Goal: Task Accomplishment & Management: Use online tool/utility

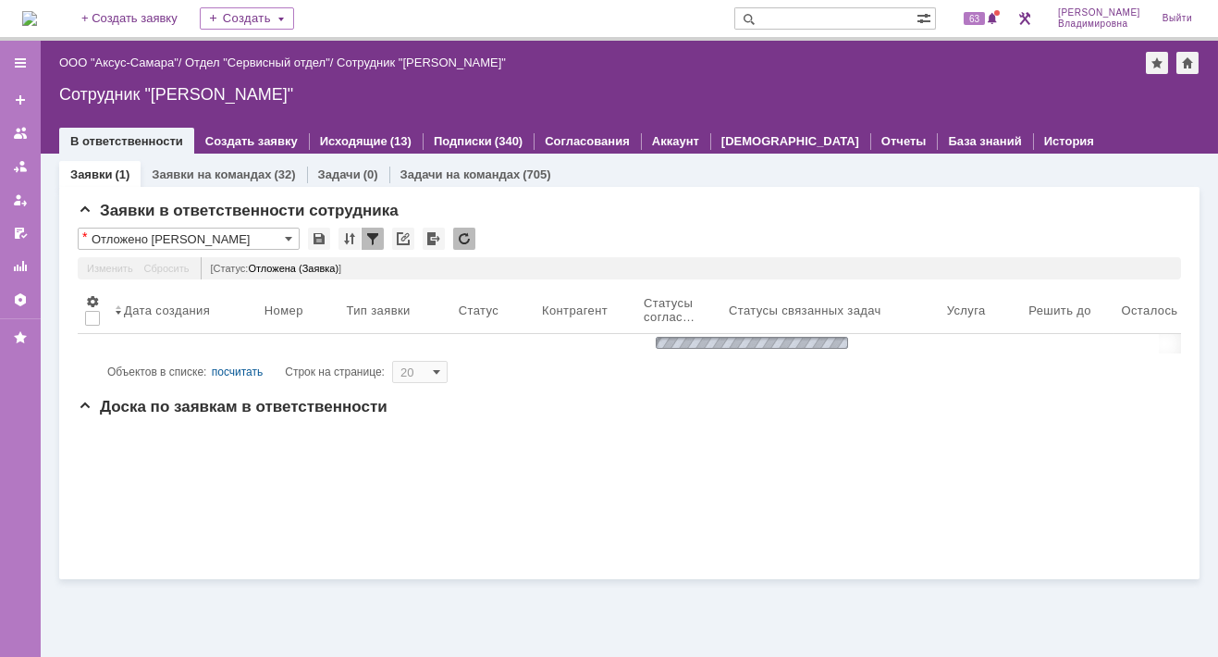
click at [1087, 656] on html "Идет загрузка, пожалуйста, подождите. На домашнюю + Создать заявку Создать 63 О…" at bounding box center [609, 328] width 1218 height 657
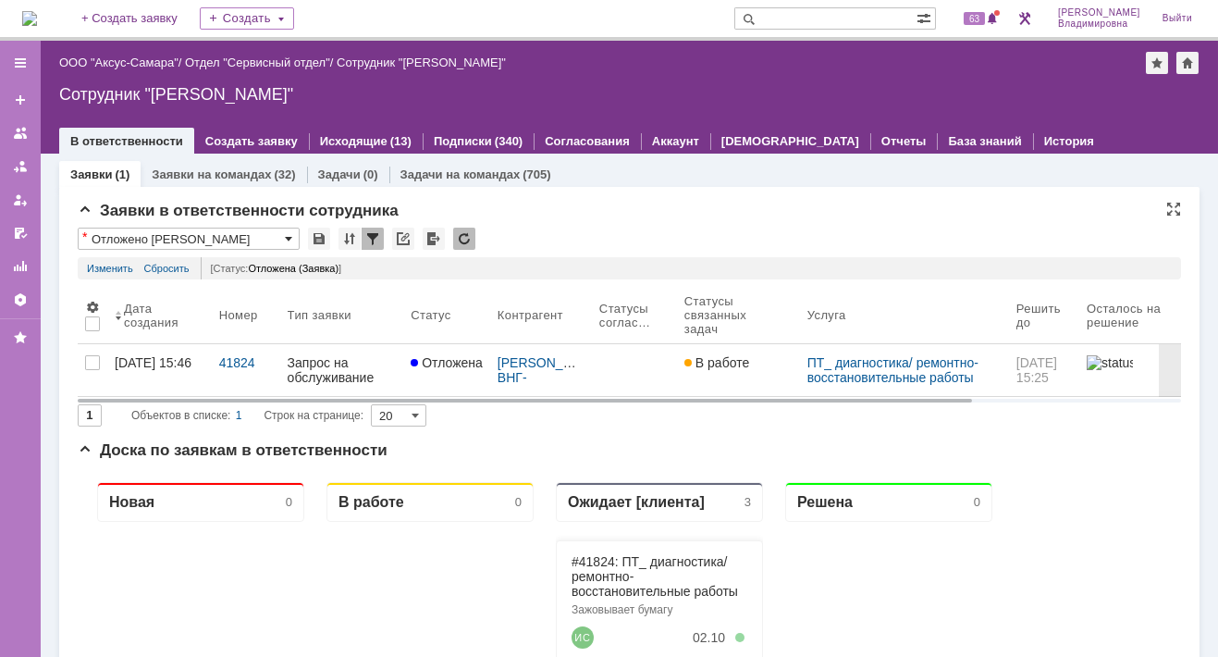
click at [289, 237] on span at bounding box center [288, 238] width 7 height 15
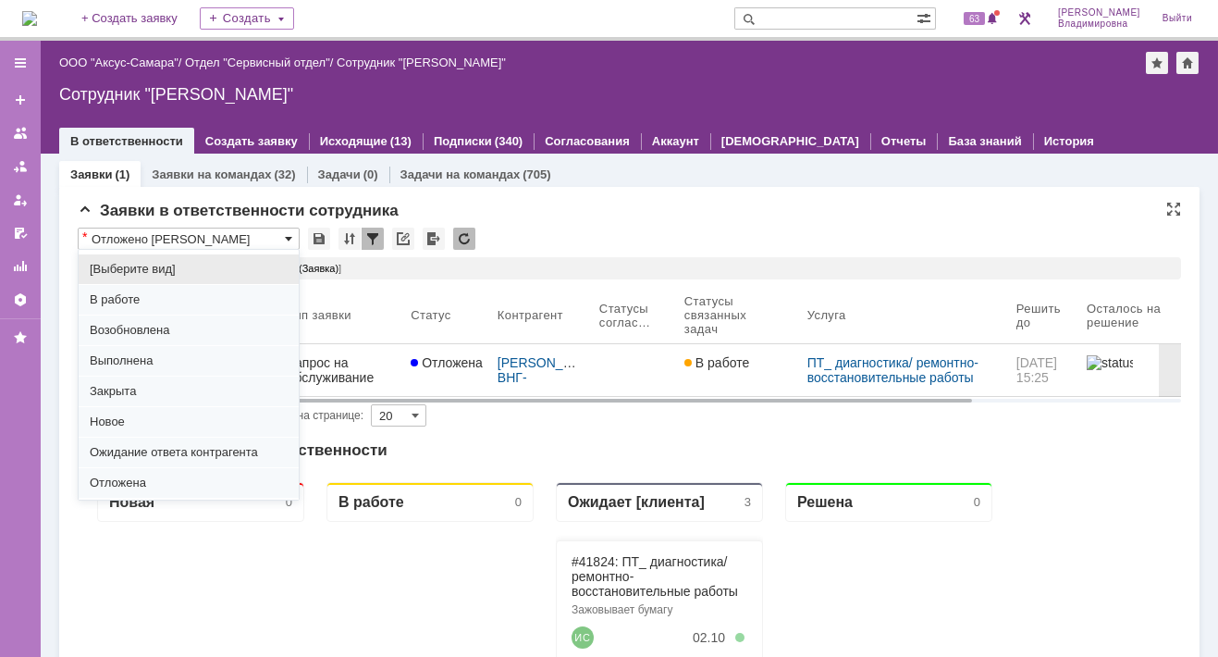
scroll to position [229, 0]
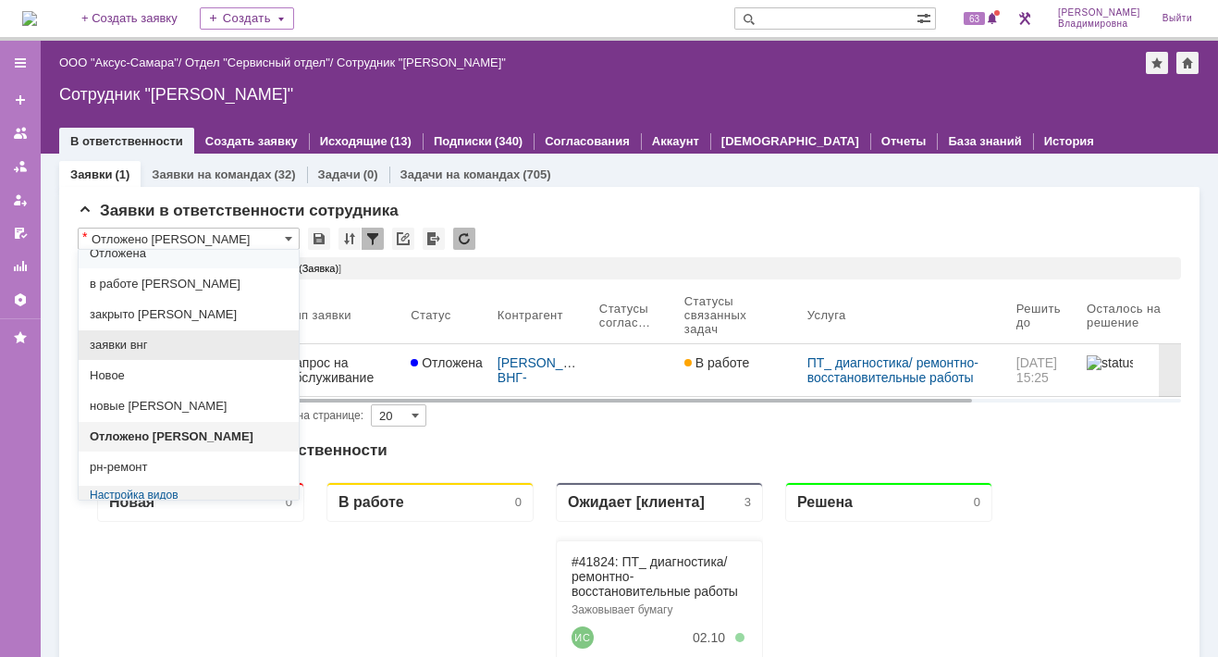
click at [156, 342] on span "заявки внг" at bounding box center [189, 345] width 198 height 15
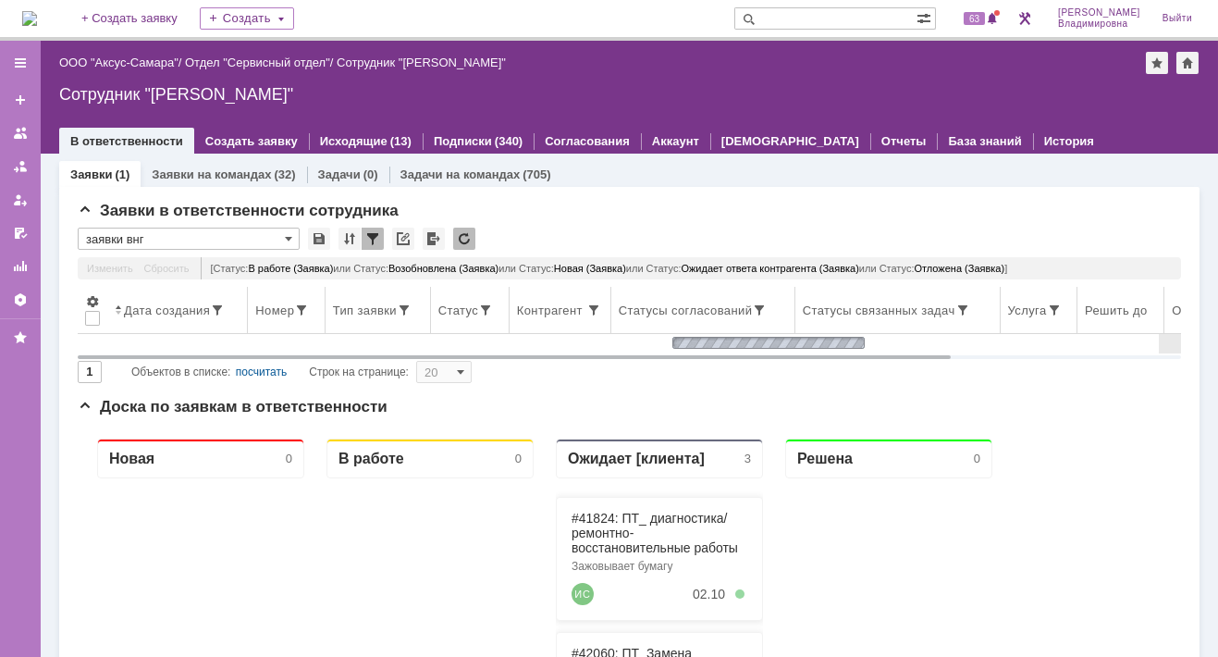
type input "заявки внг"
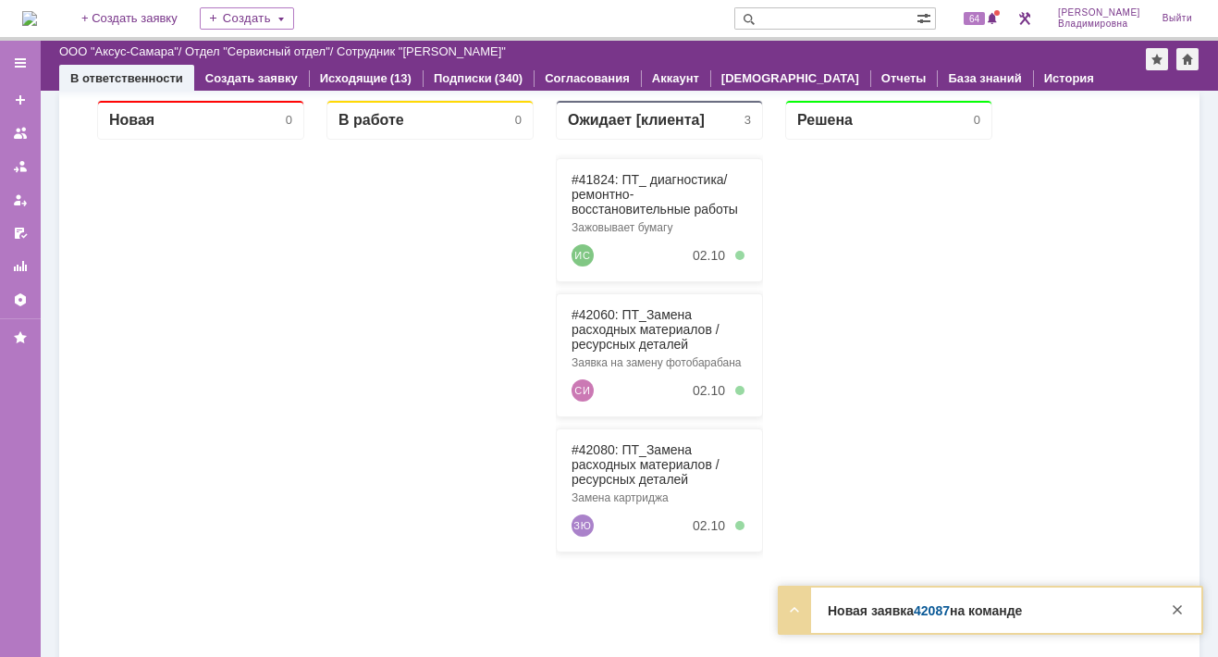
scroll to position [555, 0]
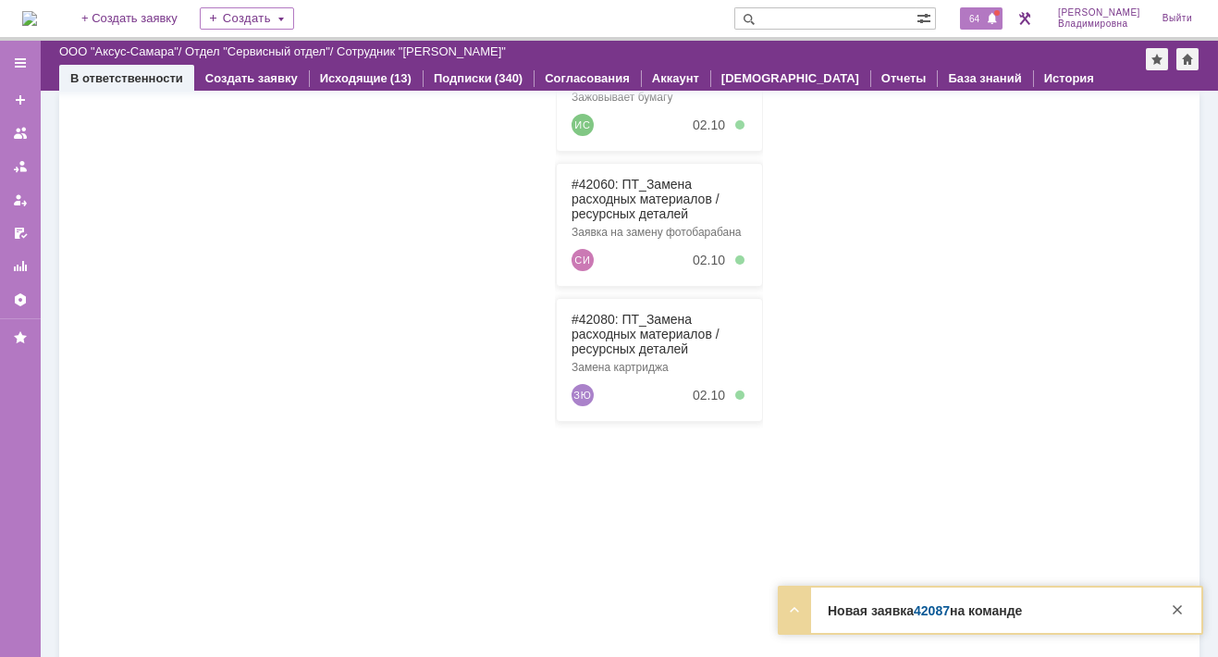
click at [985, 22] on span "64" at bounding box center [974, 18] width 21 height 13
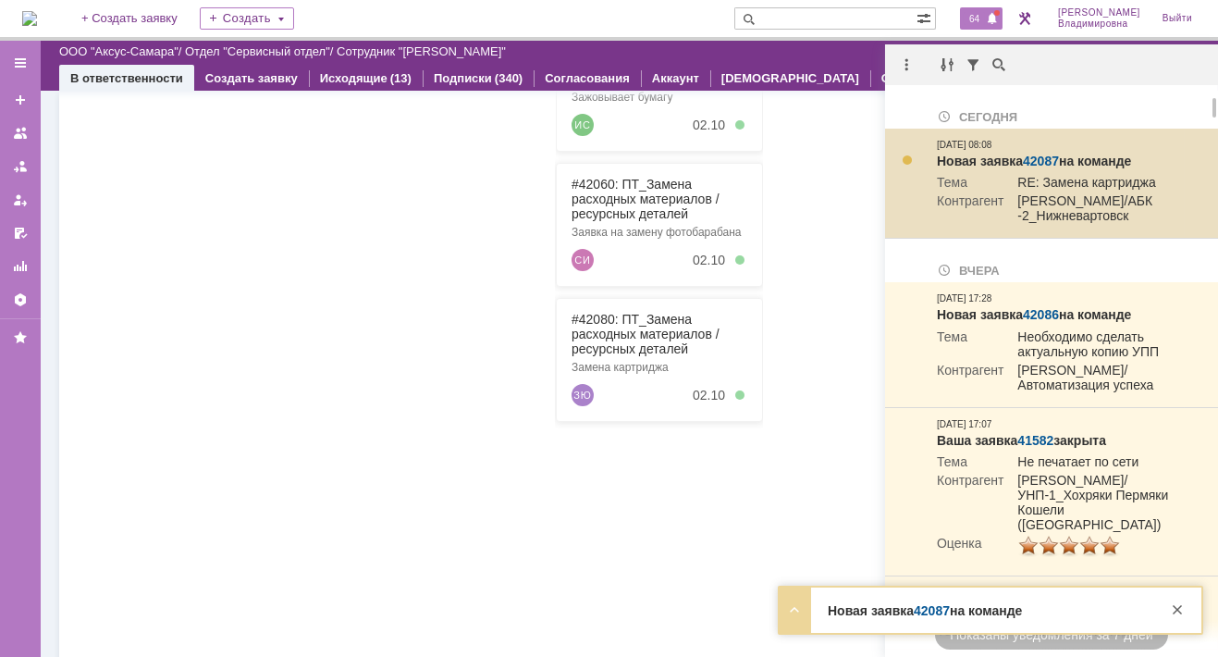
click at [1043, 157] on link "42087" at bounding box center [1041, 161] width 36 height 15
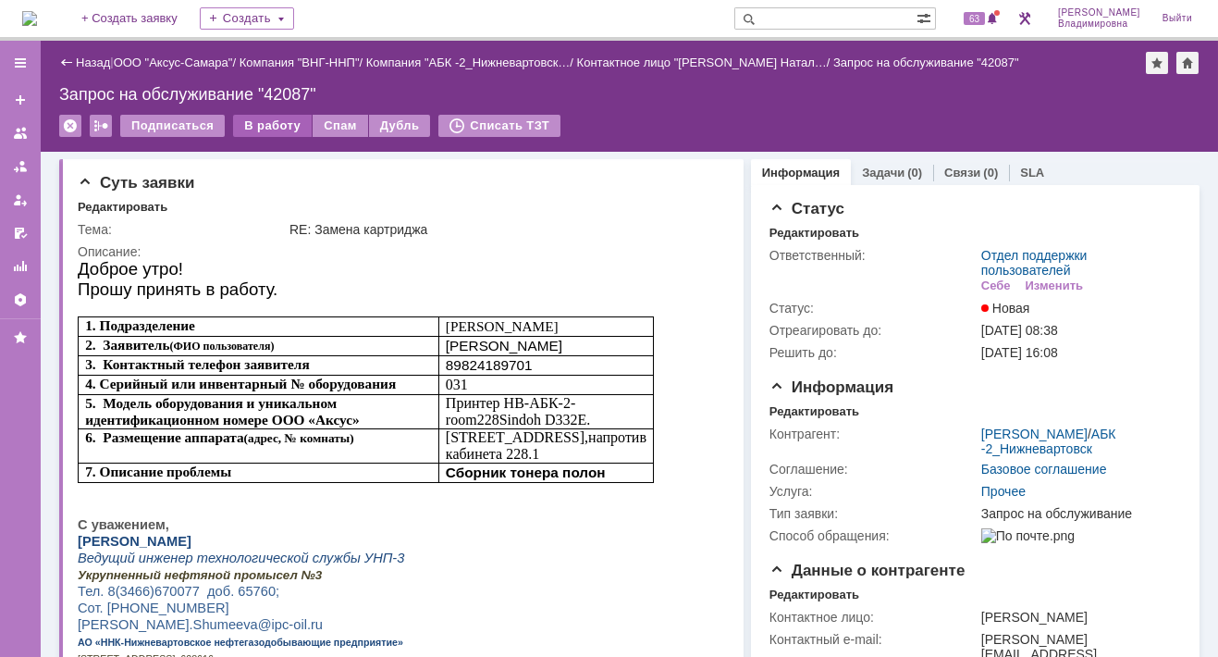
click at [264, 122] on div "В работу" at bounding box center [272, 126] width 79 height 22
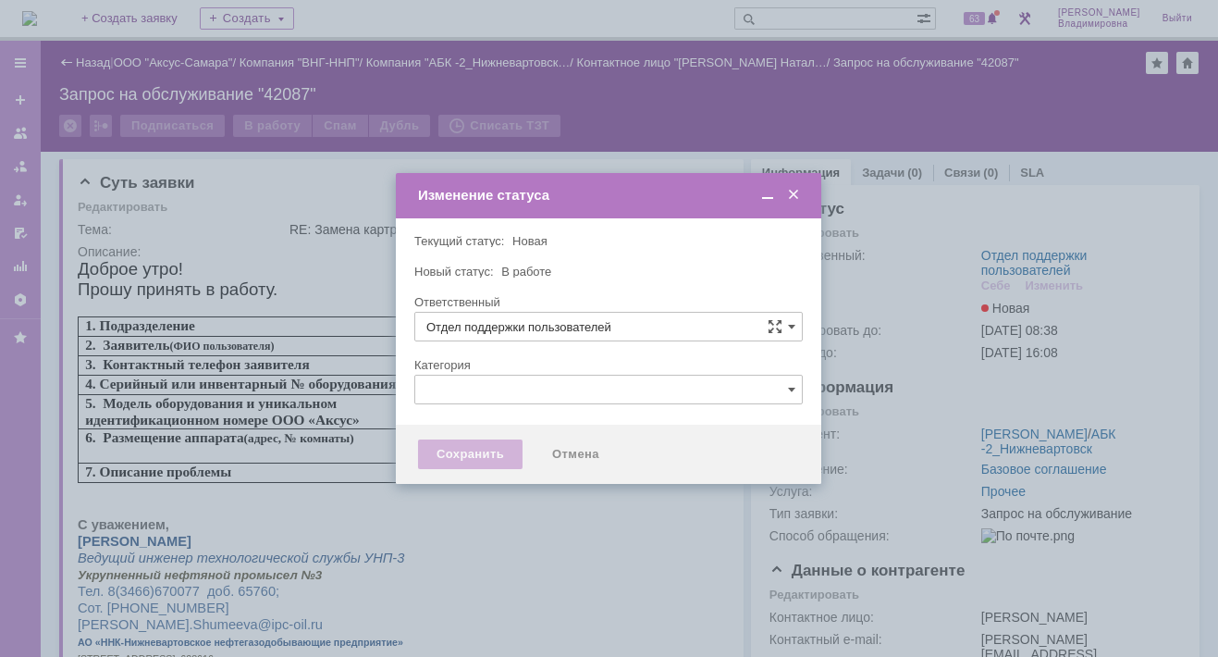
type input "Орлова Елена Владимировна"
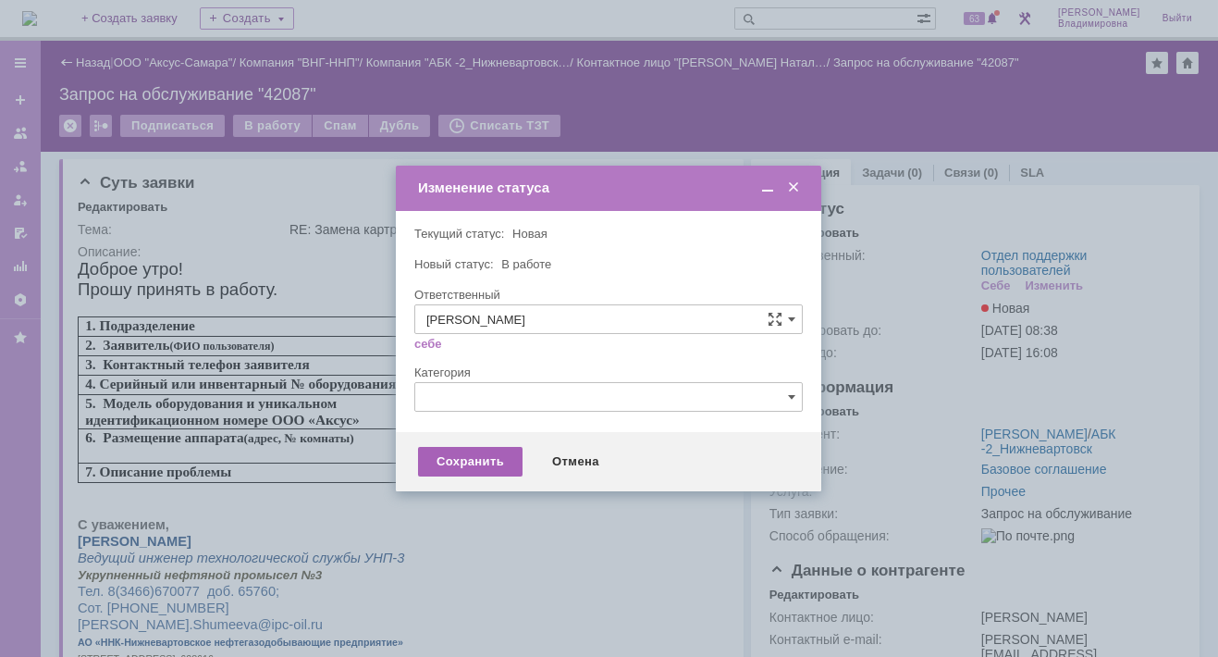
click at [474, 461] on div "Сохранить" at bounding box center [470, 462] width 104 height 30
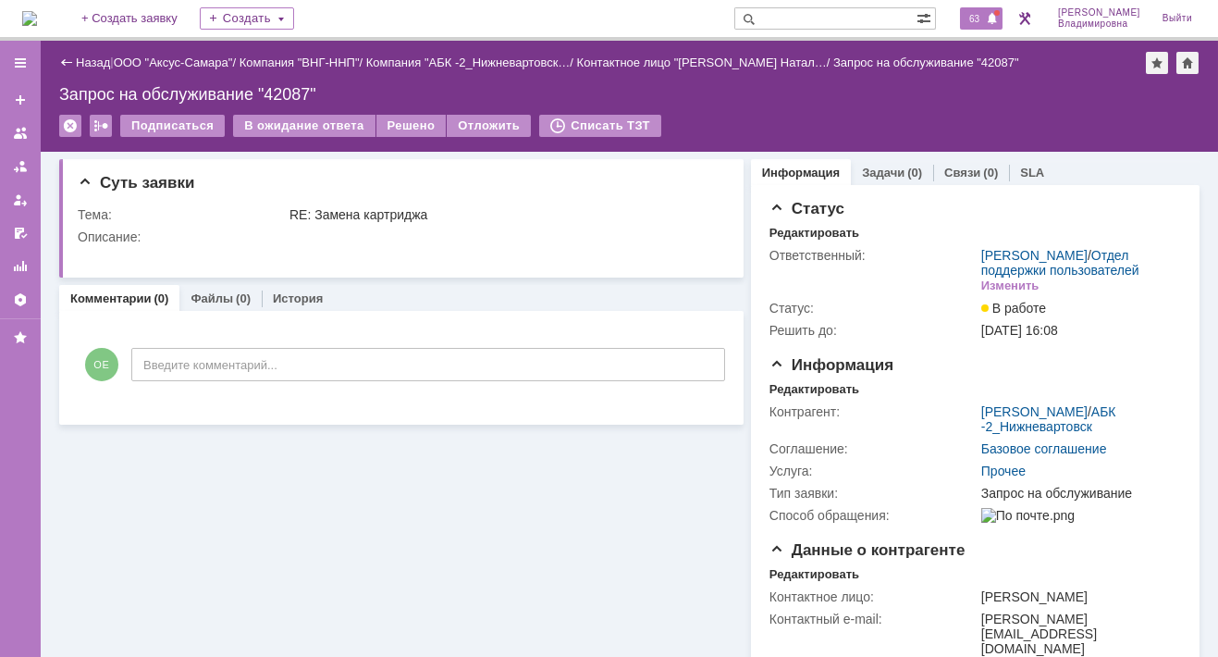
click at [985, 13] on span "63" at bounding box center [974, 18] width 21 height 13
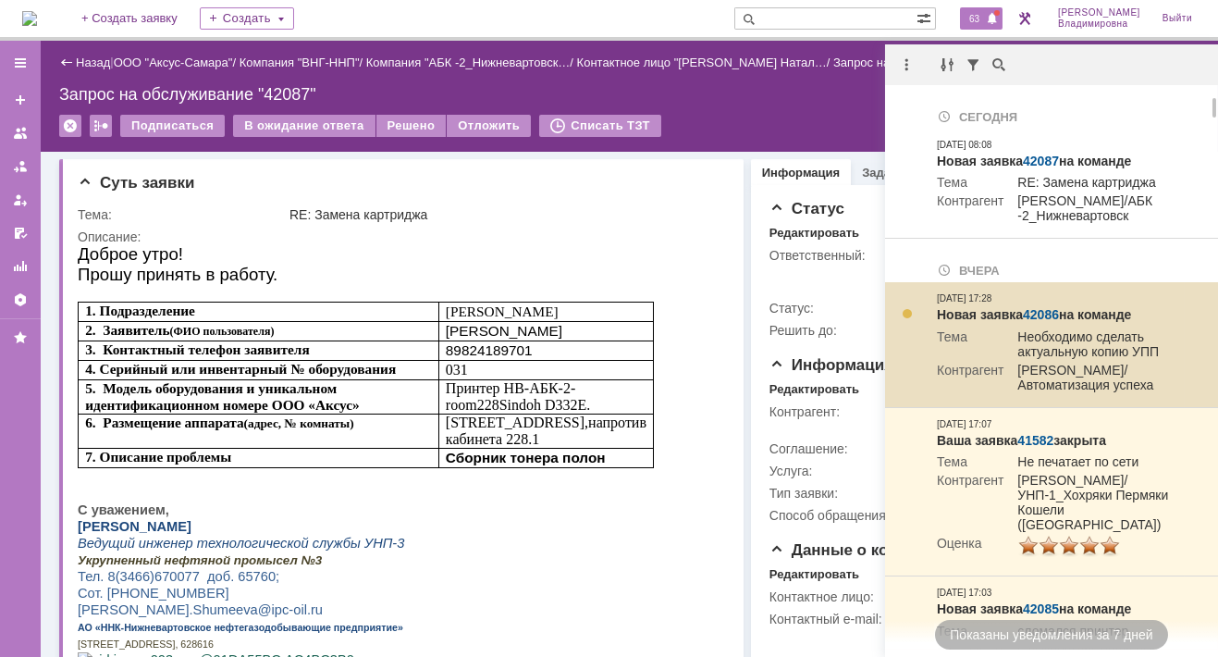
click at [1049, 322] on link "42086" at bounding box center [1041, 314] width 36 height 15
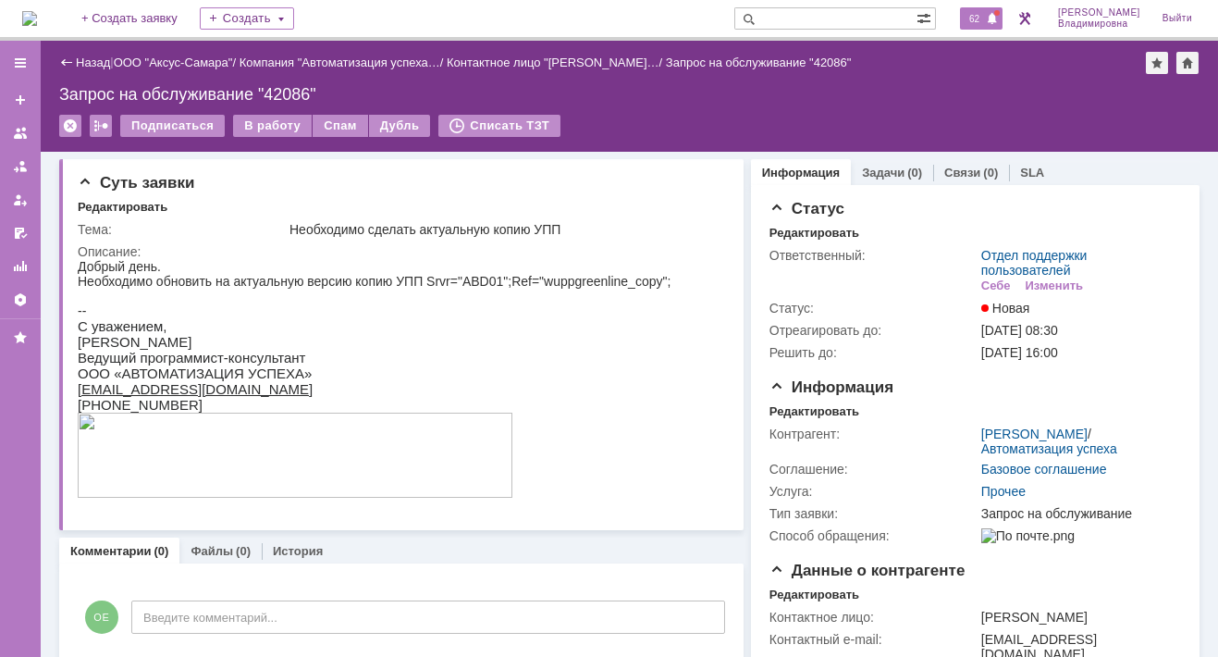
click at [981, 18] on span "62" at bounding box center [974, 18] width 21 height 13
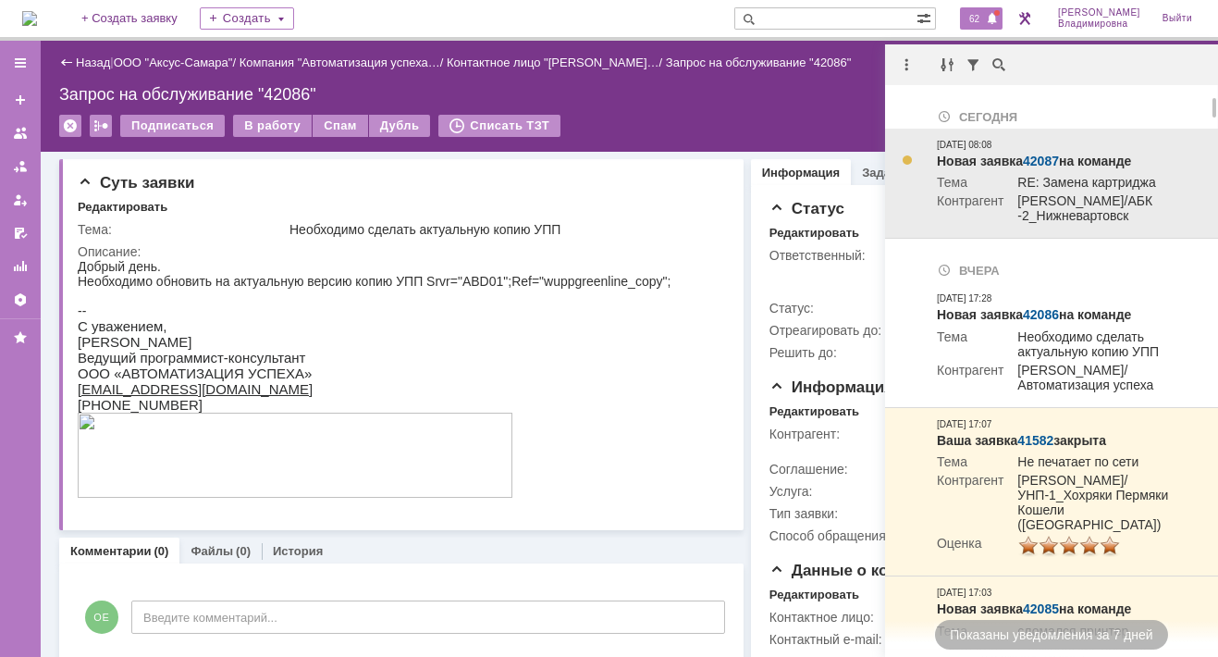
click at [1038, 161] on link "42087" at bounding box center [1041, 161] width 36 height 15
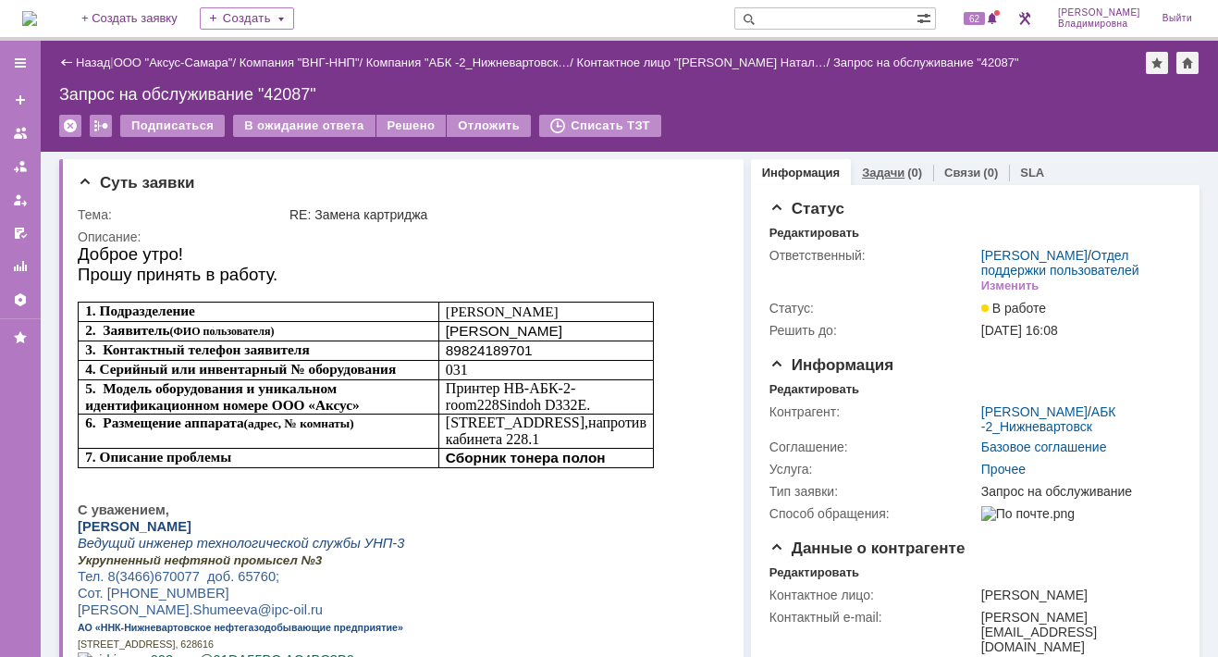
click at [862, 167] on link "Задачи" at bounding box center [883, 173] width 43 height 14
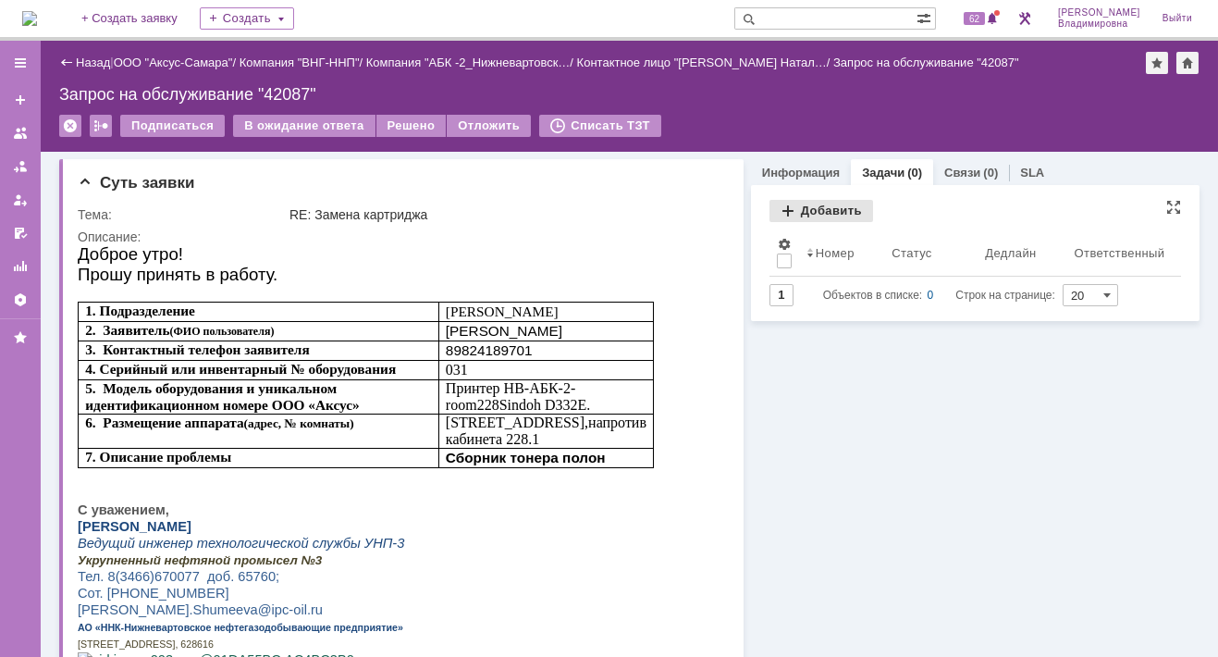
click at [802, 207] on div "Добавить" at bounding box center [821, 211] width 104 height 22
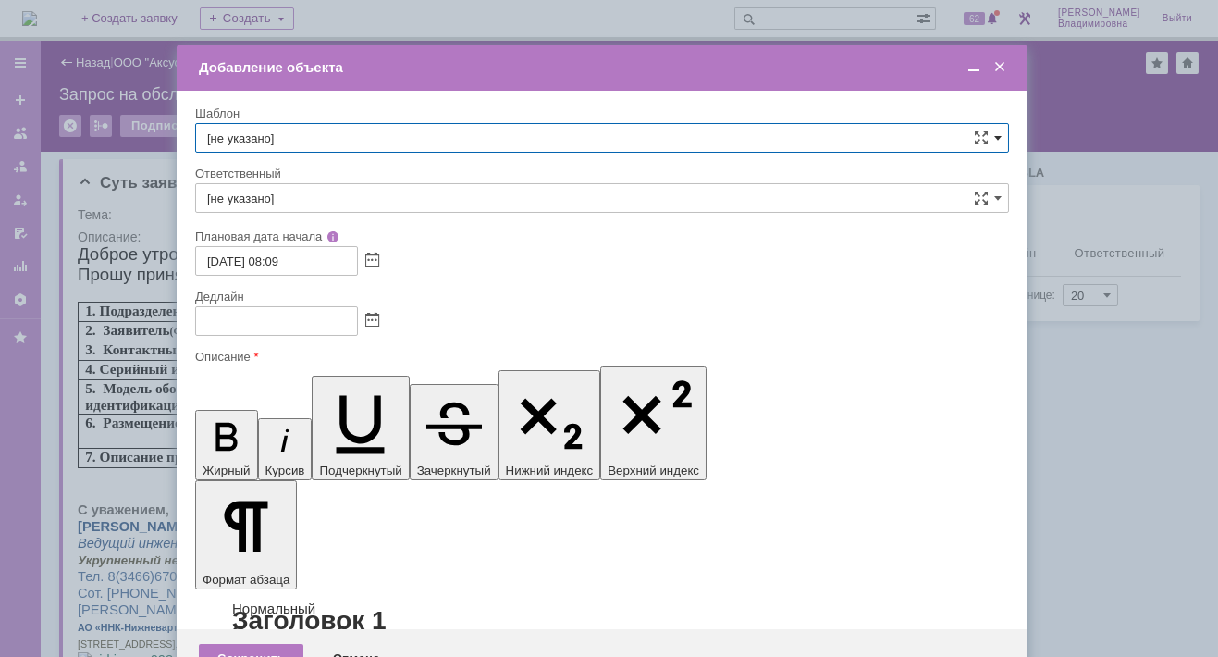
click at [998, 134] on span at bounding box center [997, 137] width 7 height 15
click at [271, 331] on span "ВНГ / ННП - замена РМ (Запрос на обслуживание)" at bounding box center [602, 338] width 790 height 15
type input "ВНГ / ННП - замена РМ (Запрос на обслуживание)"
type input "Сидоров Евгений"
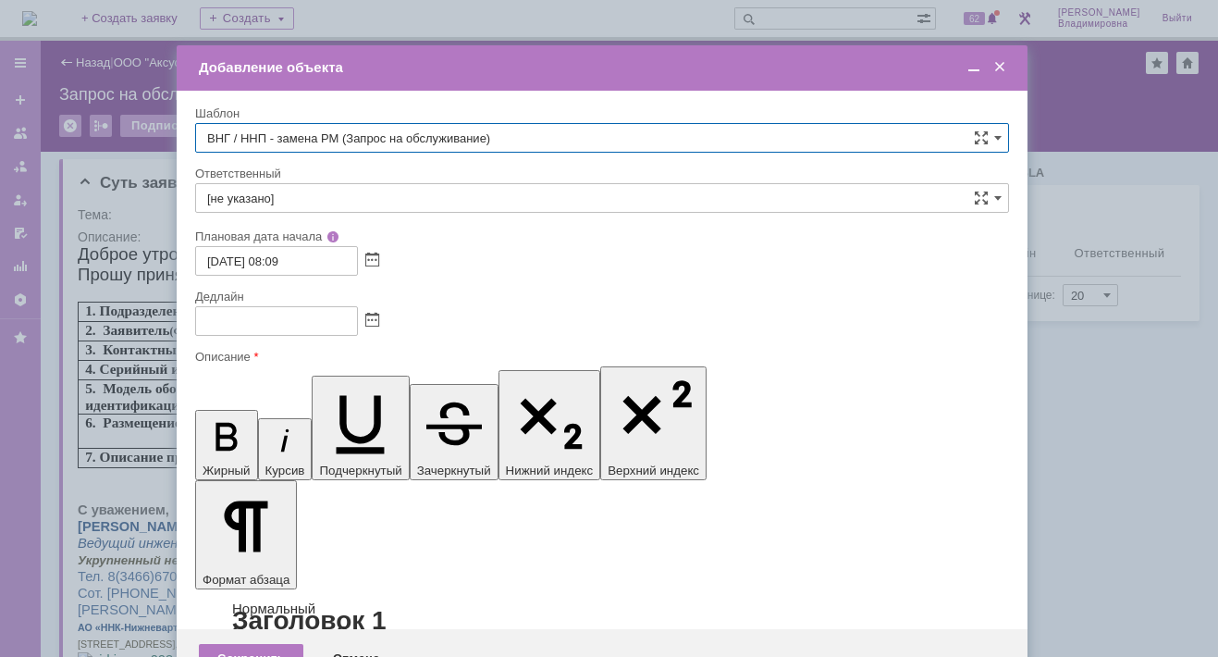
type input "02.10.2025 16:09"
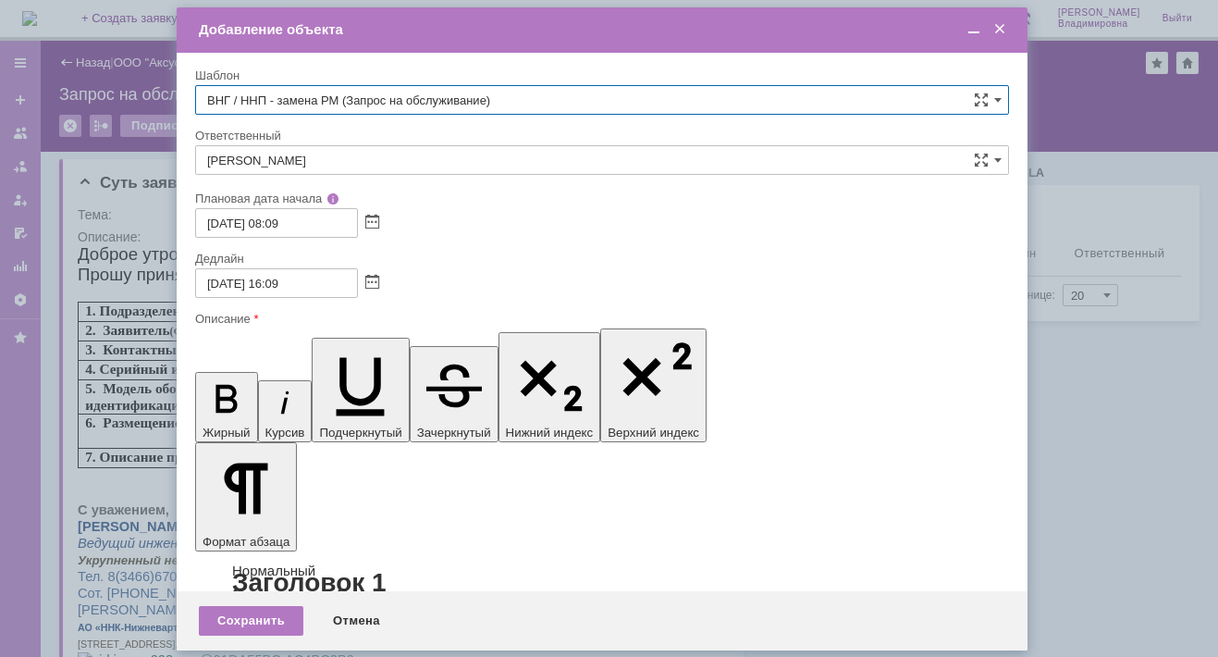
type input "ВНГ / ННП - замена РМ (Запрос на обслуживание)"
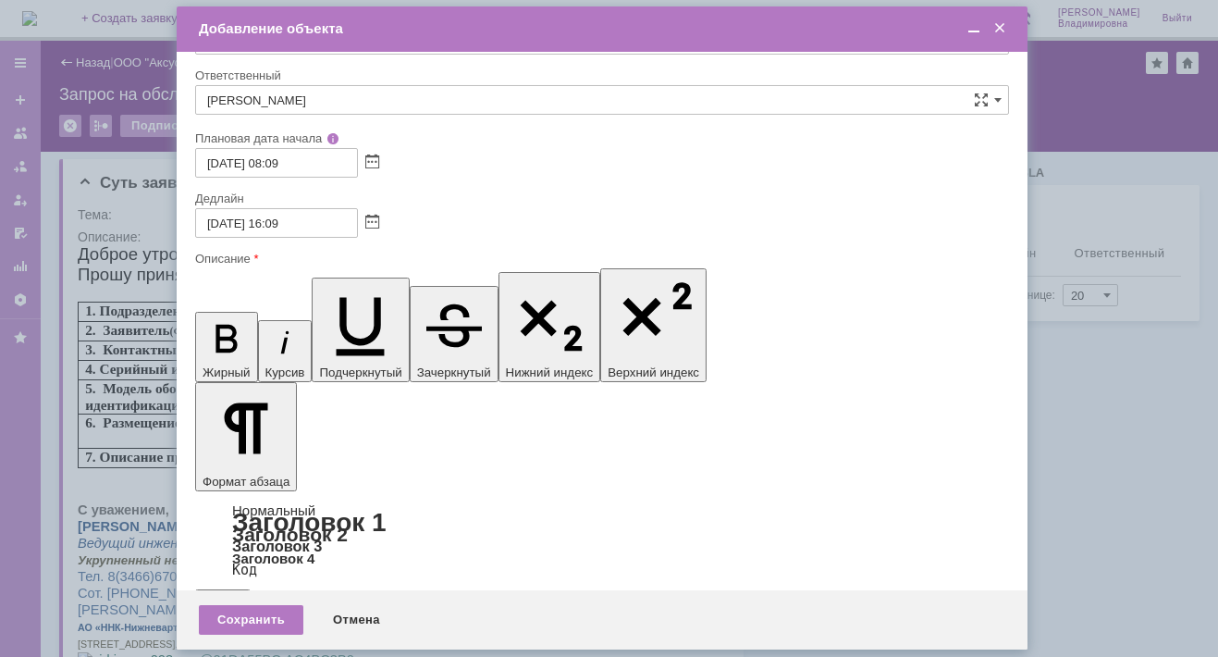
scroll to position [63, 0]
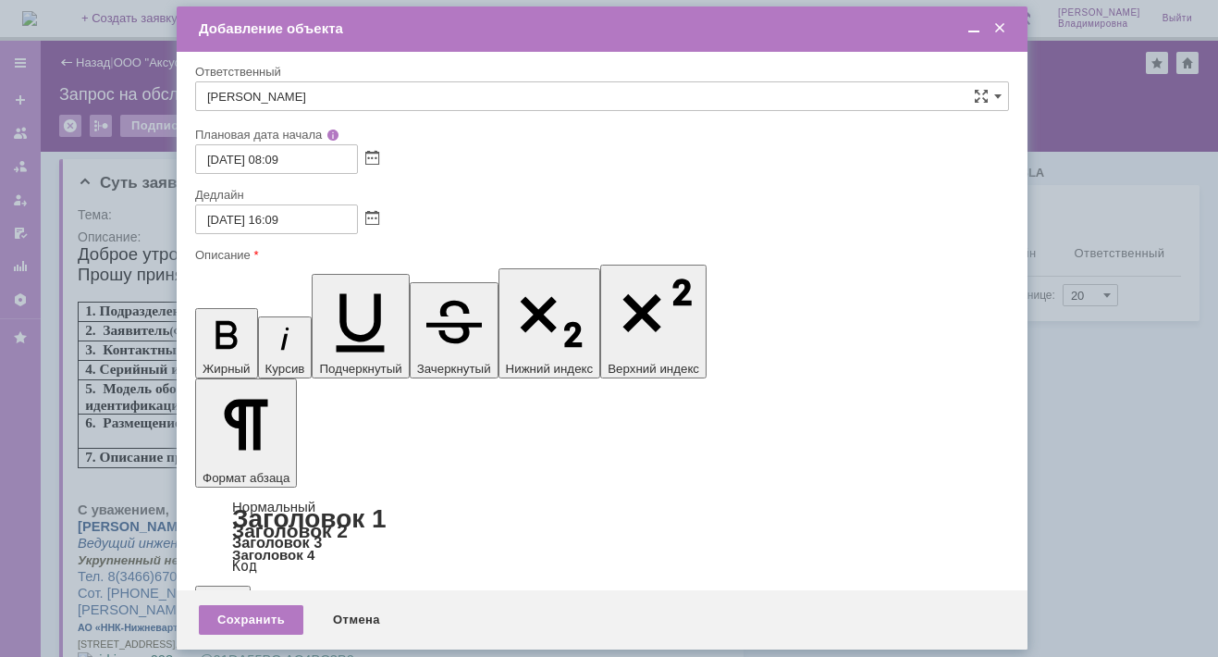
click at [969, 24] on span at bounding box center [974, 28] width 18 height 17
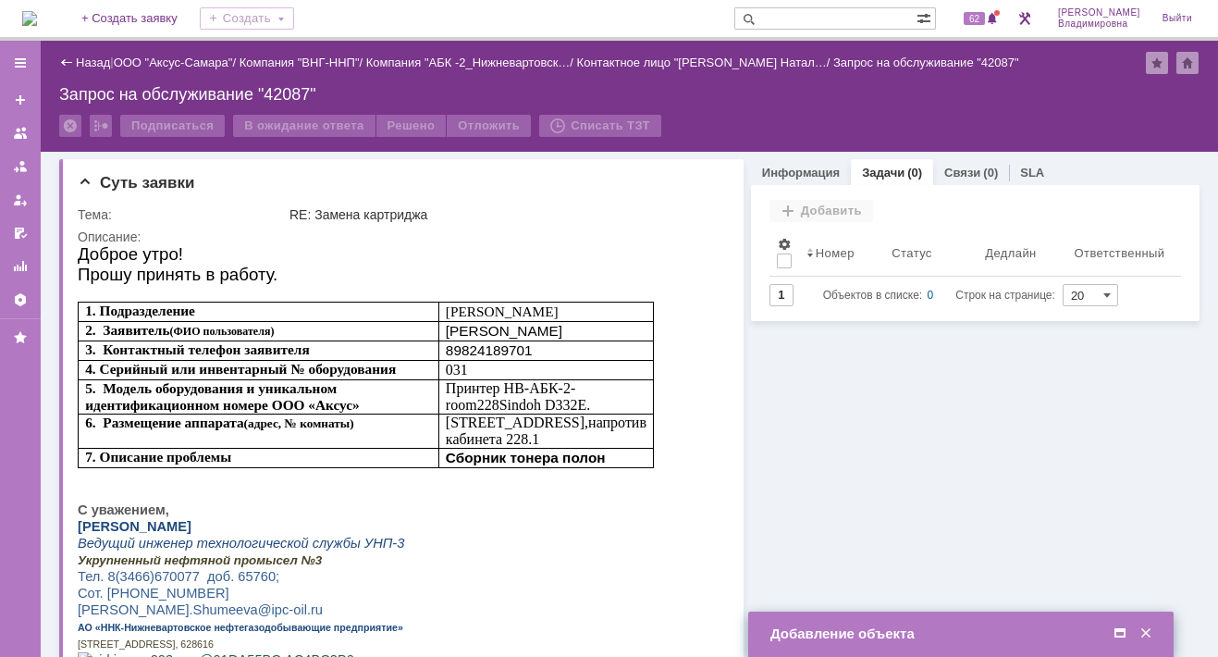
click at [1117, 633] on span at bounding box center [1120, 633] width 18 height 17
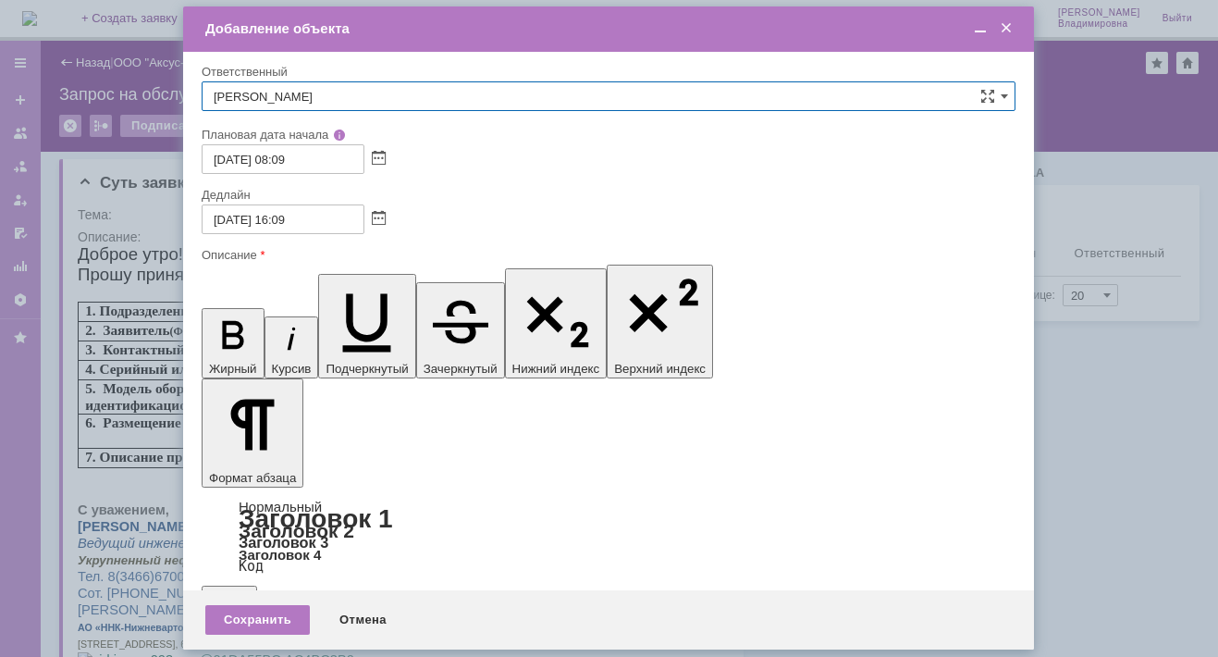
click at [344, 95] on input "Сидоров Евгений" at bounding box center [609, 96] width 814 height 30
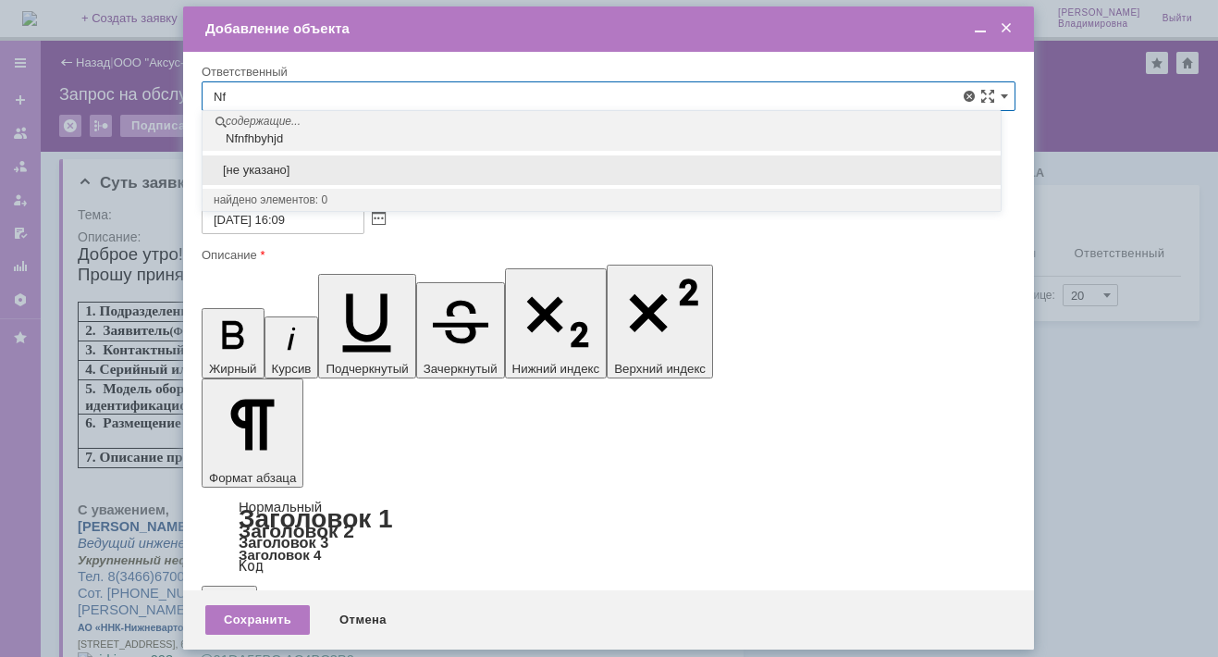
type input "N"
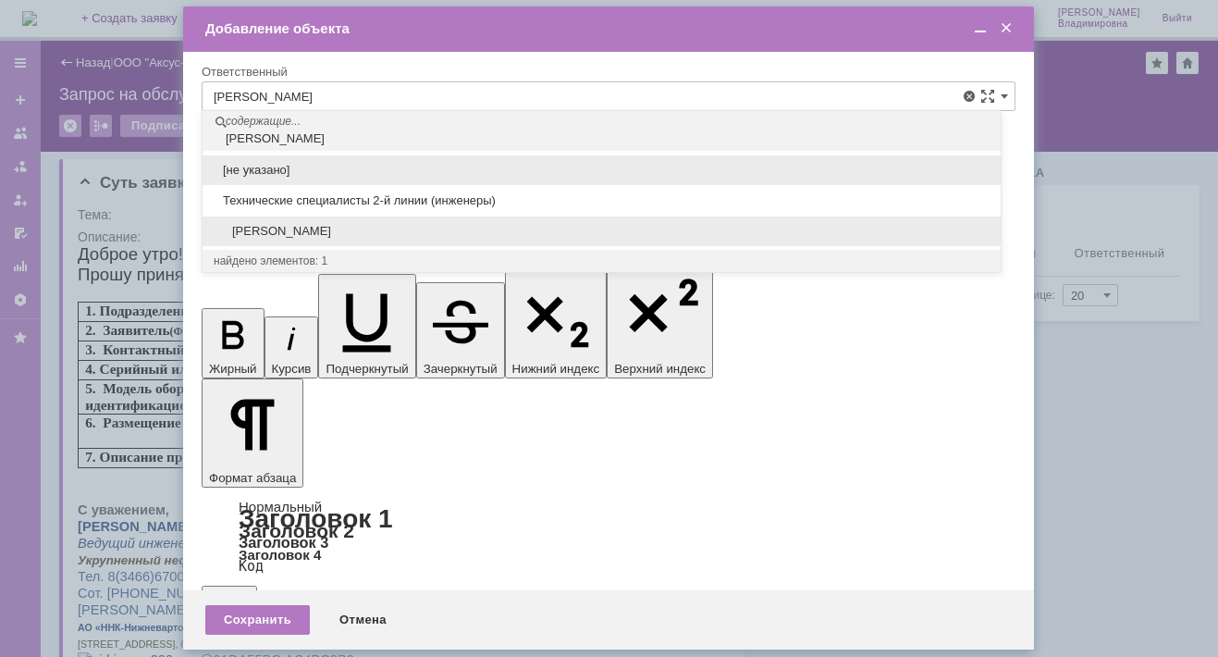
click at [342, 227] on span "[PERSON_NAME]" at bounding box center [602, 231] width 776 height 15
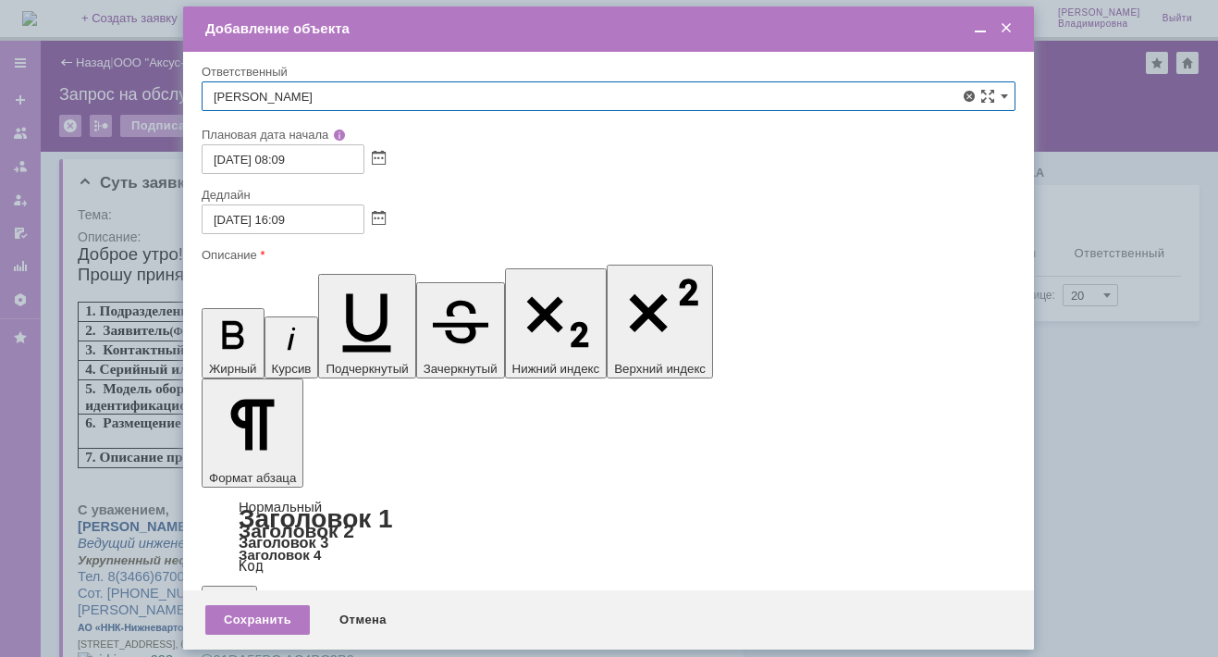
type input "[PERSON_NAME]"
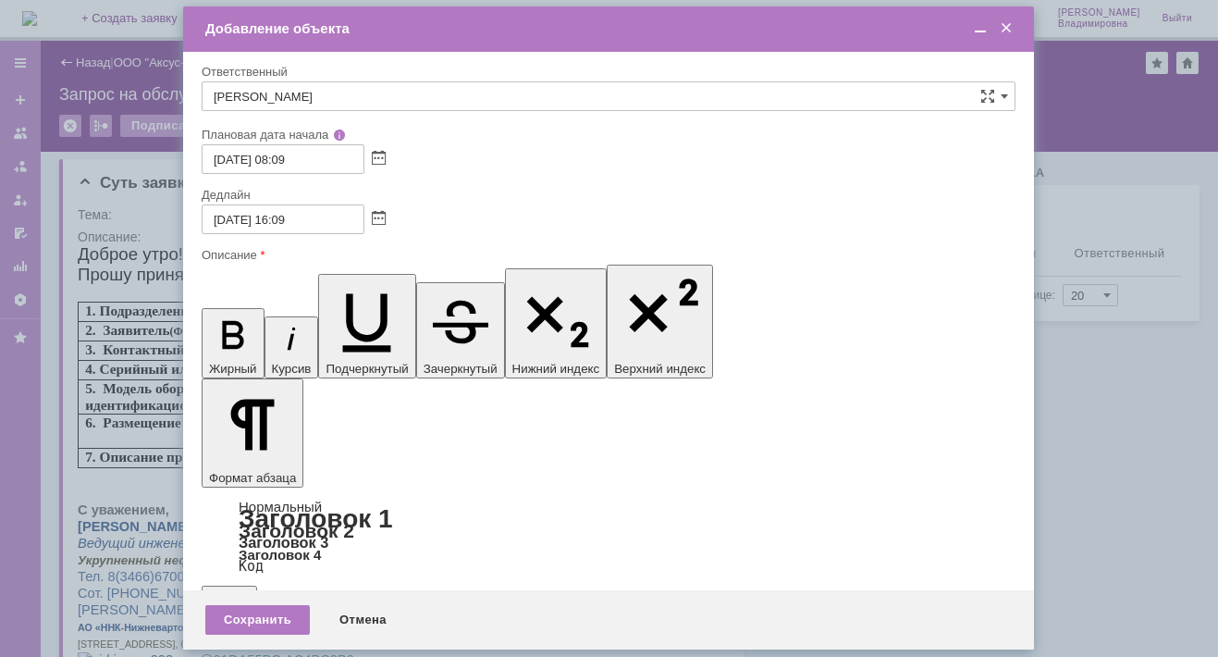
drag, startPoint x: 382, startPoint y: 5220, endPoint x: 487, endPoint y: 5217, distance: 105.5
click at [243, 616] on div "Сохранить" at bounding box center [257, 620] width 104 height 30
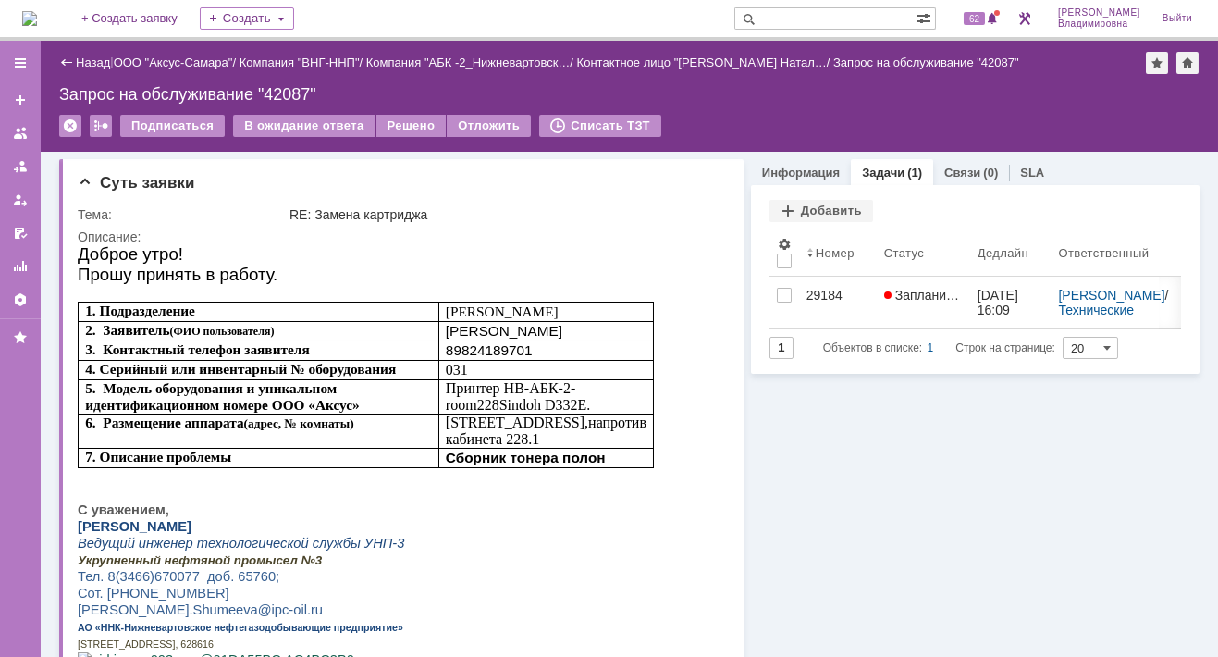
click at [37, 19] on img at bounding box center [29, 18] width 15 height 15
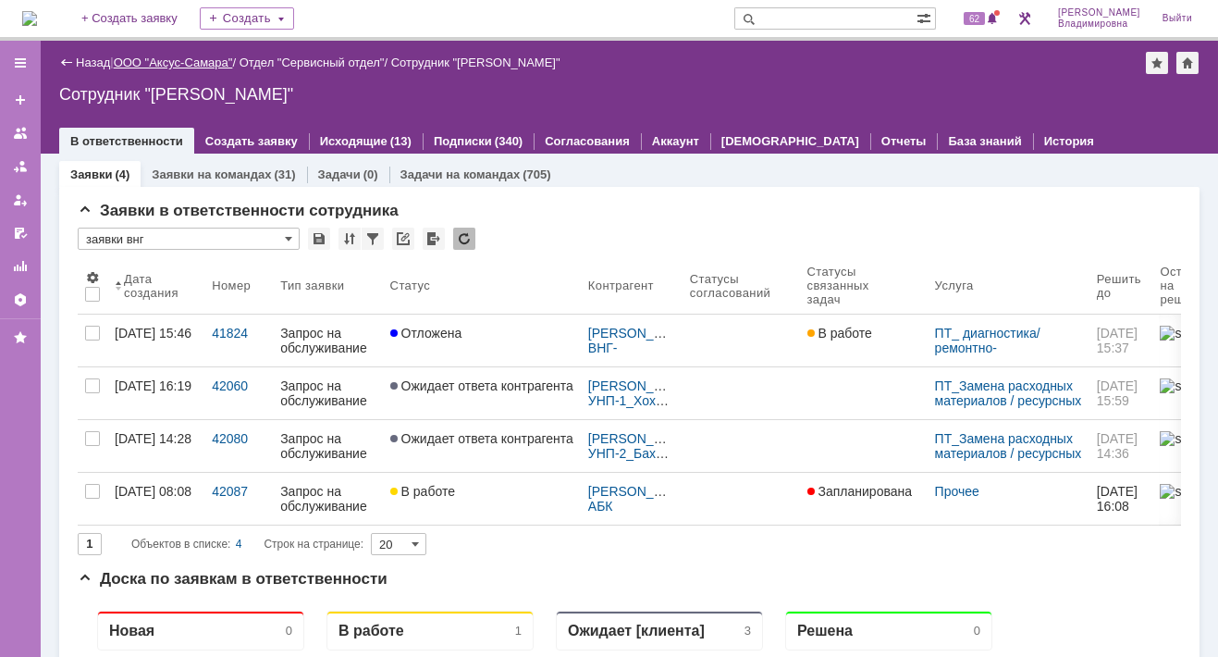
click at [167, 63] on link "ООО "Аксус-Самара"" at bounding box center [173, 62] width 119 height 14
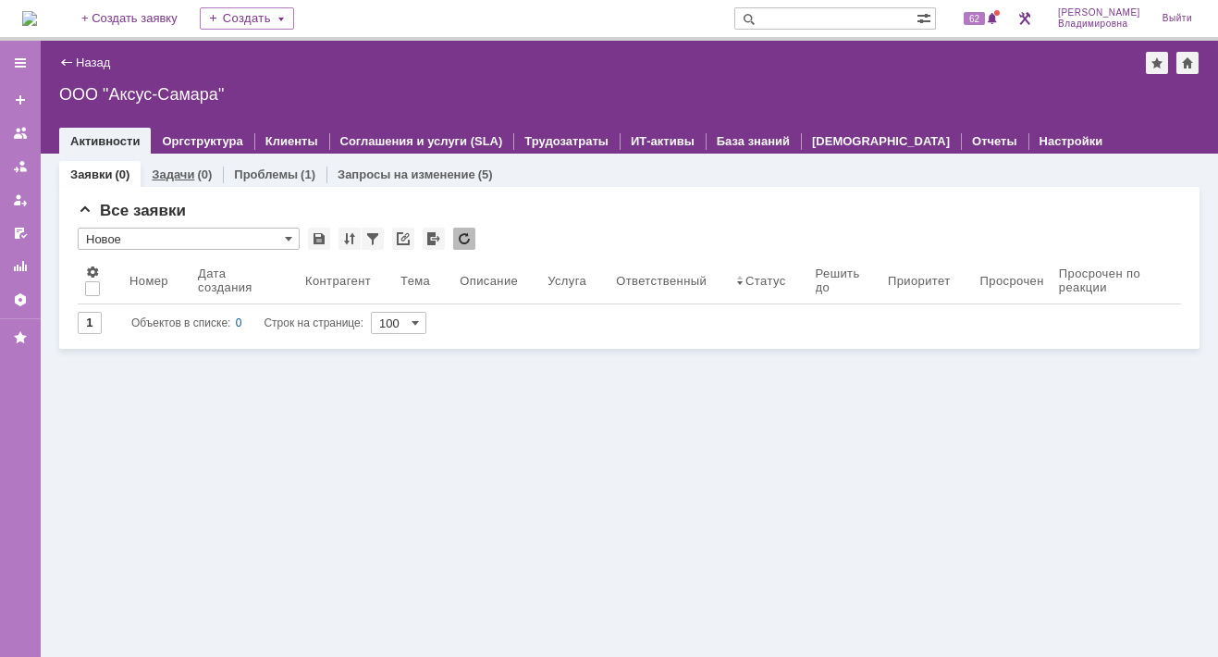
click at [172, 172] on link "Задачи" at bounding box center [173, 174] width 43 height 14
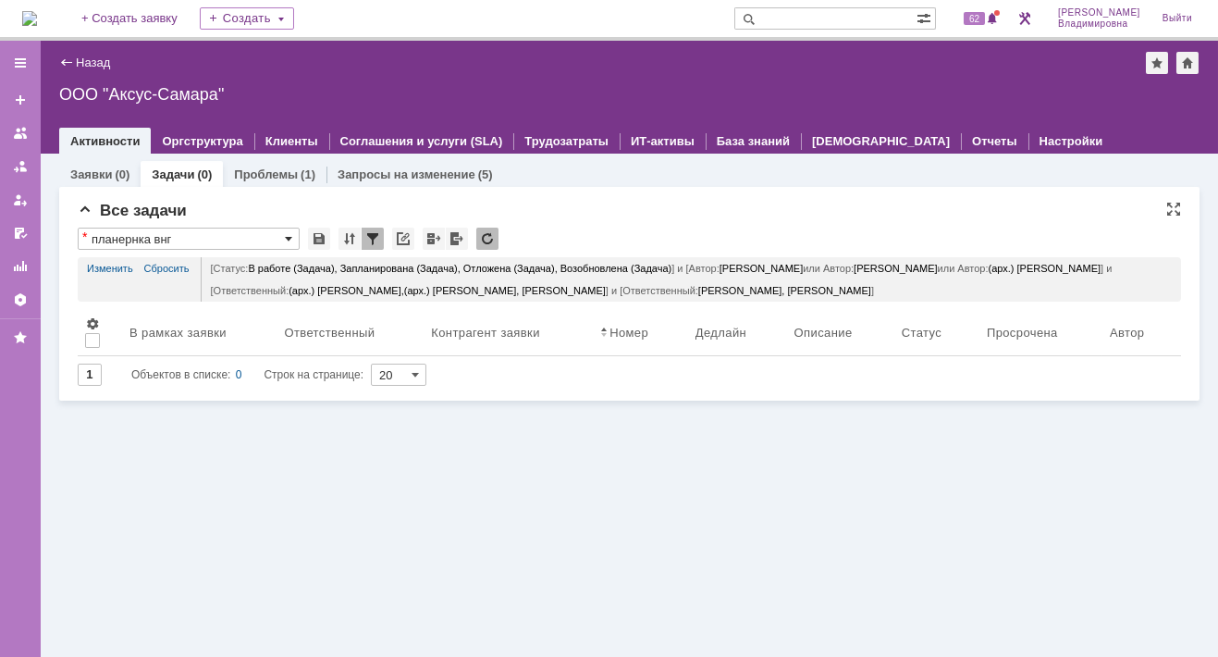
click at [285, 236] on span at bounding box center [288, 238] width 7 height 15
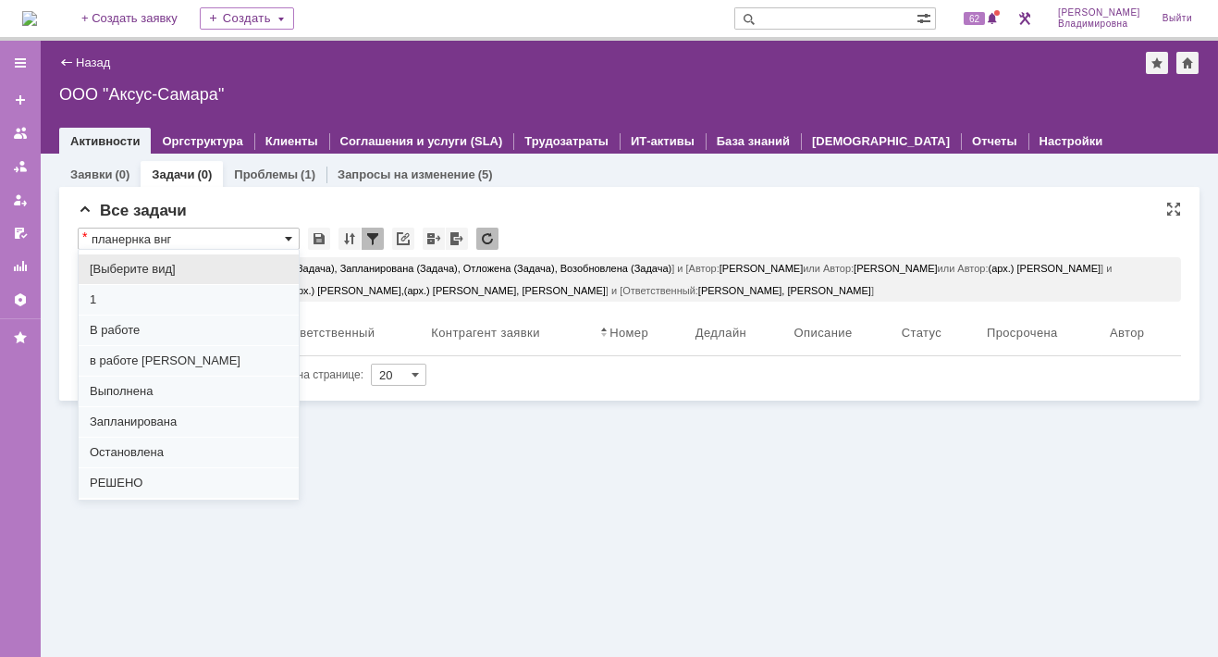
scroll to position [139, 0]
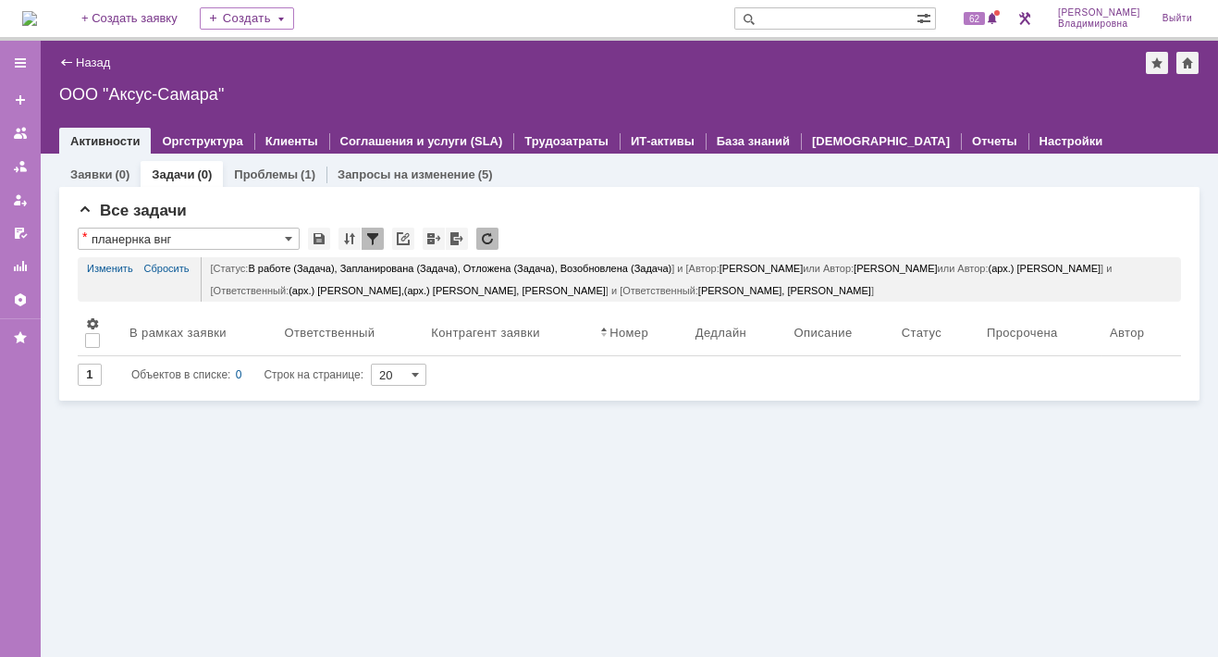
click at [334, 503] on div "Заявки (0) Задачи (0) Проблемы (1) Запросы на изменение (5) Все заявки * Новое …" at bounding box center [629, 405] width 1177 height 503
type input "планернка внг"
click at [129, 265] on link "Изменить" at bounding box center [110, 268] width 46 height 22
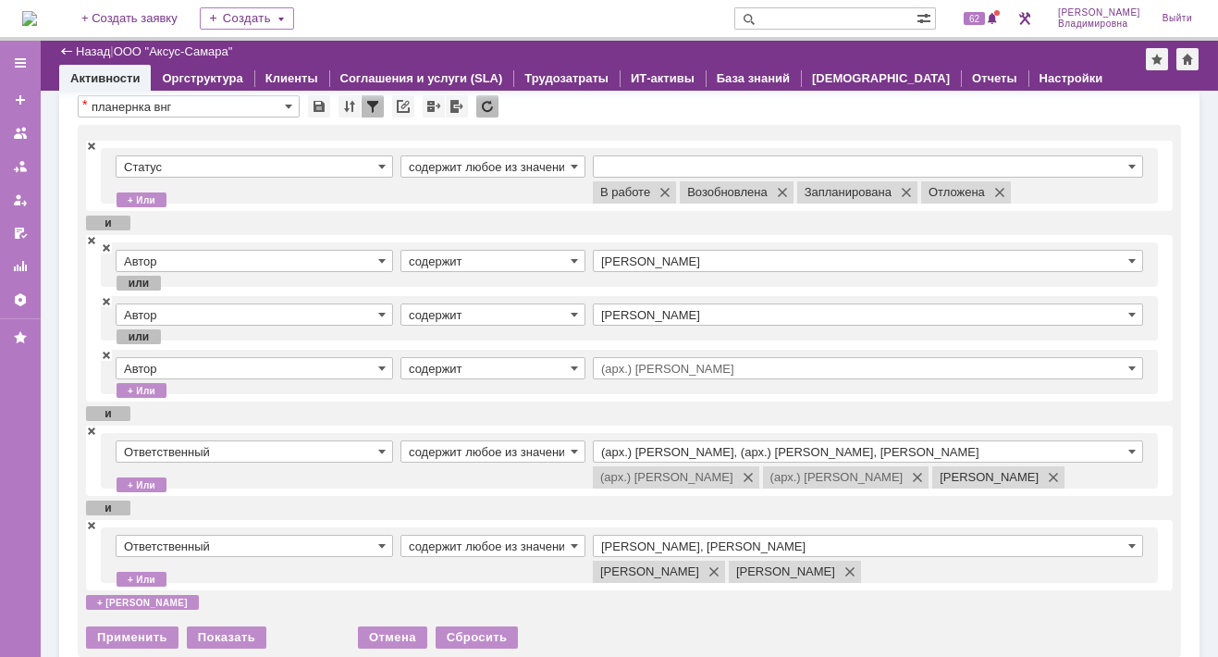
scroll to position [92, 0]
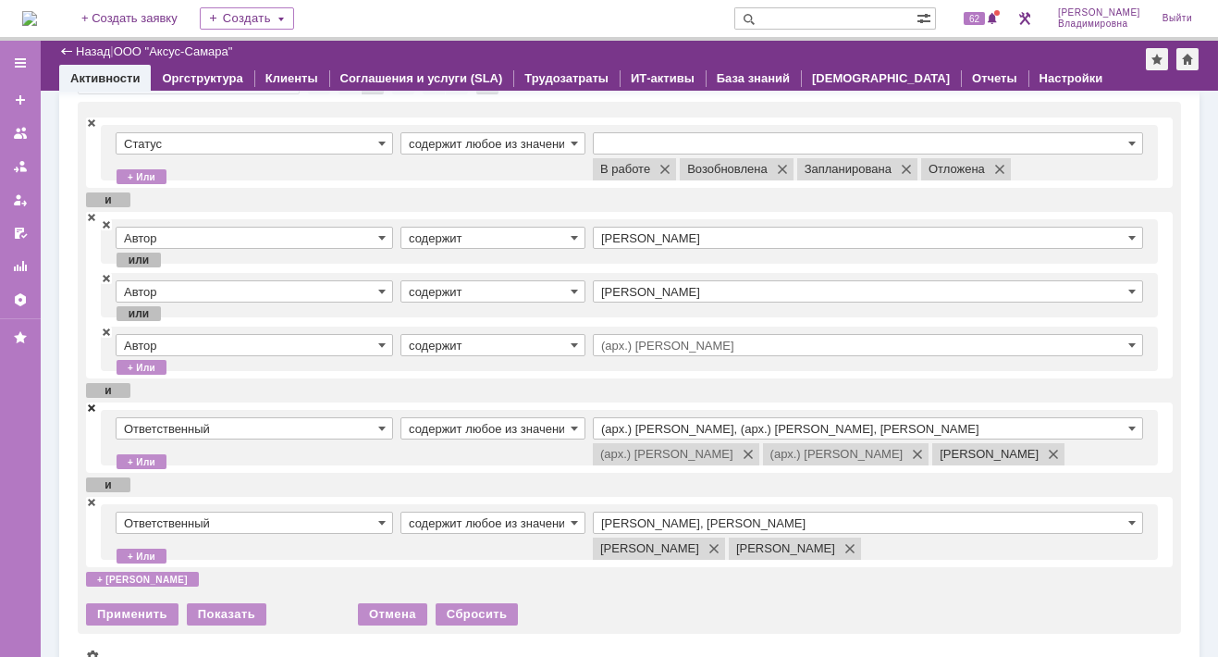
click at [89, 404] on span at bounding box center [91, 406] width 11 height 13
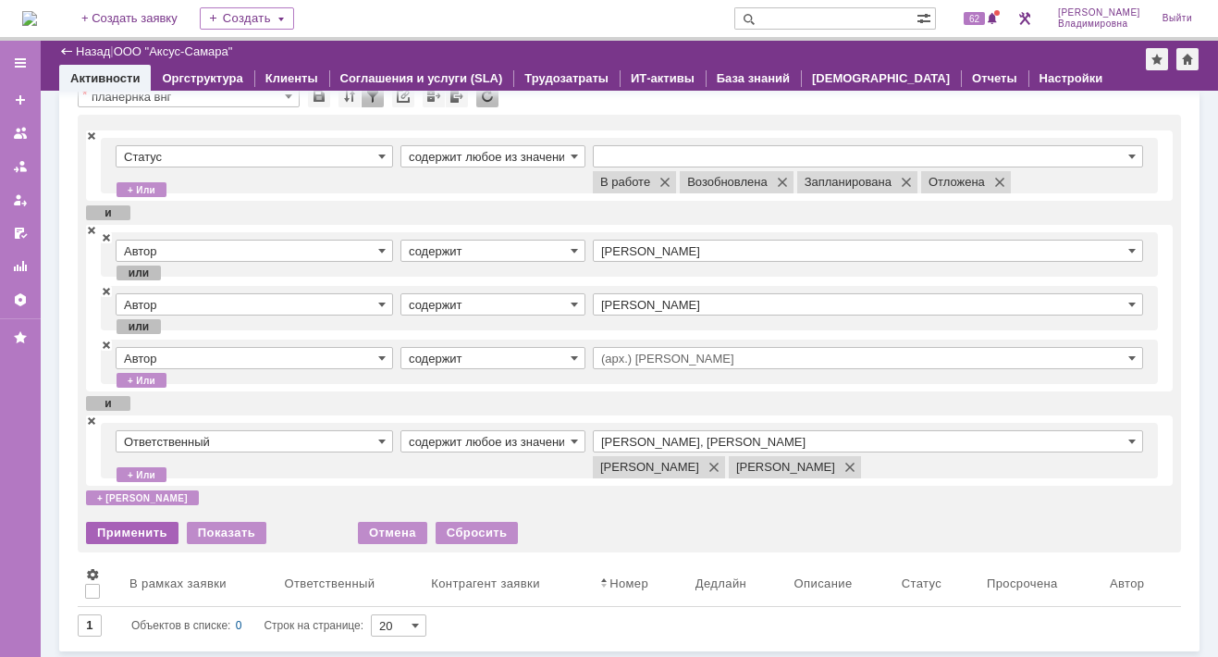
click at [134, 530] on div "Применить" at bounding box center [132, 533] width 92 height 22
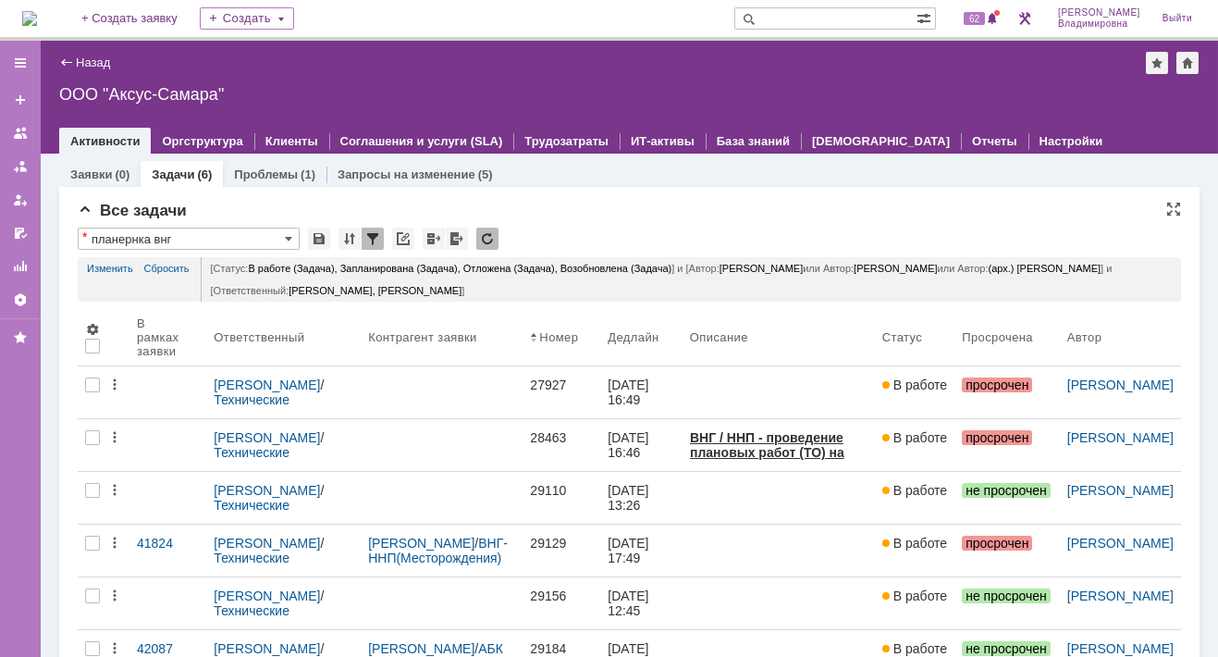
scroll to position [0, 0]
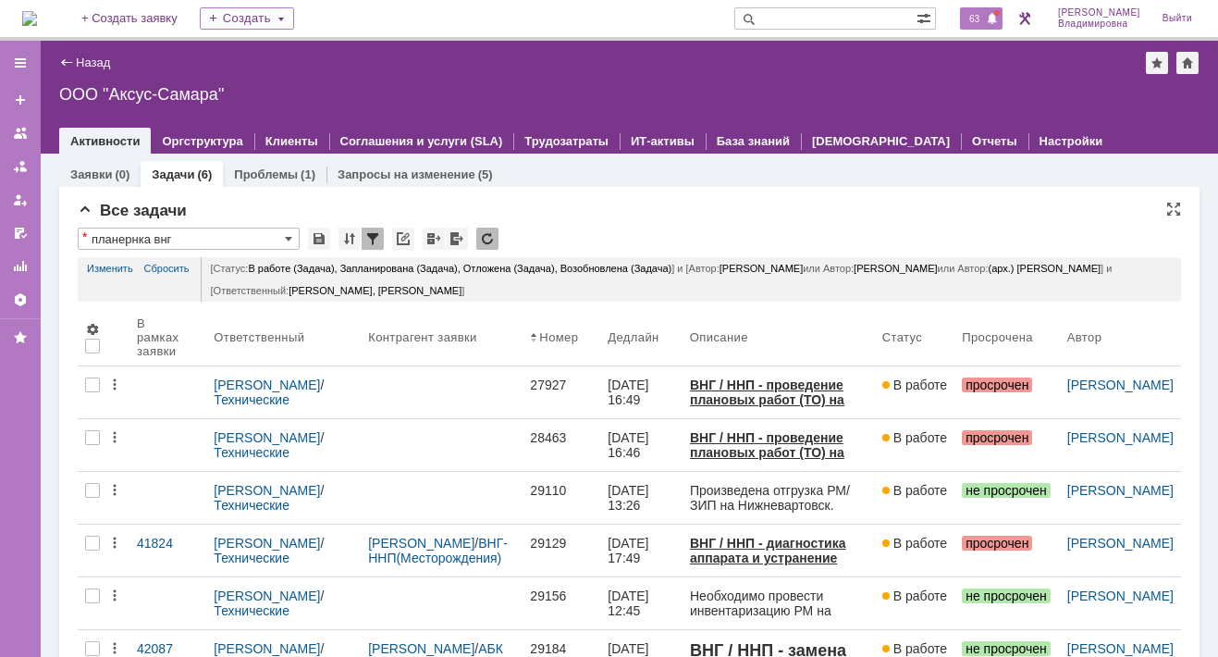
click at [985, 13] on span "63" at bounding box center [974, 18] width 21 height 13
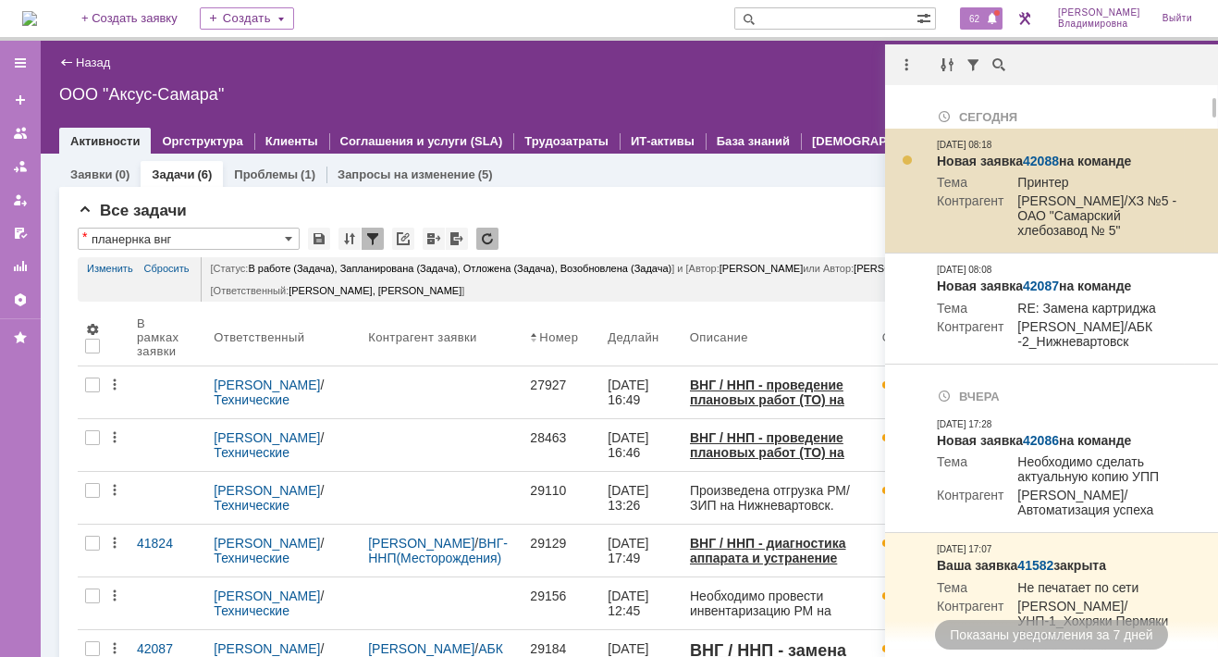
click at [1037, 162] on link "42088" at bounding box center [1041, 161] width 36 height 15
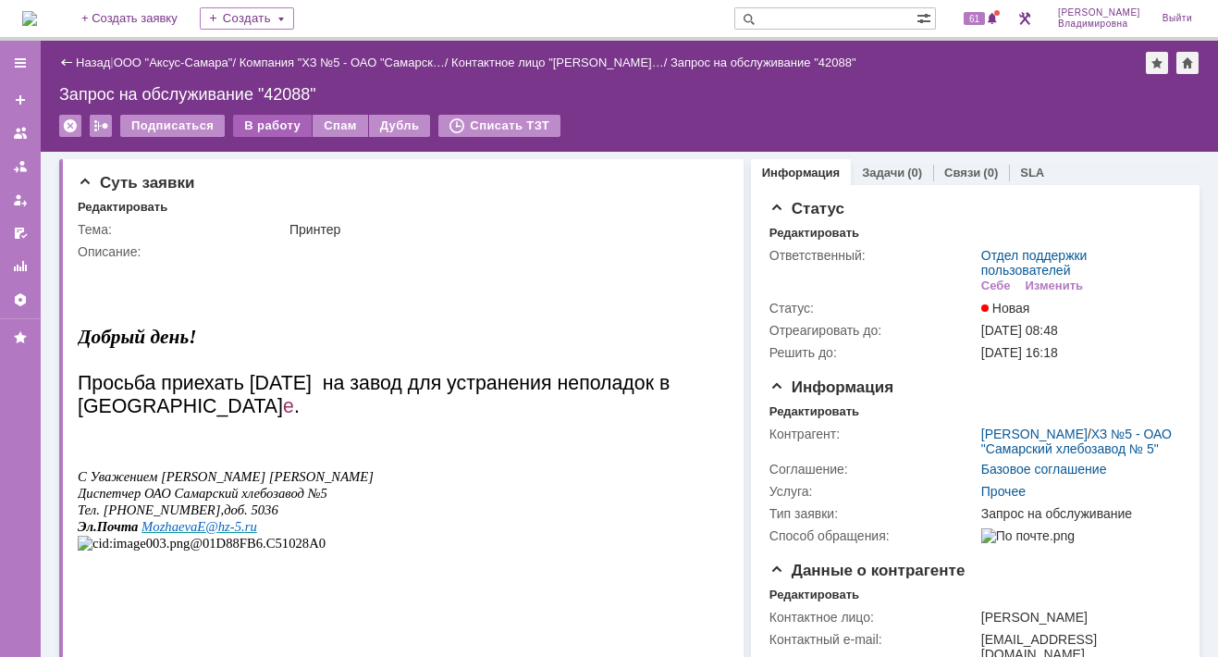
click at [272, 121] on div "В работу" at bounding box center [272, 126] width 79 height 22
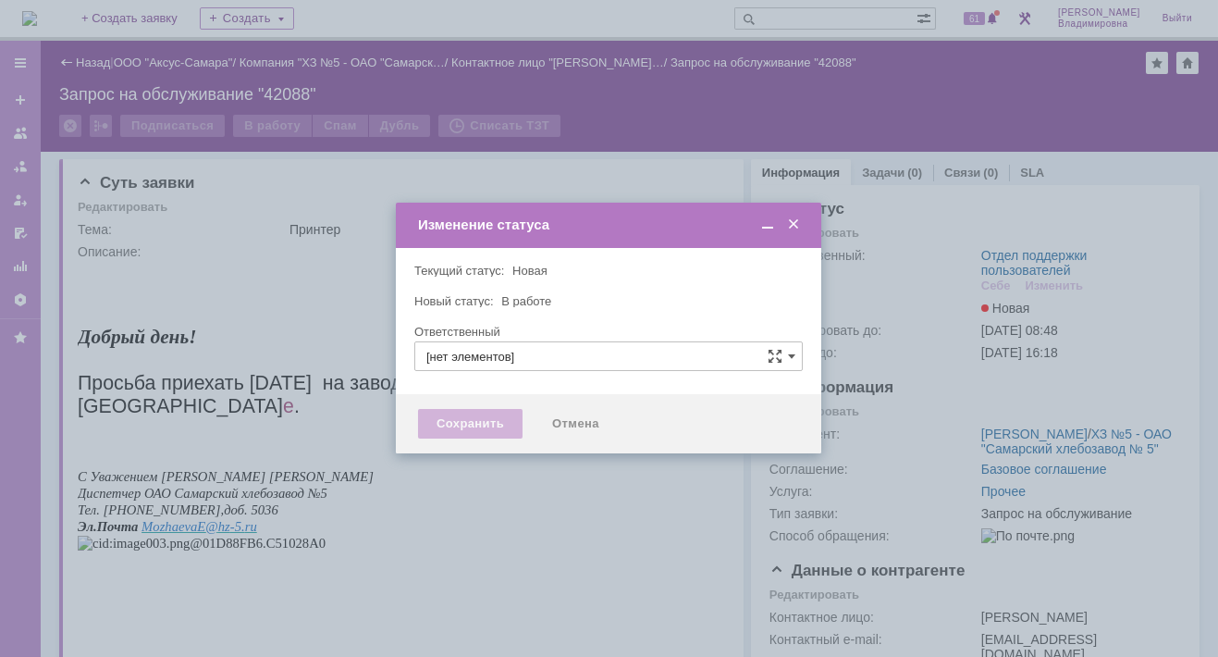
type input "Отдел поддержки пользователей"
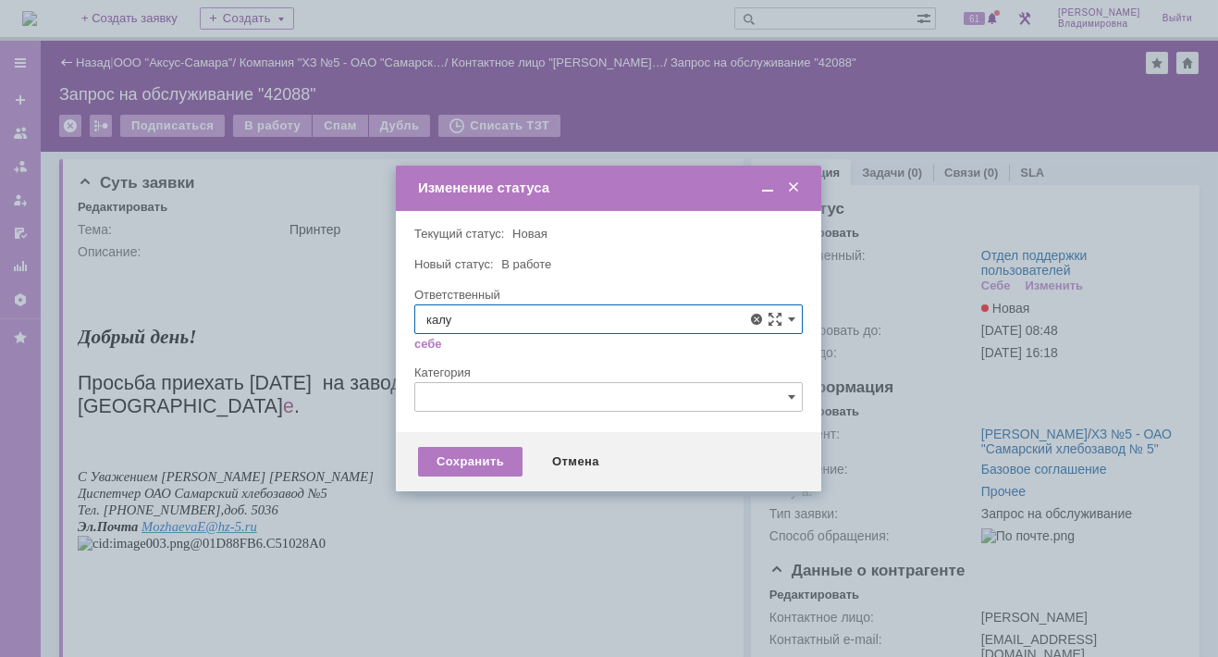
click at [498, 459] on span "Калугин Александр Николаевич" at bounding box center [608, 454] width 364 height 15
type input "Калугин Александр Николаевич"
click at [473, 464] on div "Сохранить" at bounding box center [470, 462] width 104 height 30
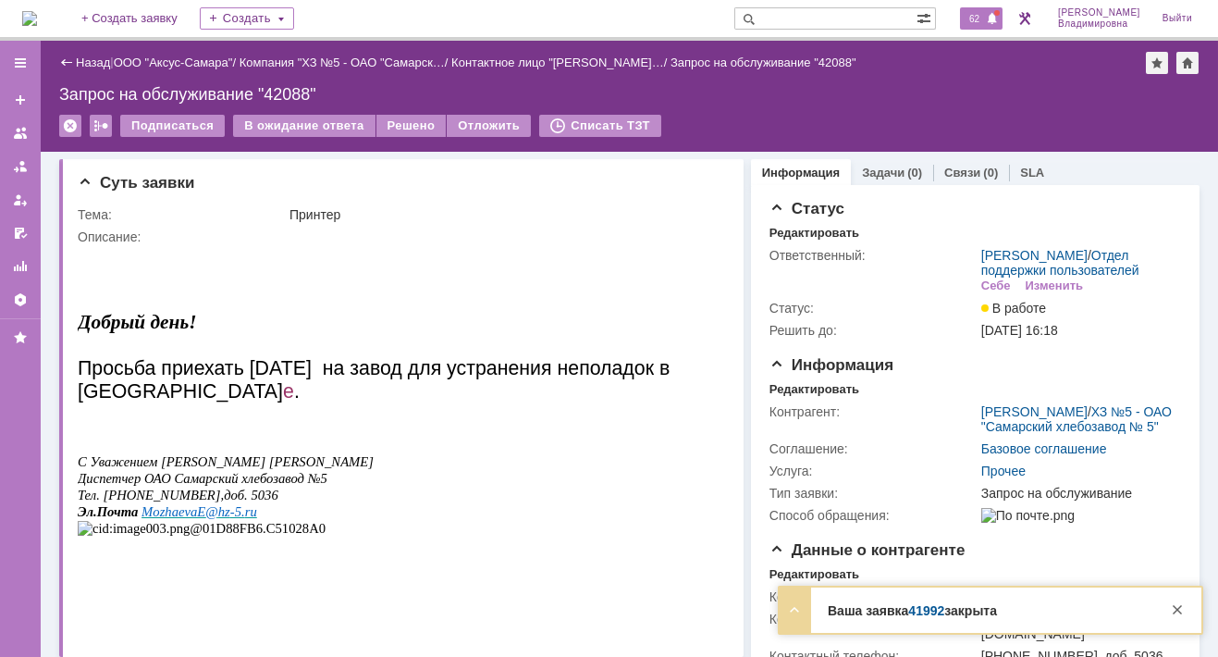
click at [985, 13] on span "62" at bounding box center [974, 18] width 21 height 13
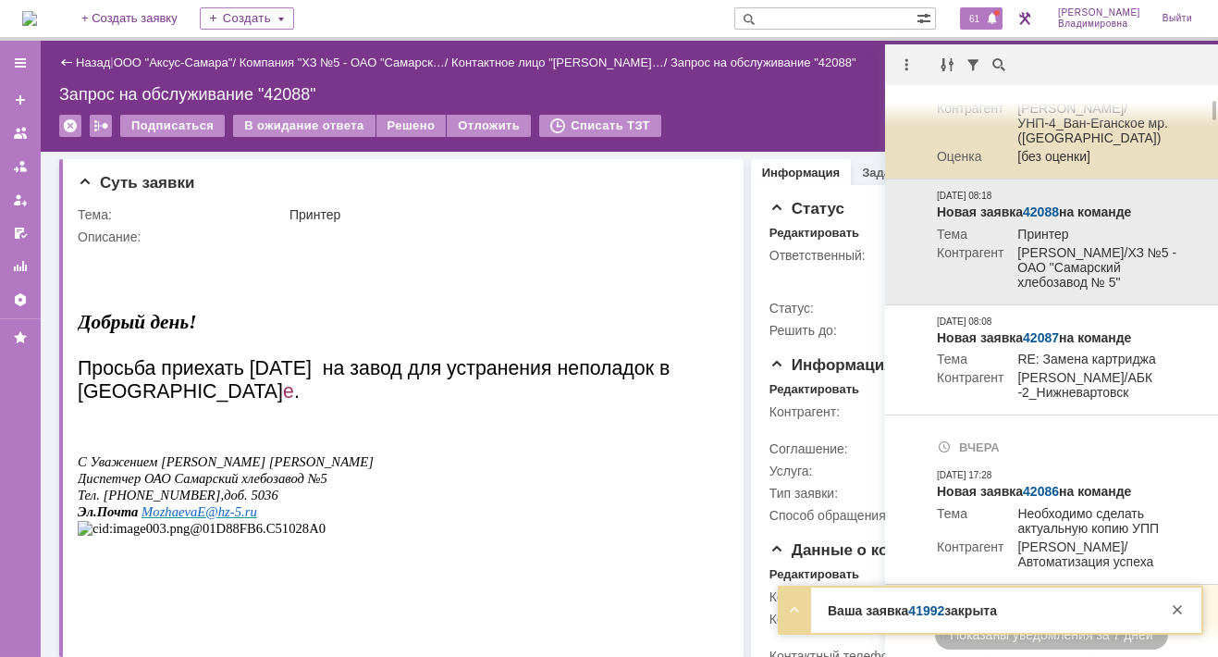
scroll to position [185, 0]
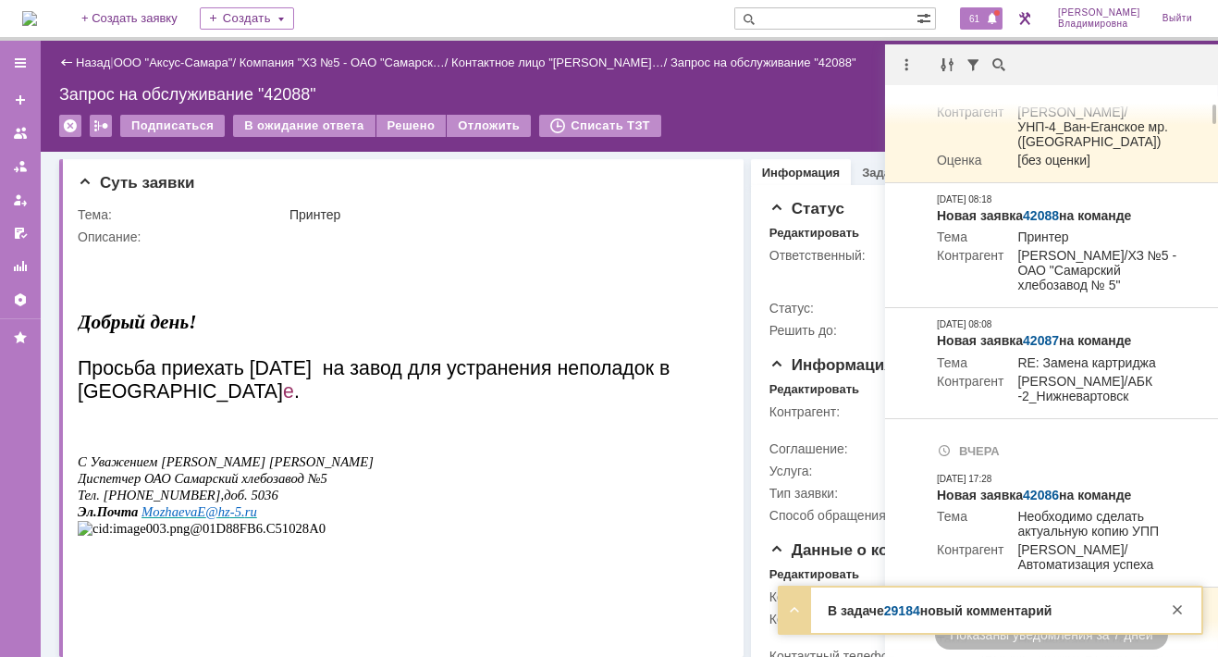
click at [895, 612] on link "29184" at bounding box center [902, 610] width 36 height 15
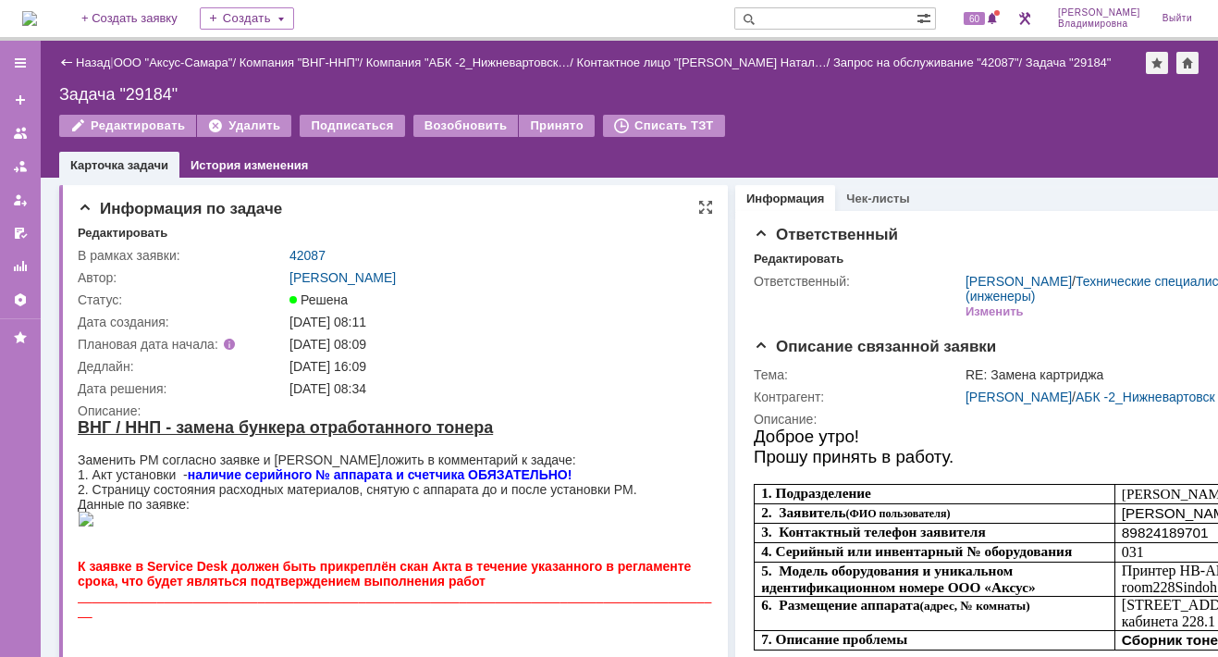
scroll to position [92, 0]
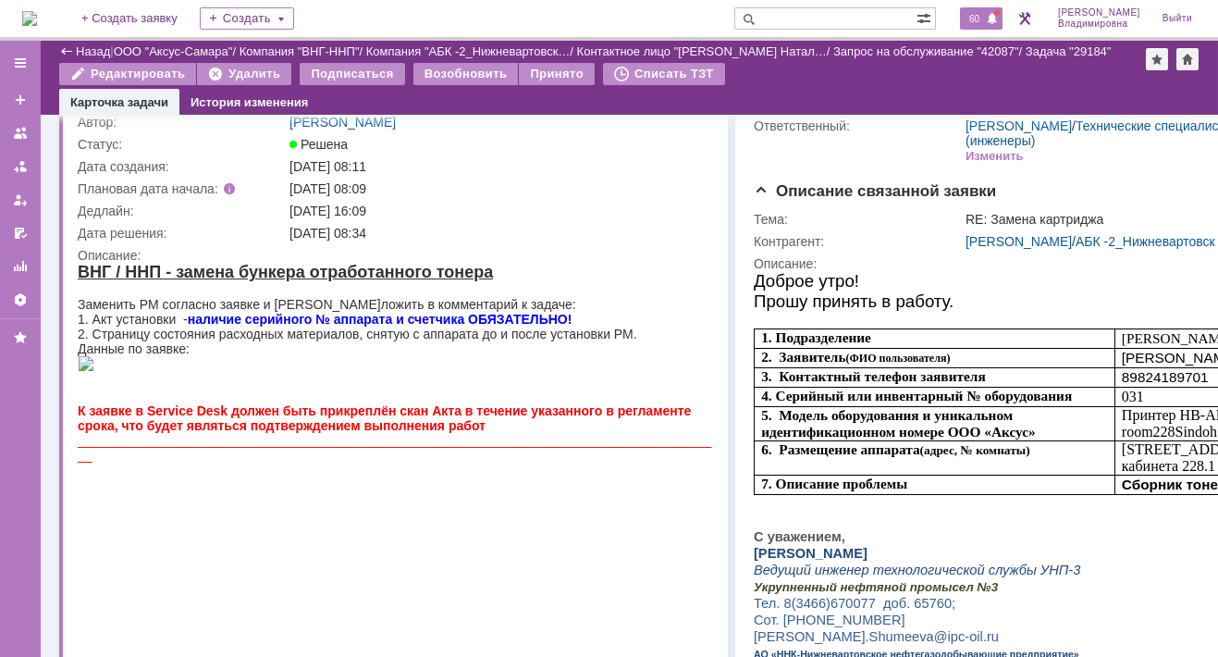
click at [985, 17] on span "60" at bounding box center [974, 18] width 21 height 13
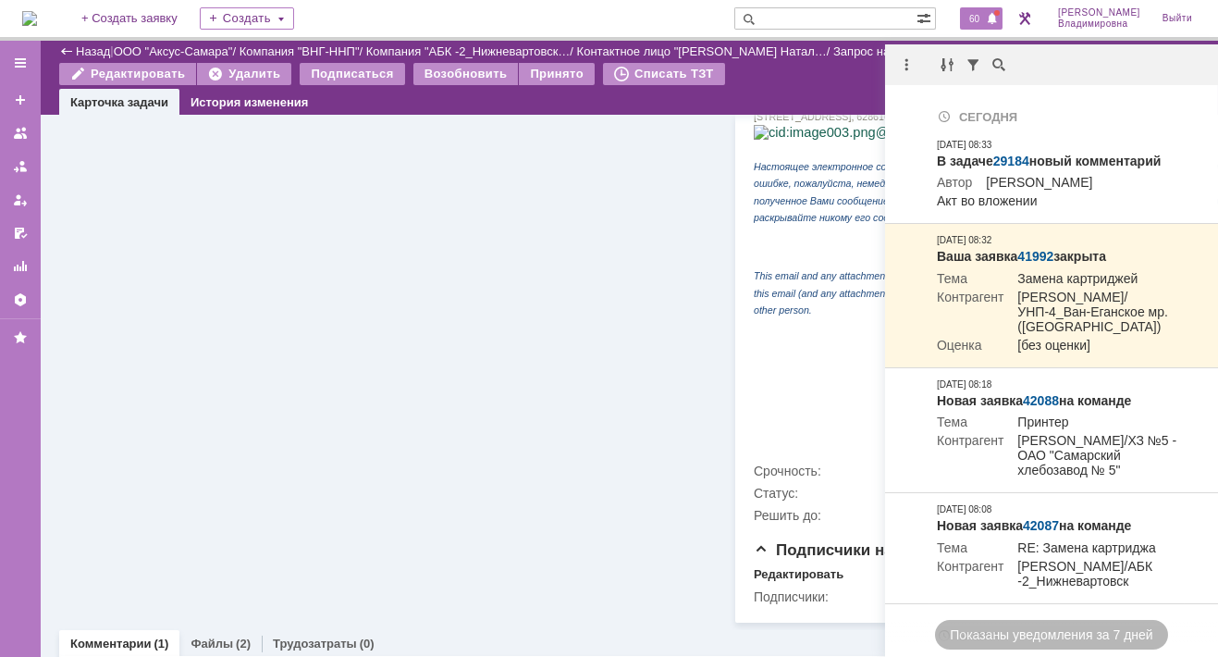
scroll to position [2809, 0]
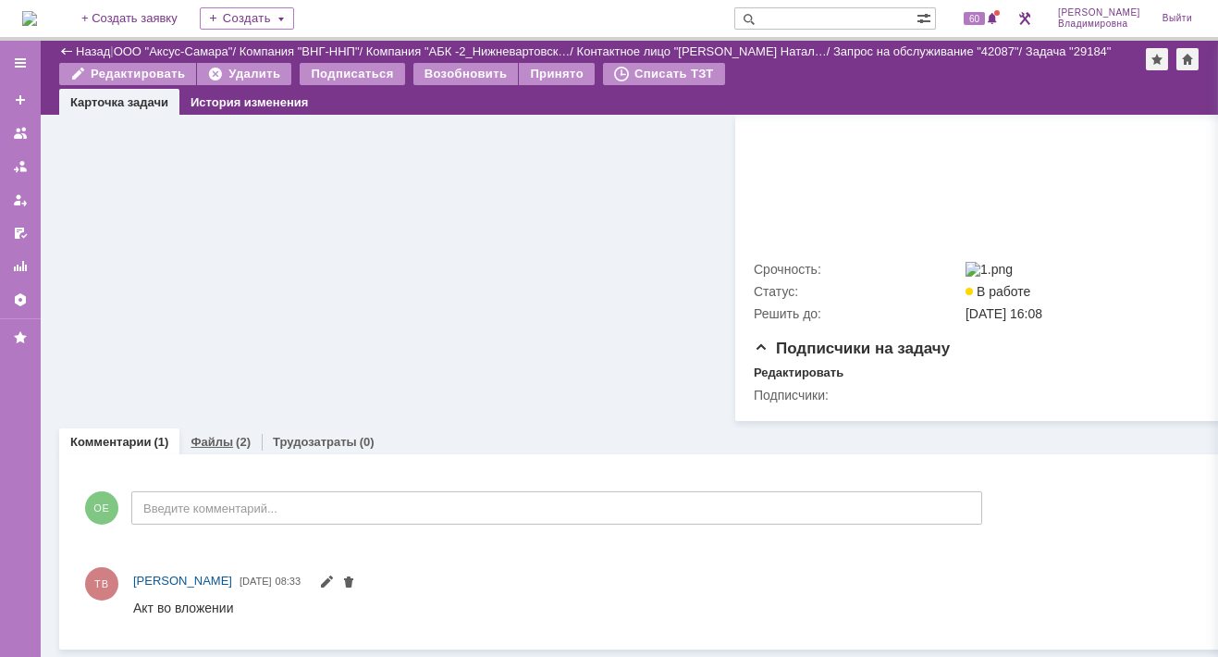
click at [210, 435] on link "Файлы" at bounding box center [211, 442] width 43 height 14
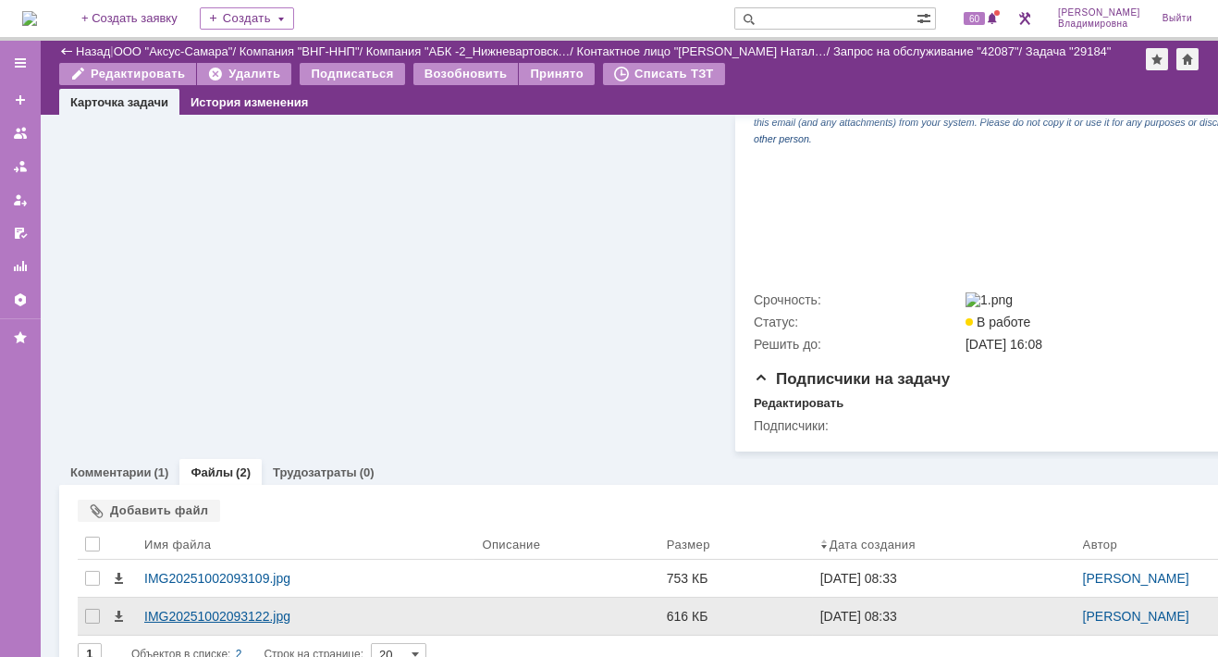
scroll to position [2809, 0]
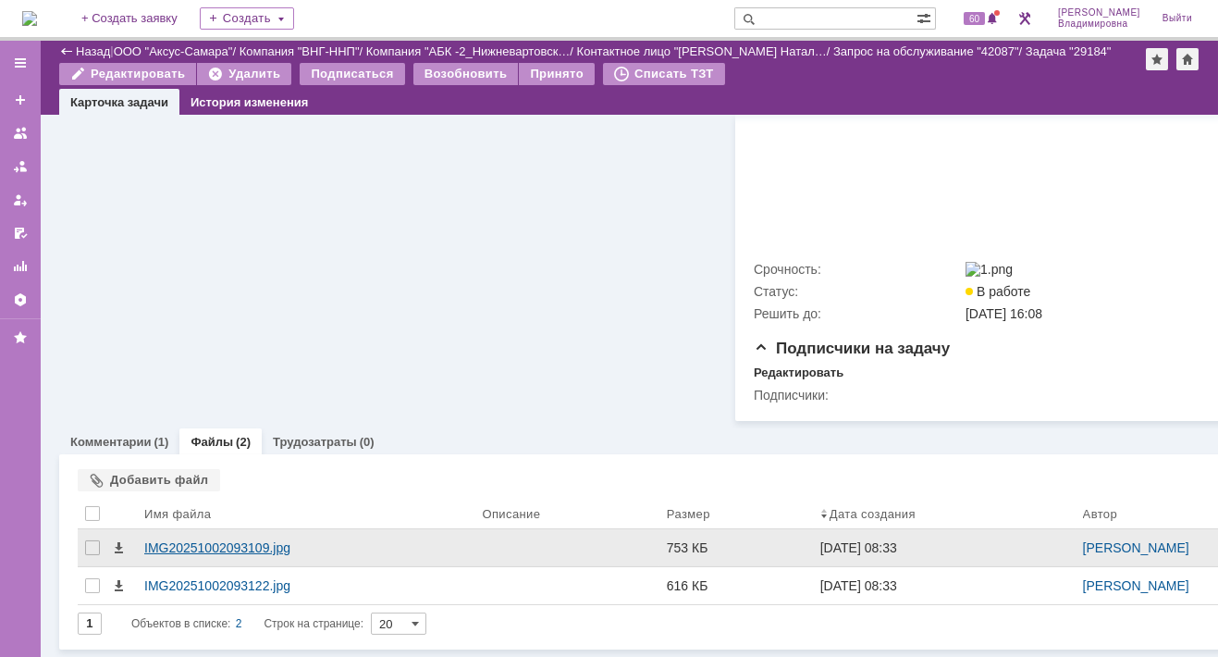
click at [165, 540] on div "IMG20251002093109.jpg" at bounding box center [305, 547] width 323 height 15
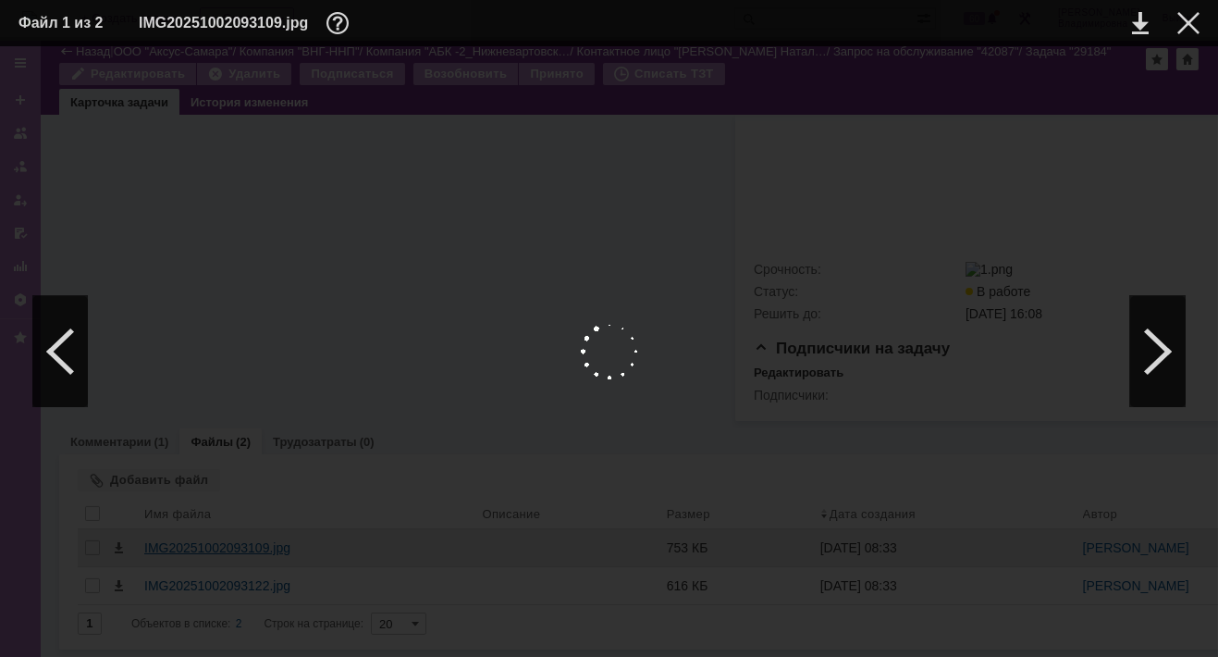
click at [165, 530] on div at bounding box center [608, 351] width 1181 height 573
click at [1144, 23] on link at bounding box center [1140, 23] width 17 height 22
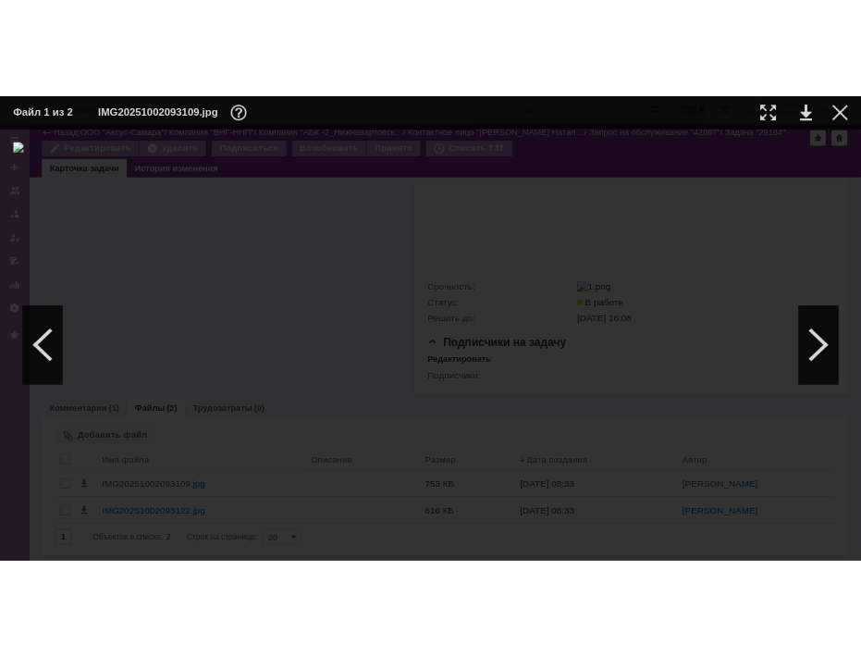
scroll to position [2796, 0]
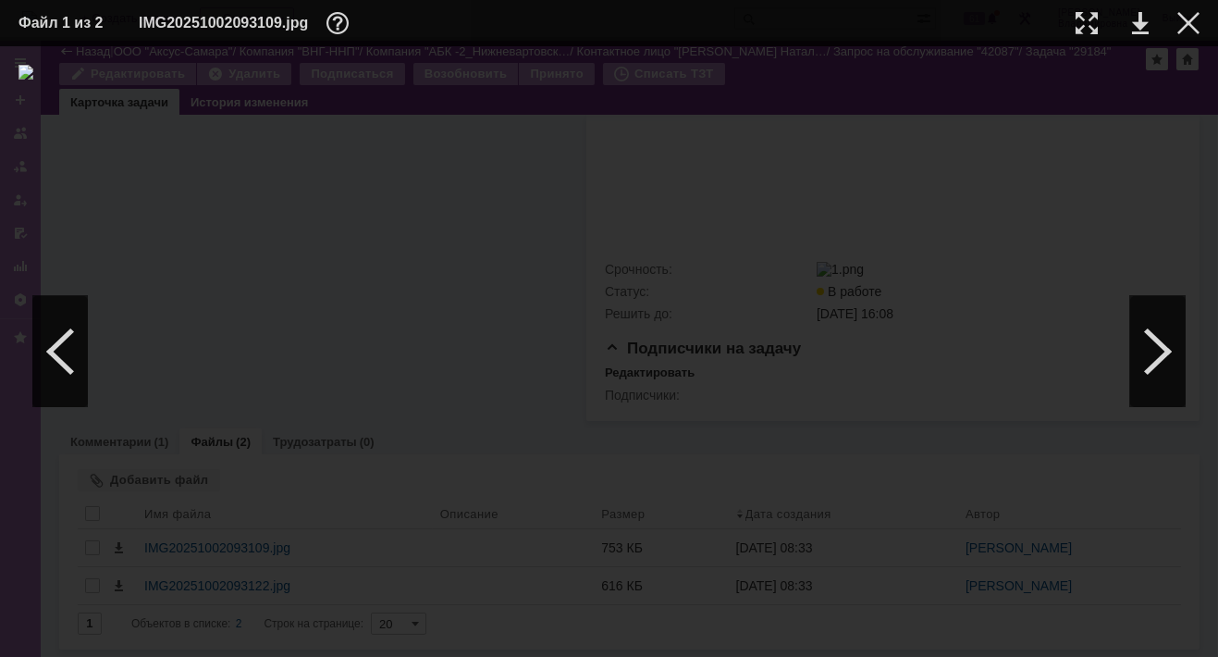
click at [741, 338] on img at bounding box center [608, 351] width 1181 height 573
click at [1146, 23] on link at bounding box center [1140, 23] width 17 height 22
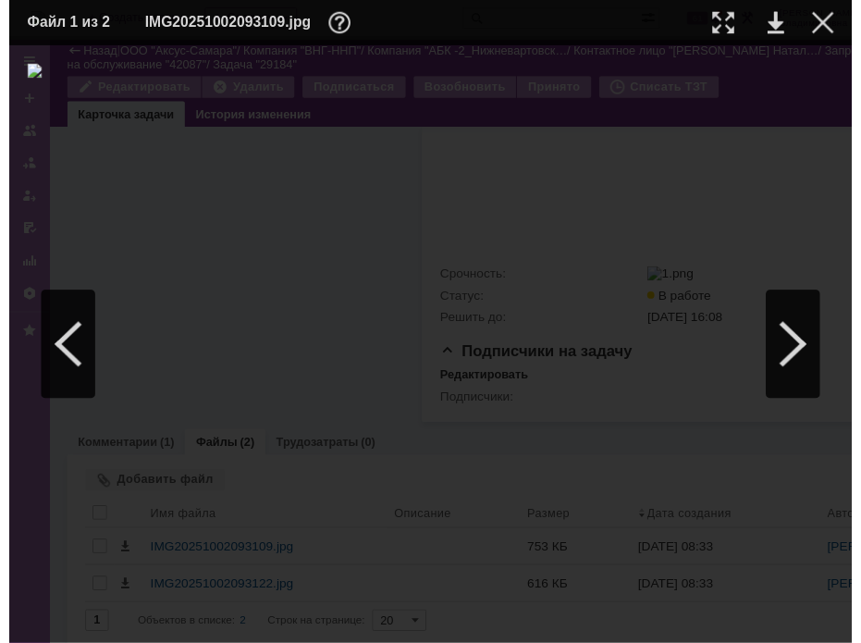
scroll to position [2809, 0]
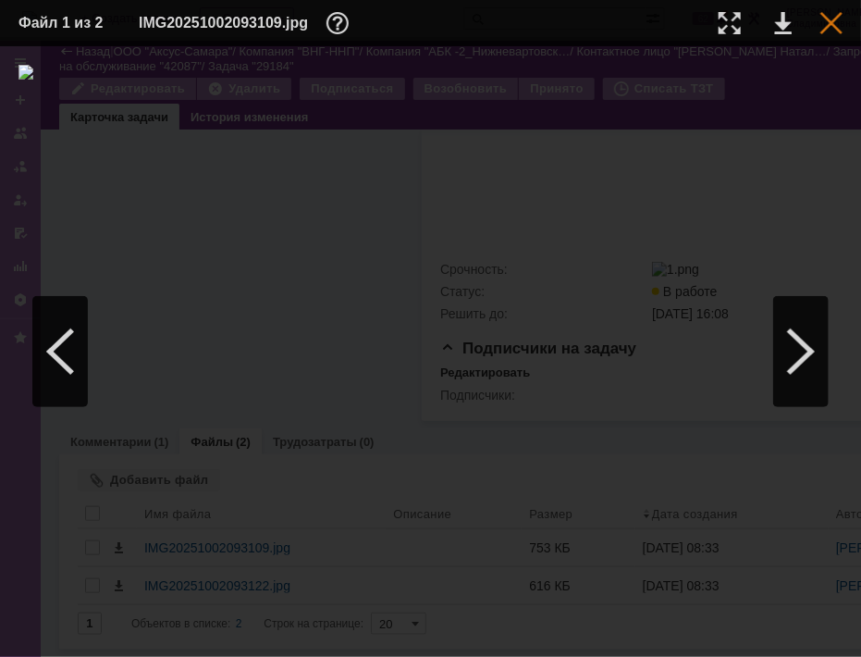
click at [833, 16] on div at bounding box center [831, 23] width 22 height 22
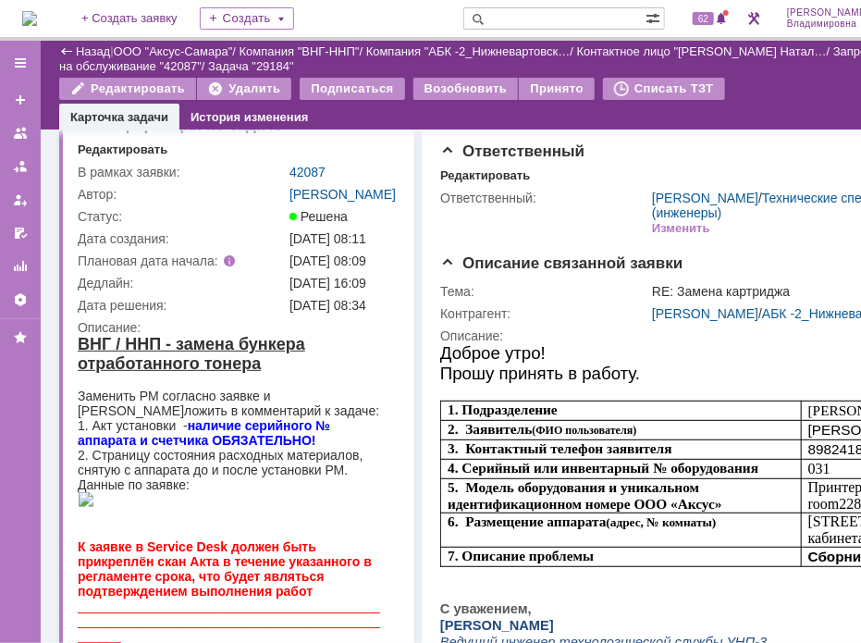
scroll to position [0, 0]
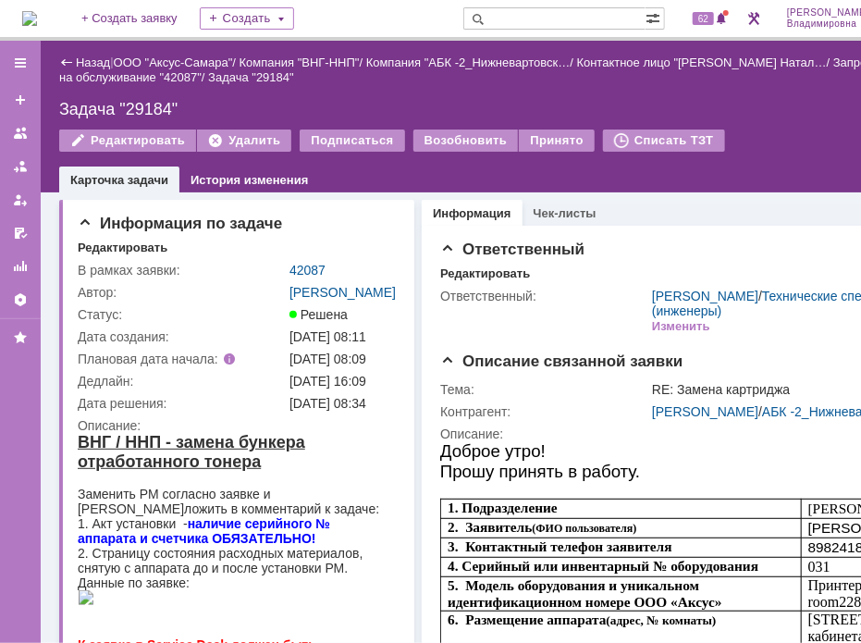
click at [533, 18] on input "text" at bounding box center [554, 18] width 182 height 22
type input "42080"
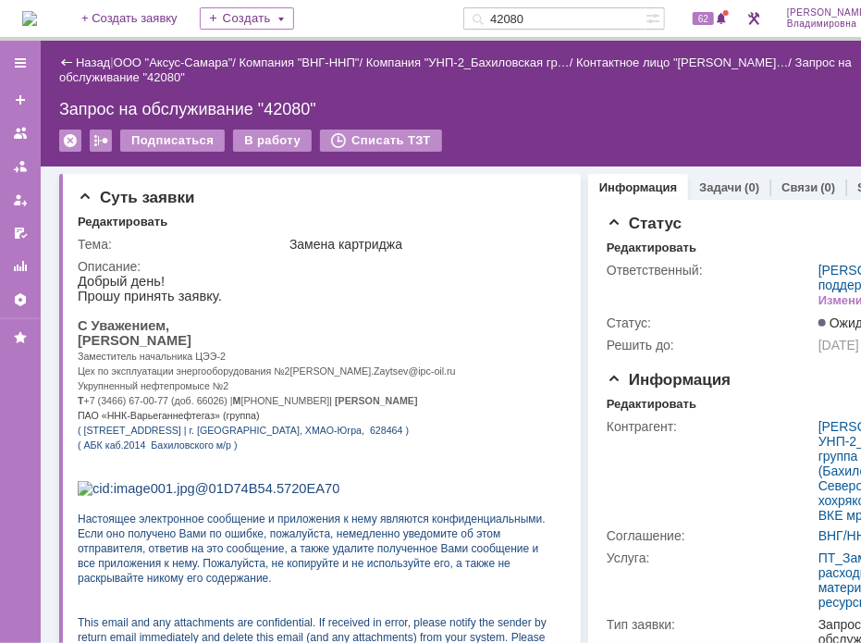
drag, startPoint x: 77, startPoint y: 347, endPoint x: 231, endPoint y: 346, distance: 154.4
click at [231, 346] on p "[PERSON_NAME]" at bounding box center [314, 339] width 474 height 15
copy span "[PERSON_NAME]"
click at [749, 137] on div "Подписаться В работу Списать ТЗТ" at bounding box center [493, 148] width 869 height 39
click at [327, 315] on p at bounding box center [314, 309] width 474 height 15
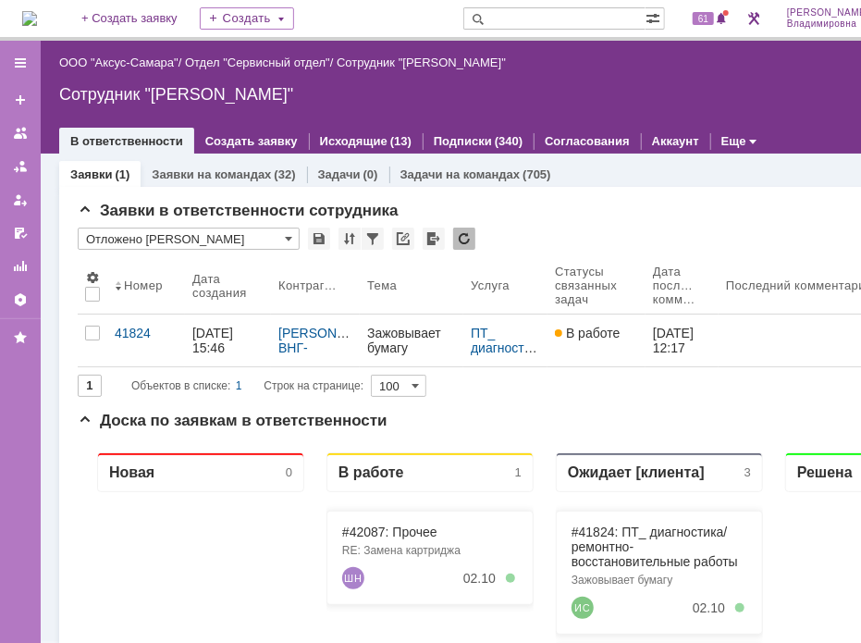
click at [809, 99] on div "Сотрудник "Орлова Елена Владимировна"" at bounding box center [493, 94] width 869 height 18
click at [809, 100] on div "Сотрудник "Орлова Елена Владимировна"" at bounding box center [493, 94] width 869 height 18
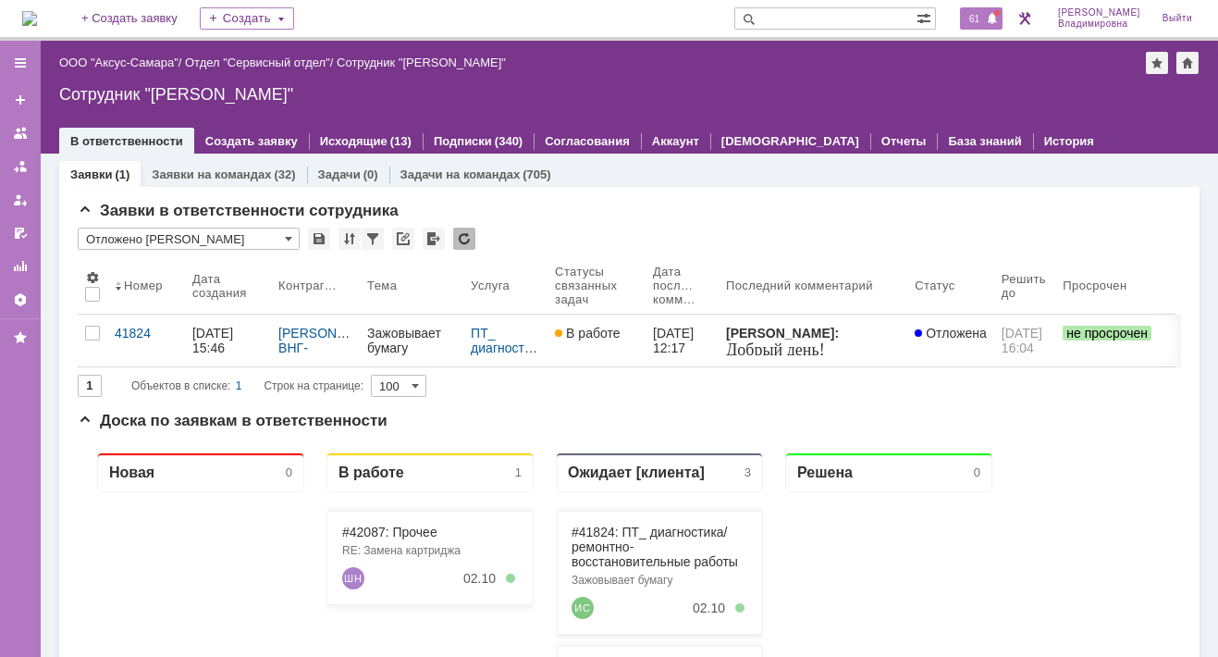
click at [860, 15] on span "61" at bounding box center [974, 18] width 21 height 13
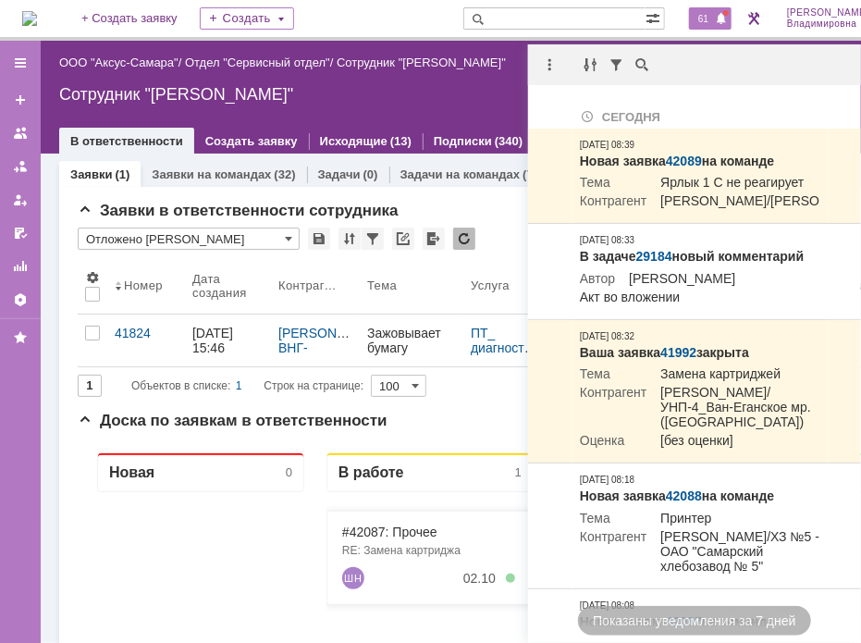
click at [450, 206] on div "Заявки в ответственности сотрудника" at bounding box center [494, 211] width 832 height 18
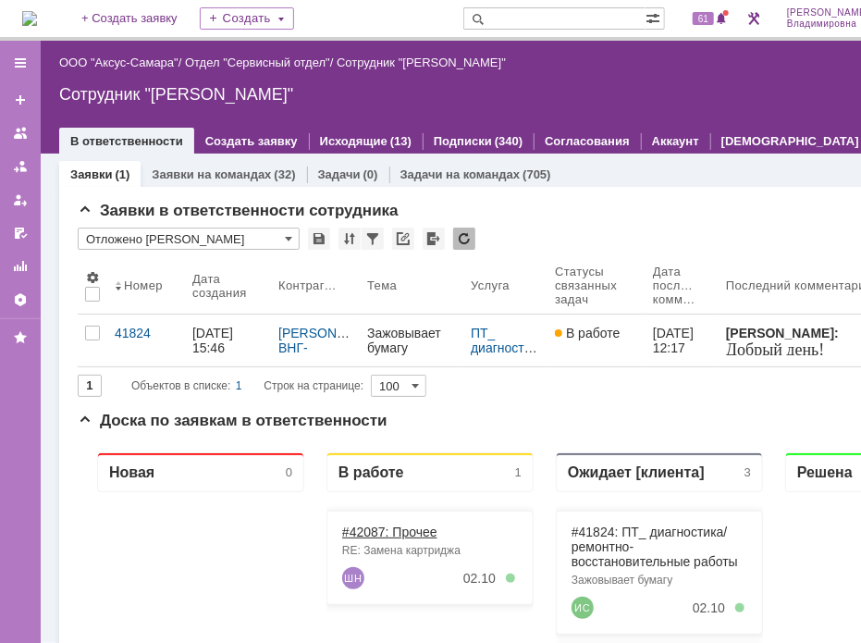
click at [369, 532] on link "#42087: Прочее" at bounding box center [388, 530] width 95 height 15
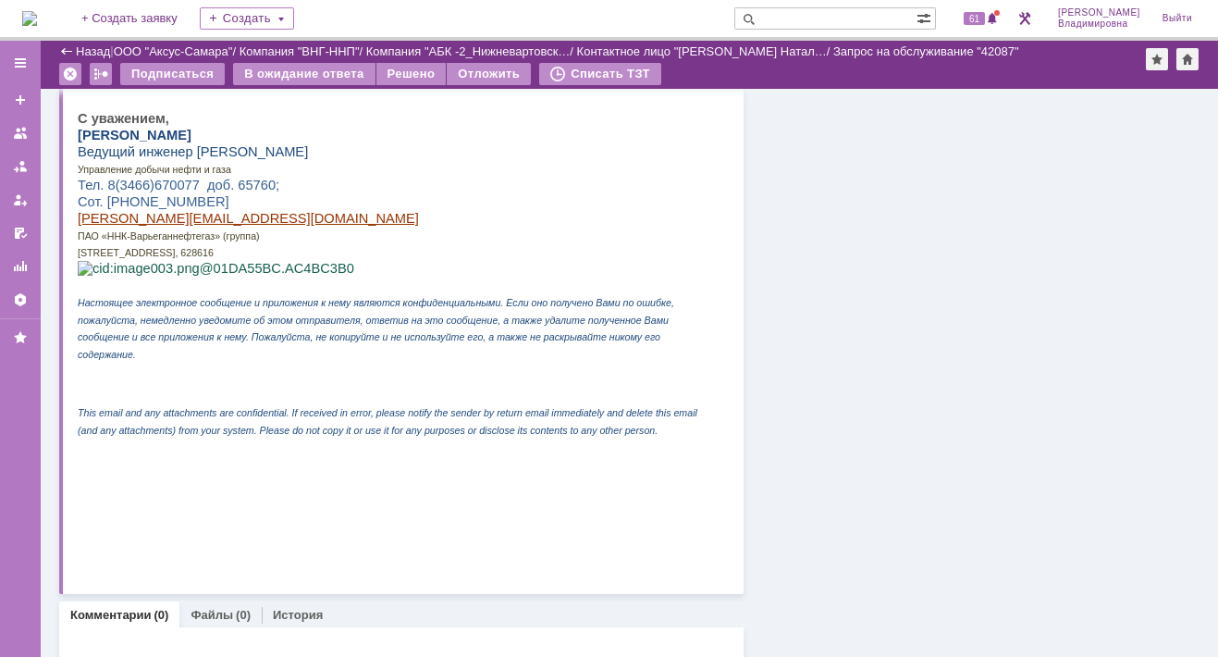
scroll to position [2310, 0]
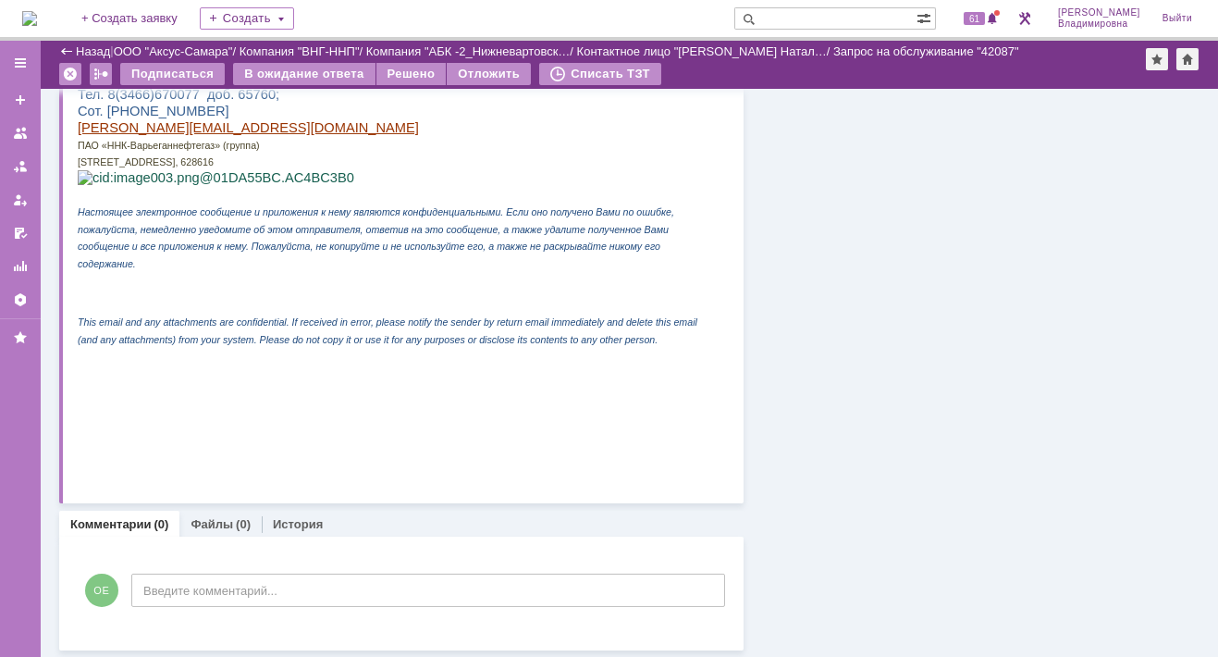
click at [121, 522] on link "Комментарии" at bounding box center [110, 524] width 81 height 14
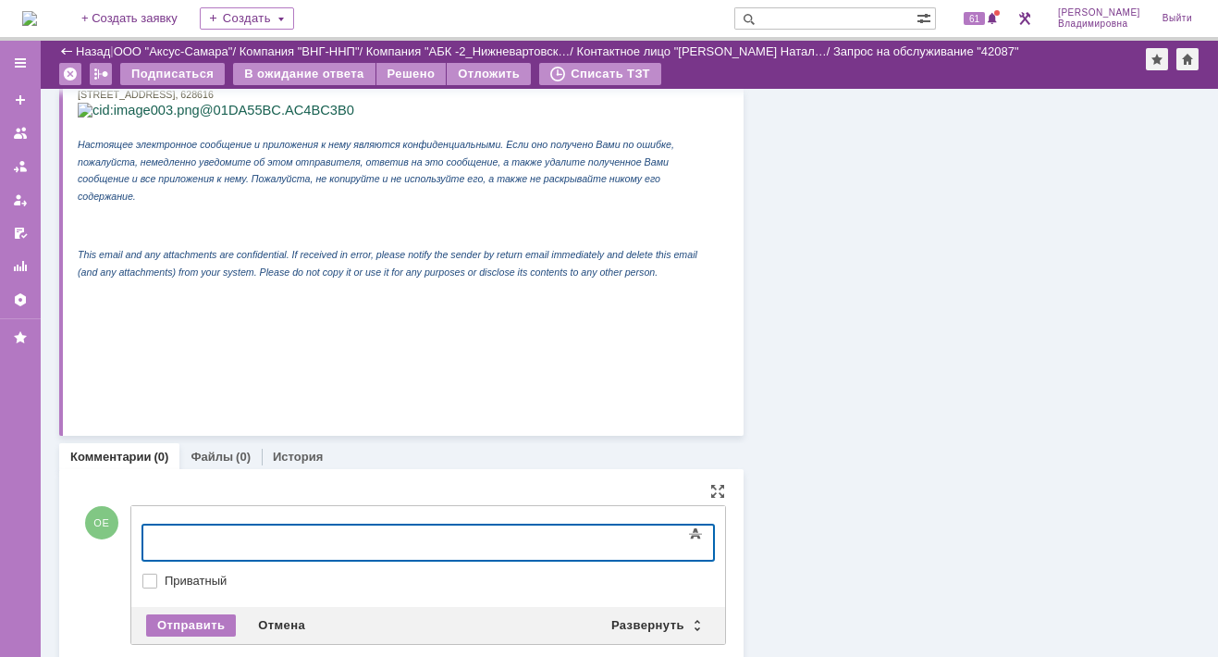
scroll to position [2406, 0]
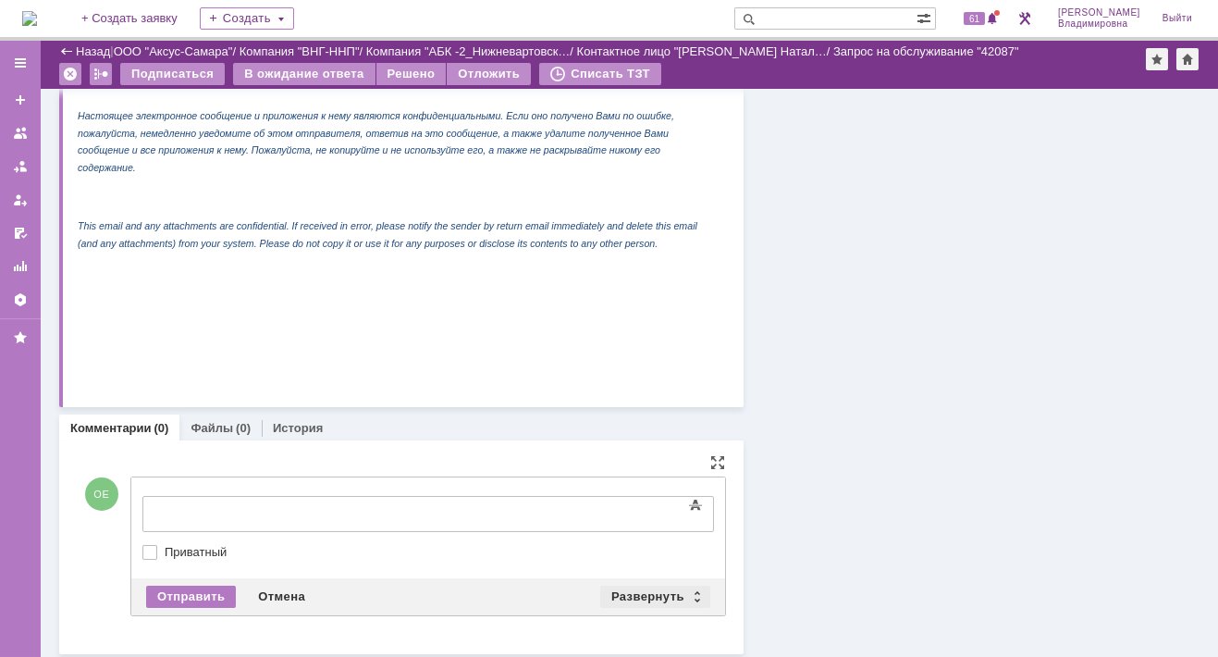
click at [625, 588] on div "Развернуть" at bounding box center [655, 596] width 110 height 22
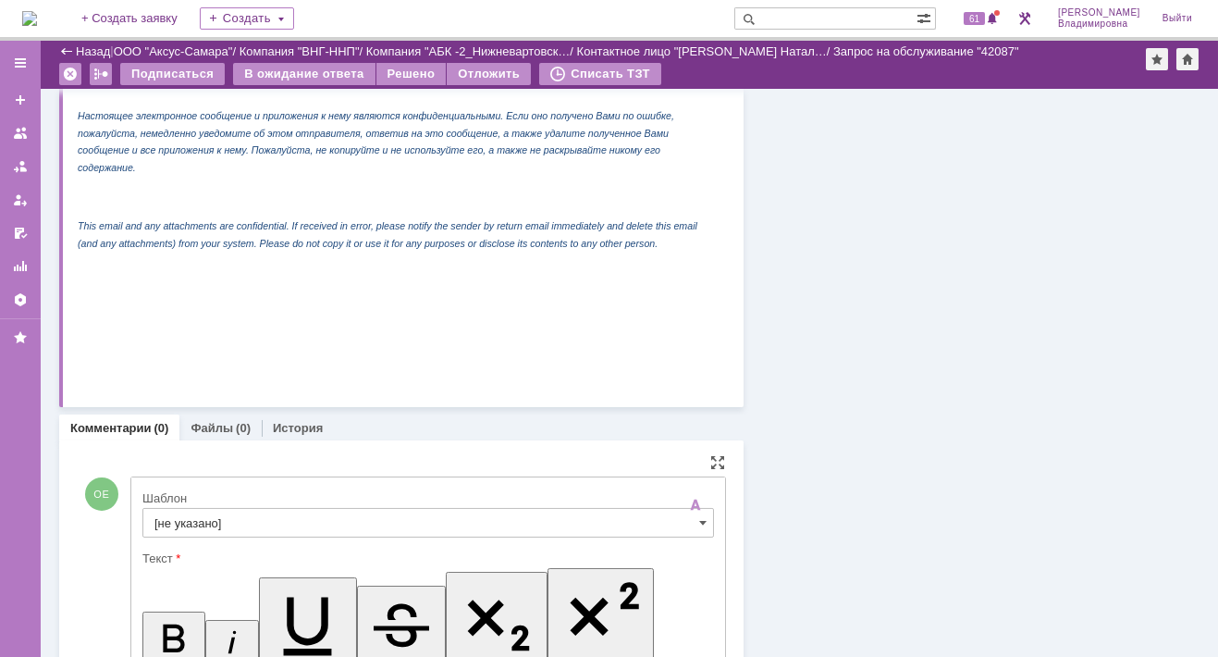
scroll to position [0, 0]
click at [183, 522] on input "[не указано]" at bounding box center [427, 523] width 571 height 30
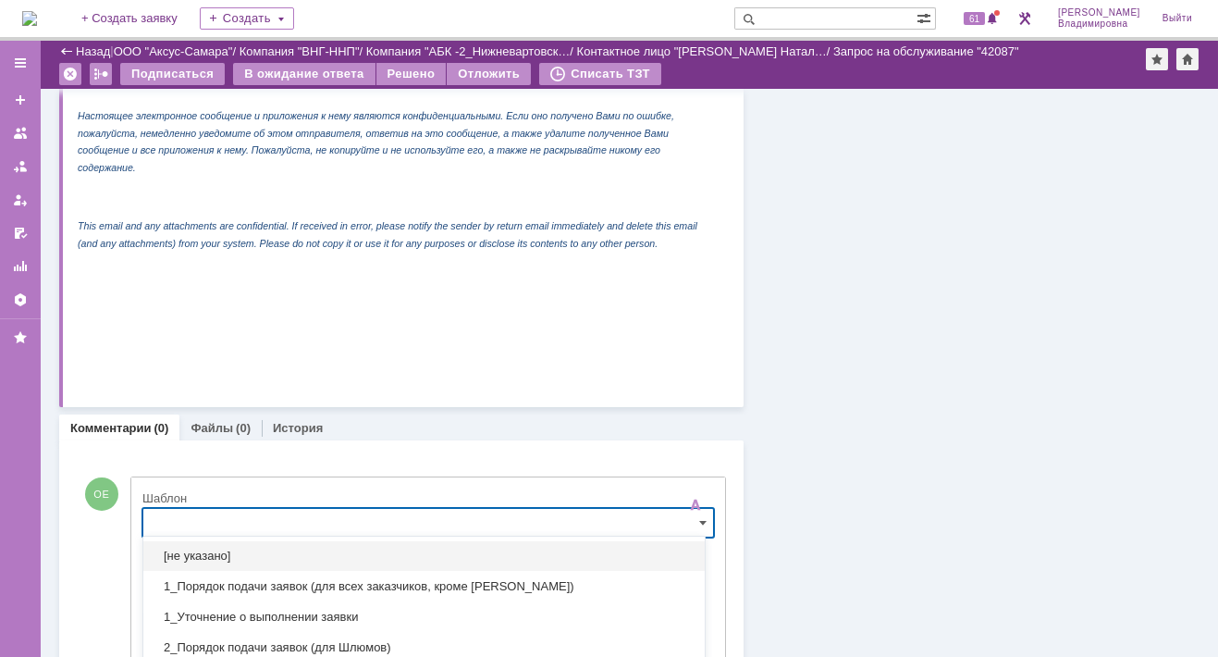
scroll to position [2552, 0]
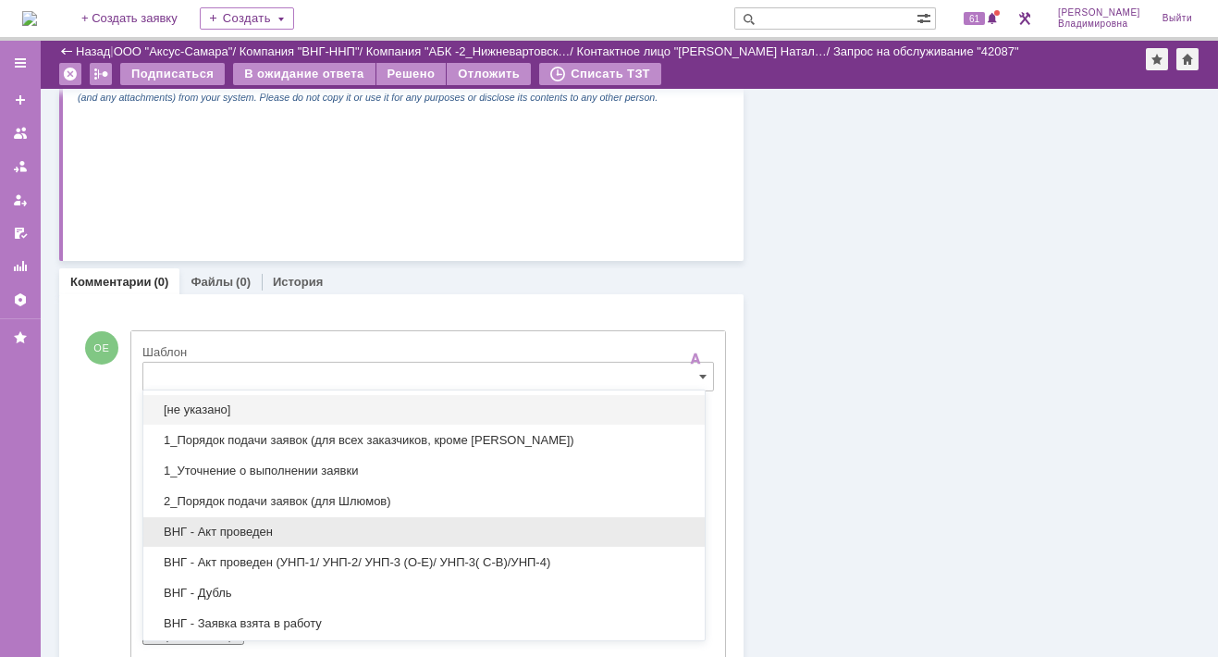
click at [223, 528] on span "ВНГ - Акт проведен" at bounding box center [423, 531] width 539 height 15
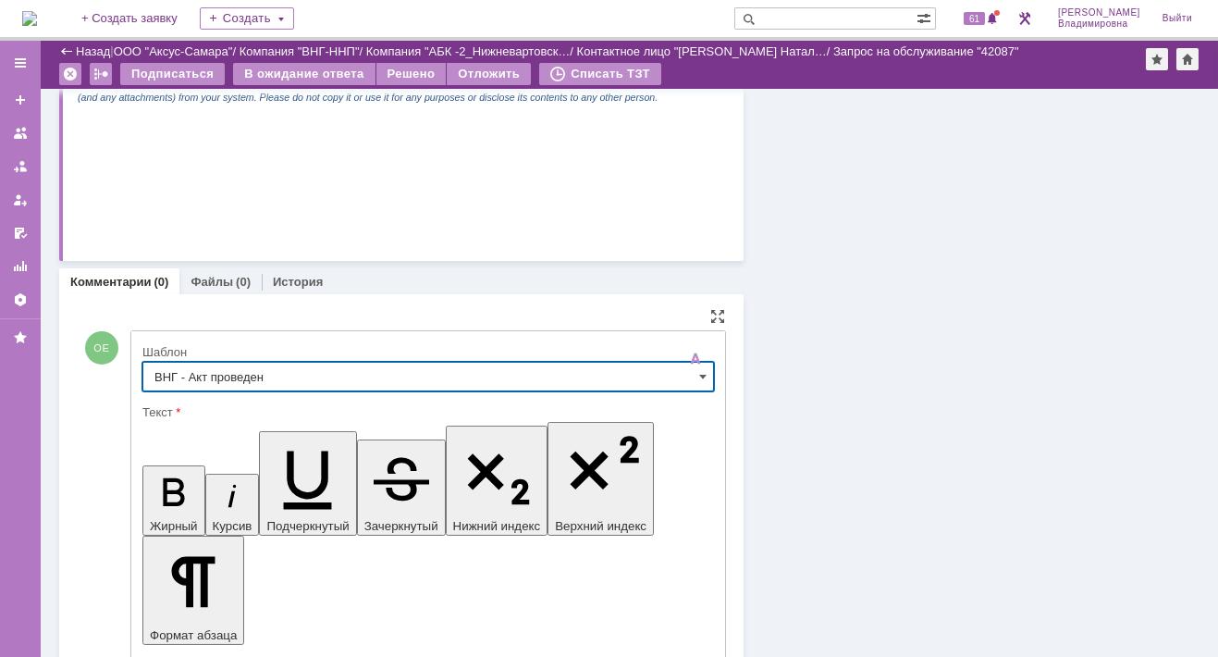
type input "ВНГ - Акт проведен"
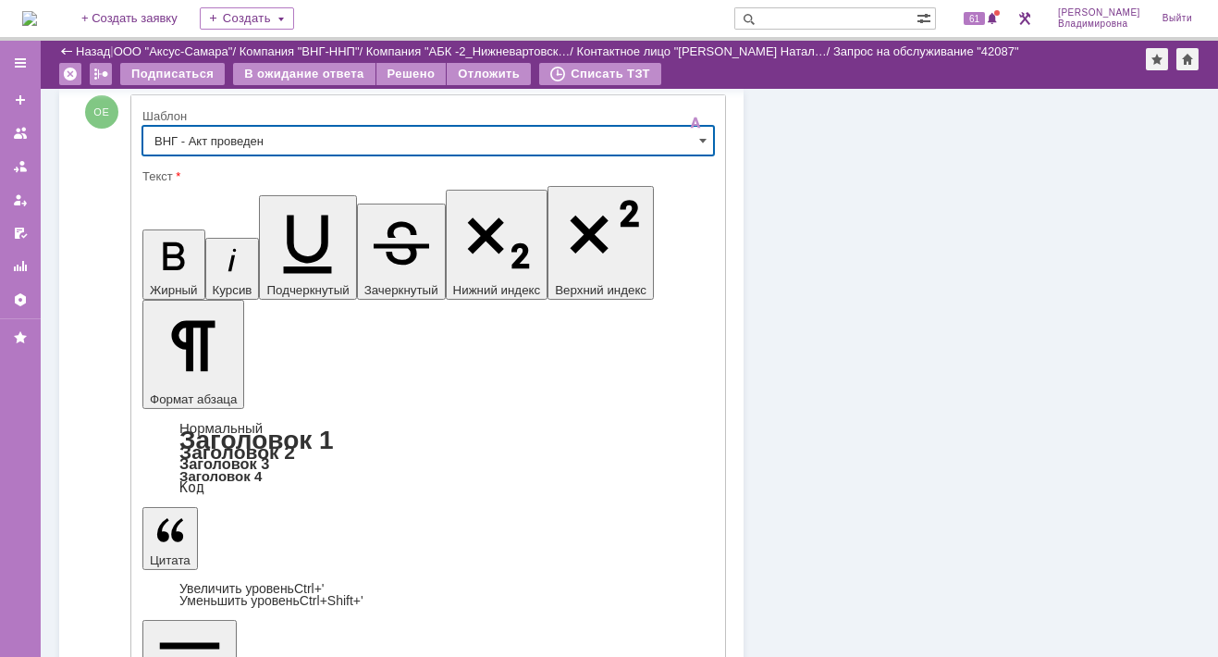
scroll to position [2840, 0]
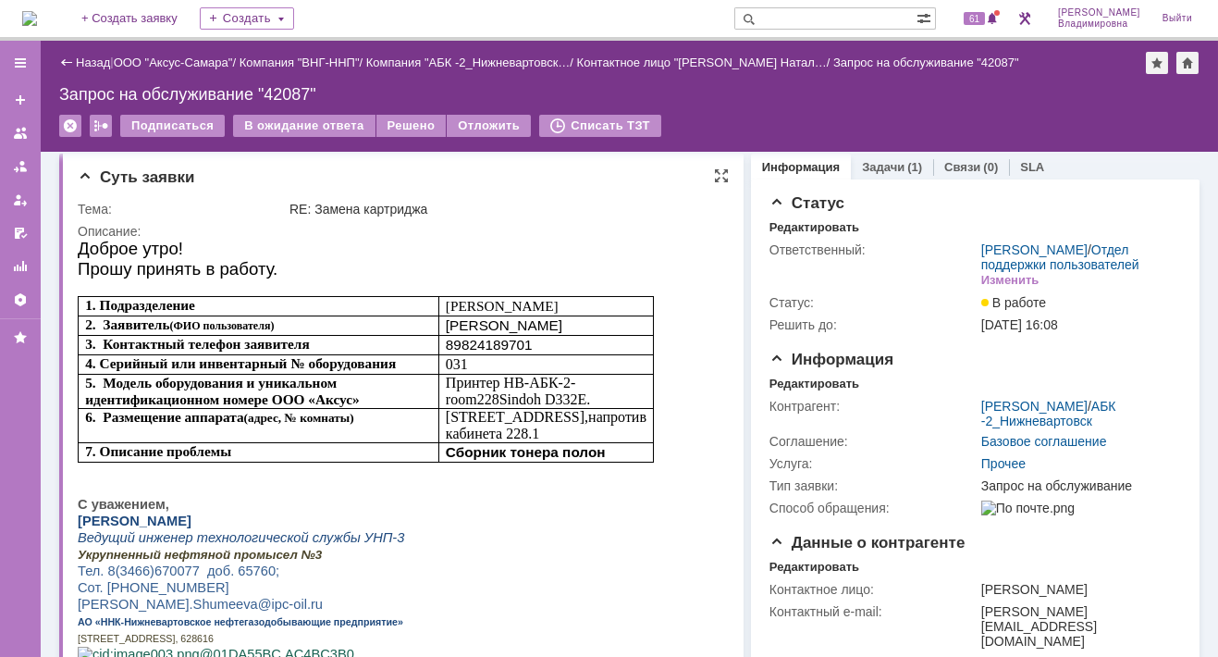
scroll to position [0, 0]
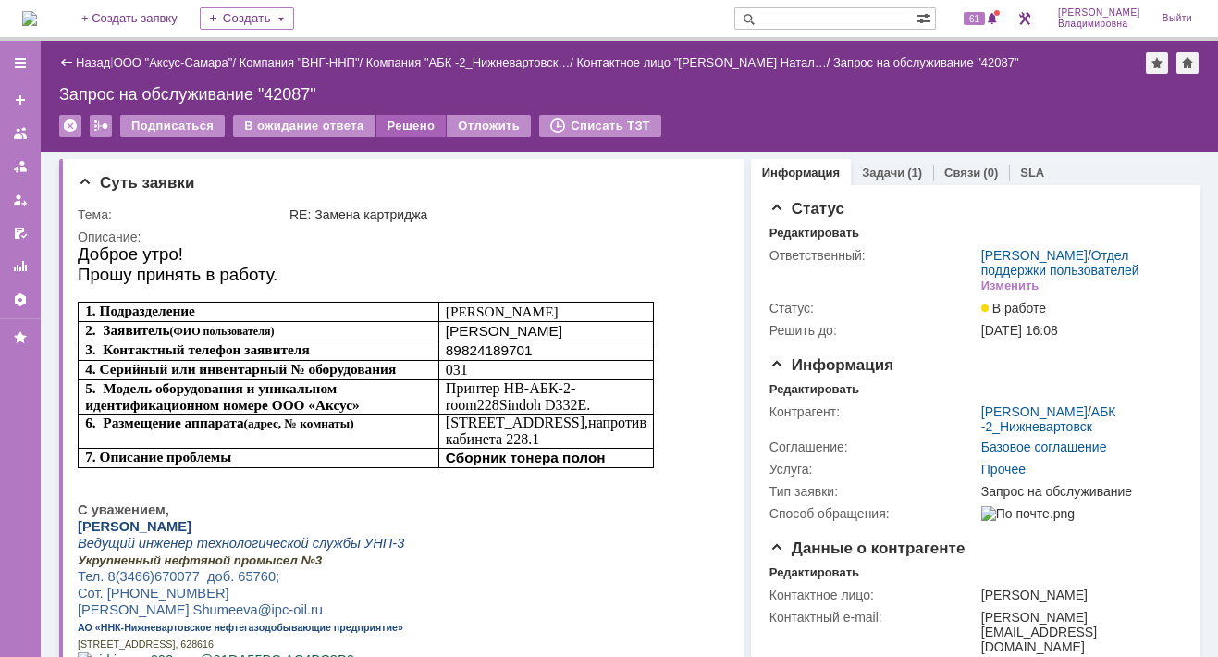
click at [397, 125] on div "Решено" at bounding box center [411, 126] width 70 height 22
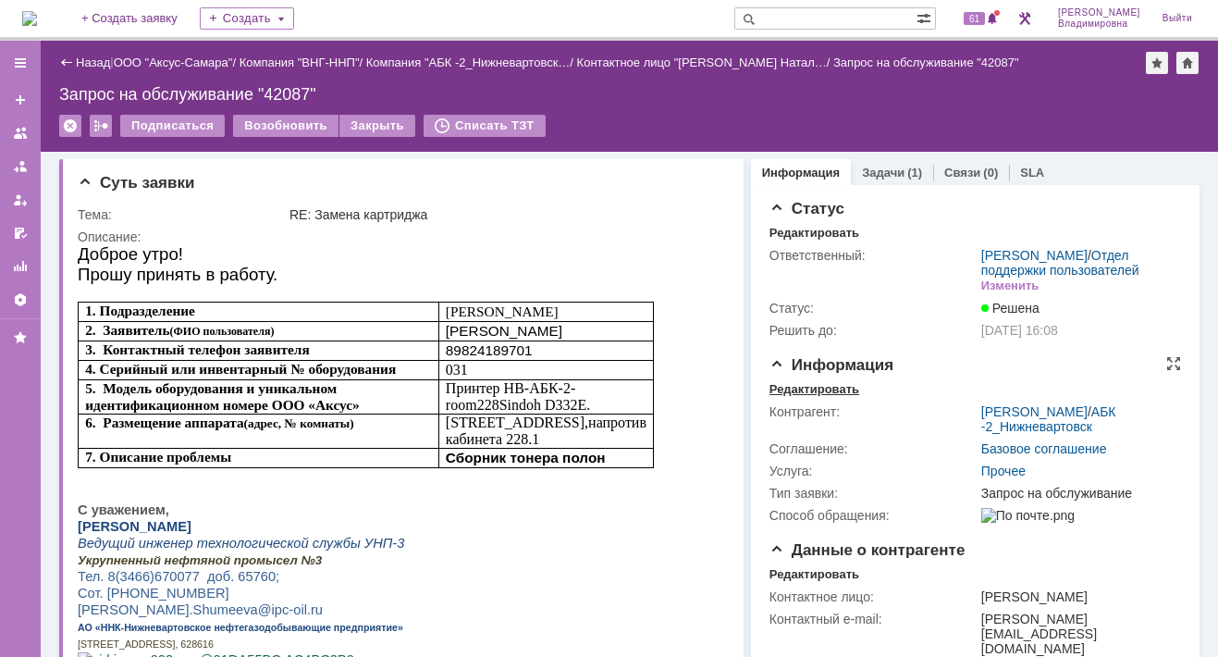
click at [818, 397] on div "Редактировать" at bounding box center [814, 389] width 90 height 15
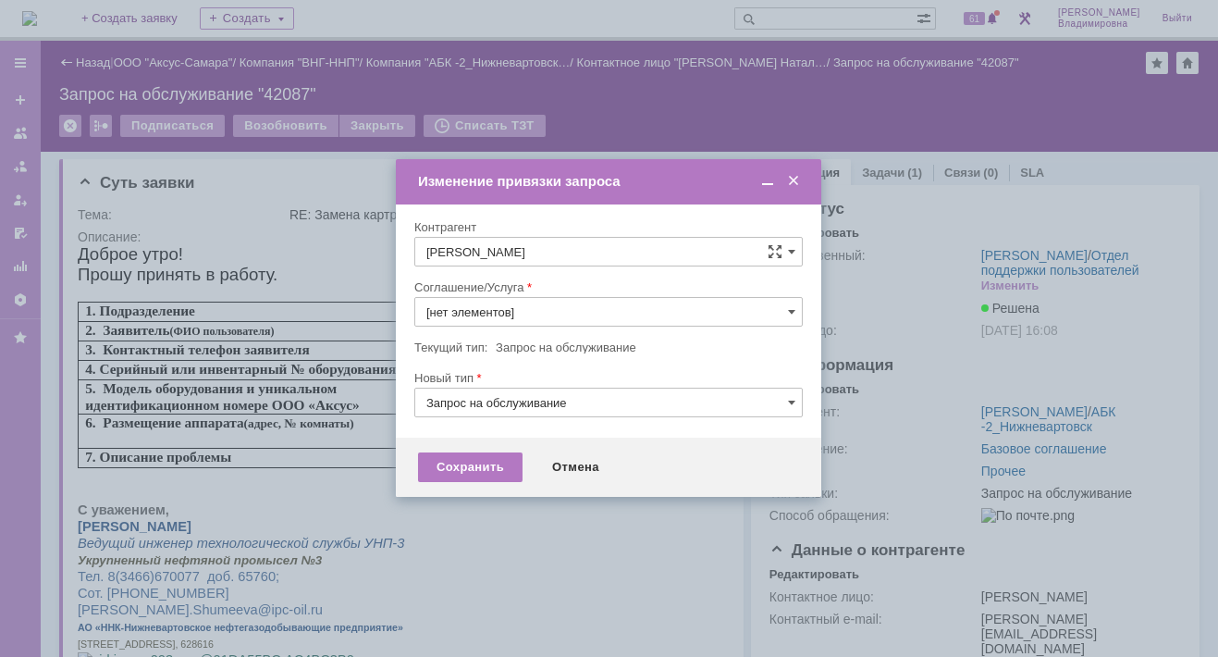
type input "Прочее"
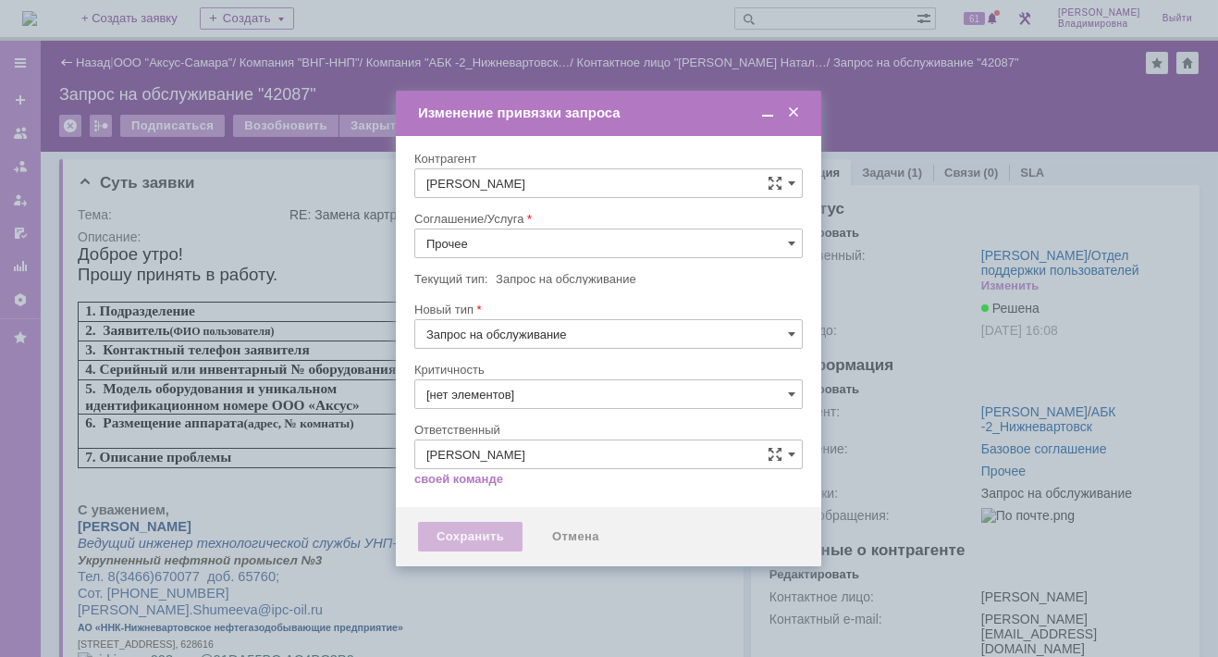
type input "3. Низкая"
type input "[не указано]"
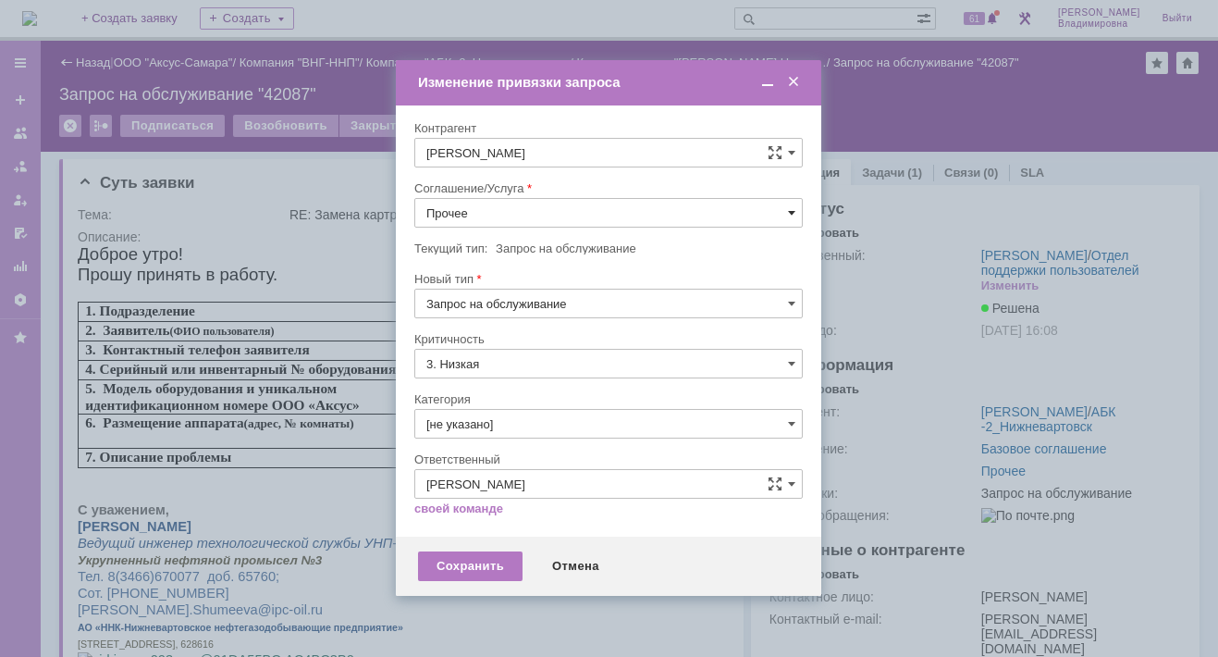
click at [792, 205] on span at bounding box center [791, 212] width 7 height 15
click at [496, 434] on span "ПТ_Замена расходных материалов / ресурсных деталей" at bounding box center [608, 441] width 364 height 15
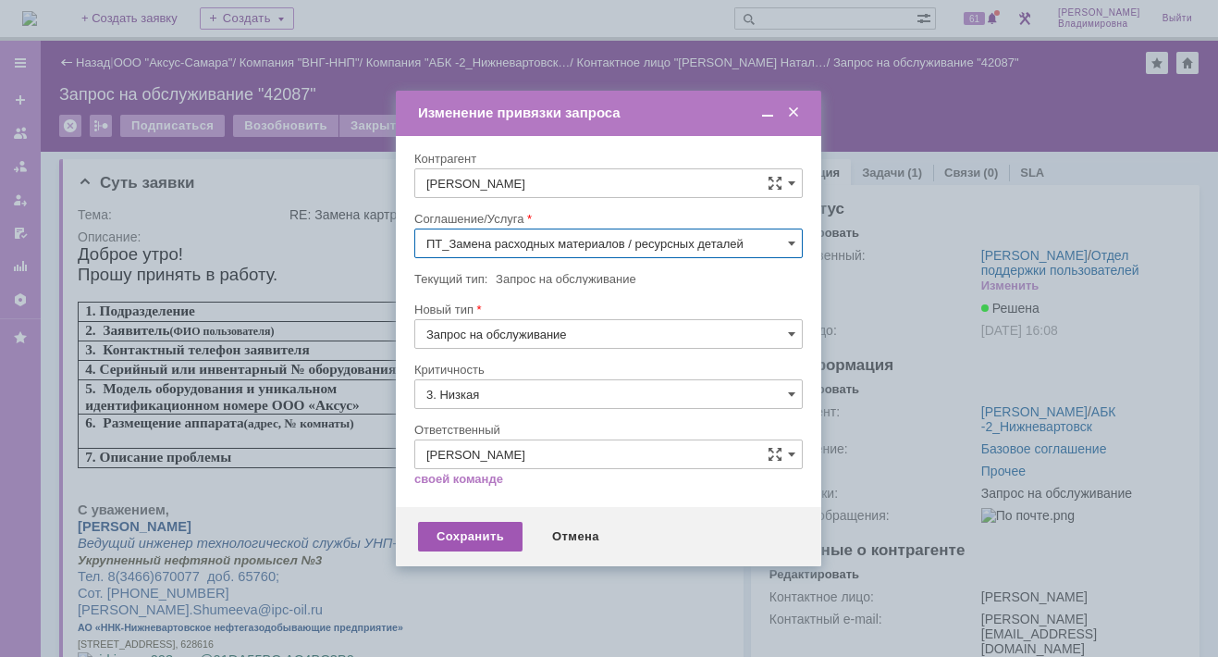
type input "ПТ_Замена расходных материалов / ресурсных деталей"
click at [466, 532] on div "Сохранить" at bounding box center [470, 537] width 104 height 30
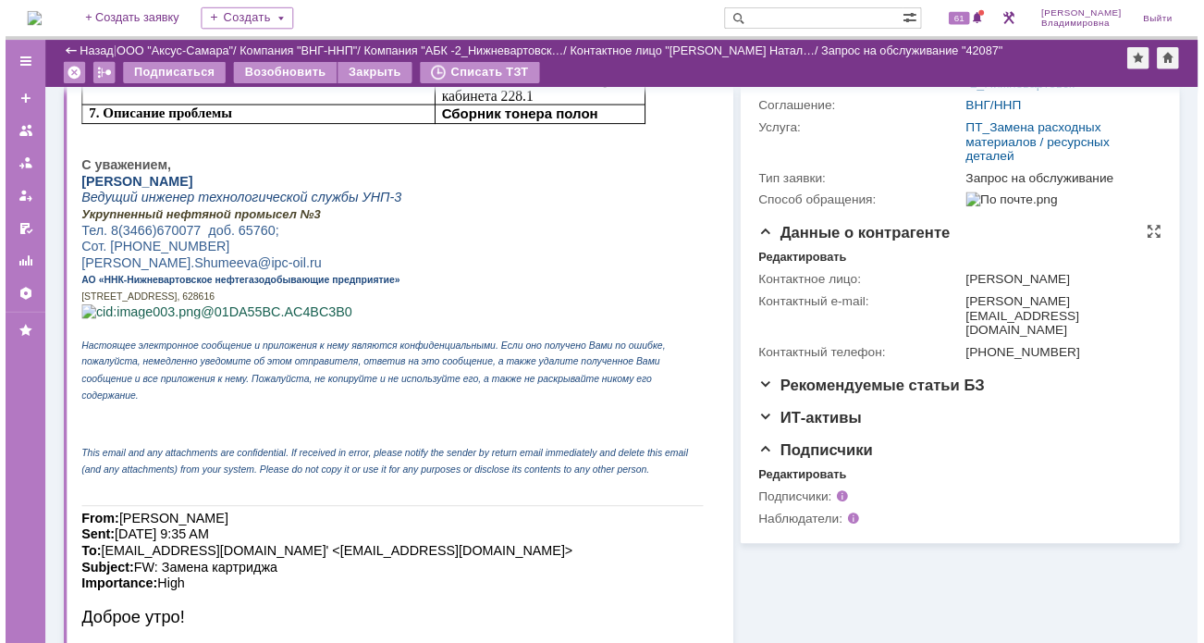
scroll to position [321, 0]
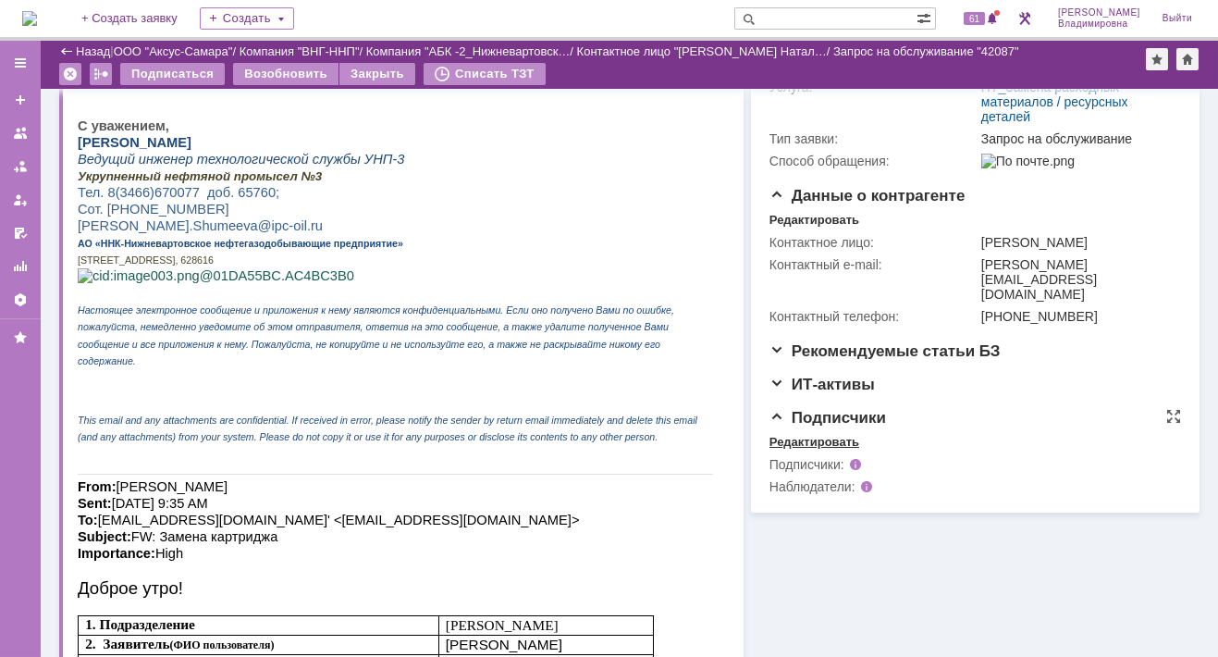
click at [799, 439] on div "Редактировать" at bounding box center [814, 442] width 90 height 15
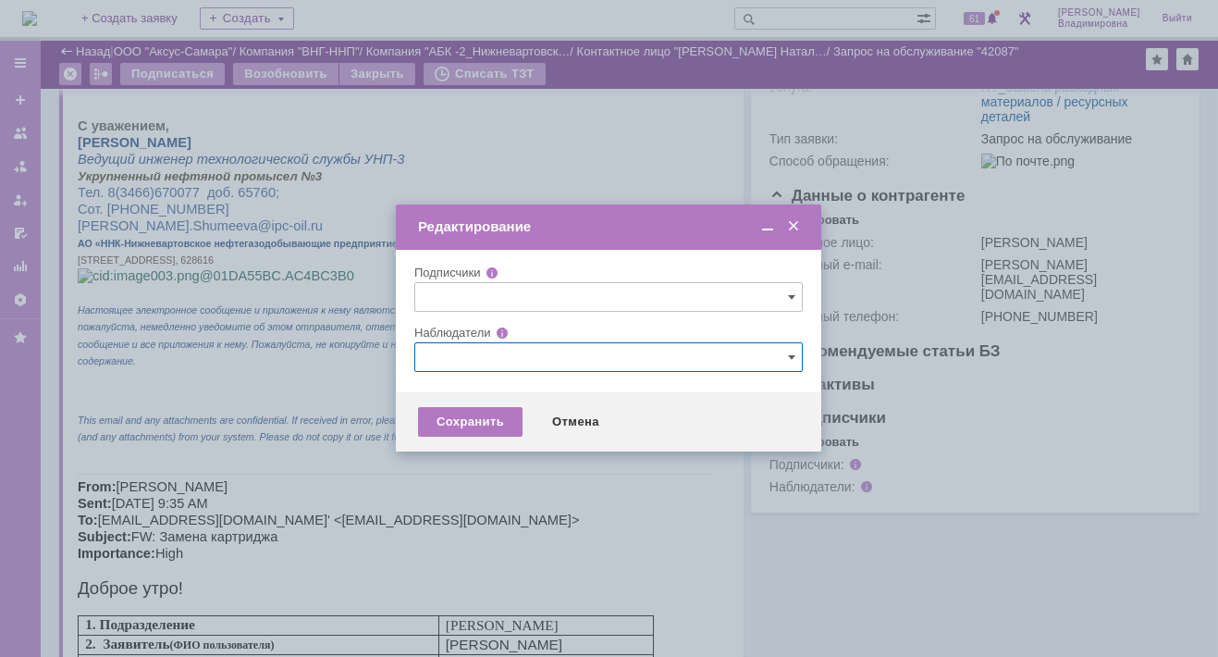
click at [424, 354] on input "text" at bounding box center [608, 357] width 388 height 30
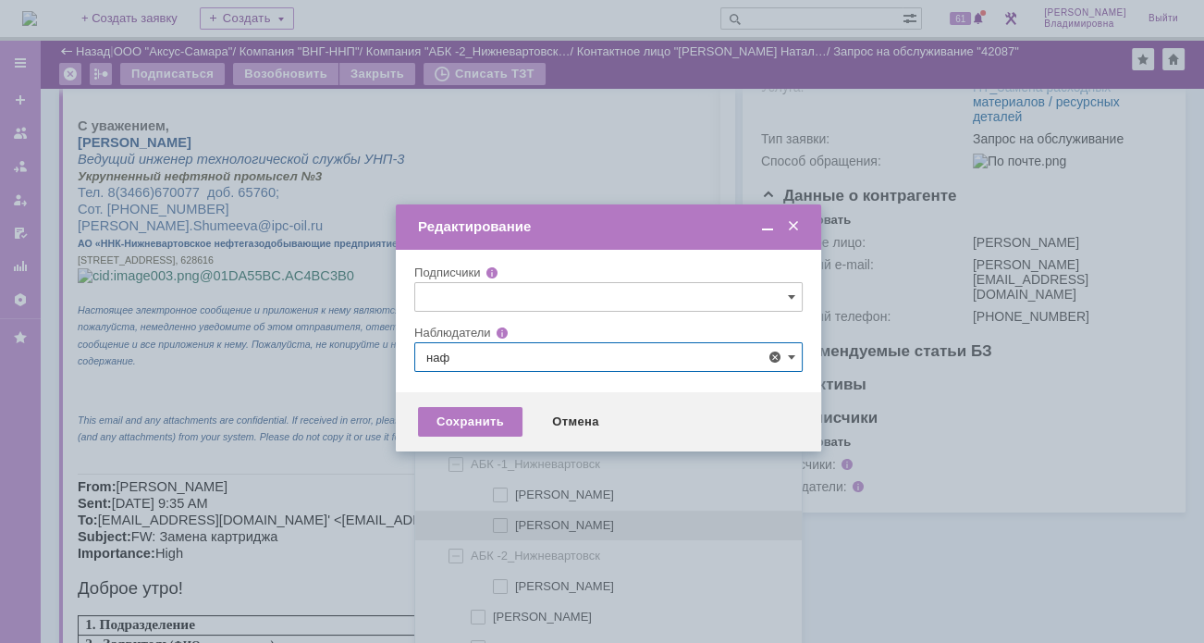
scroll to position [38, 0]
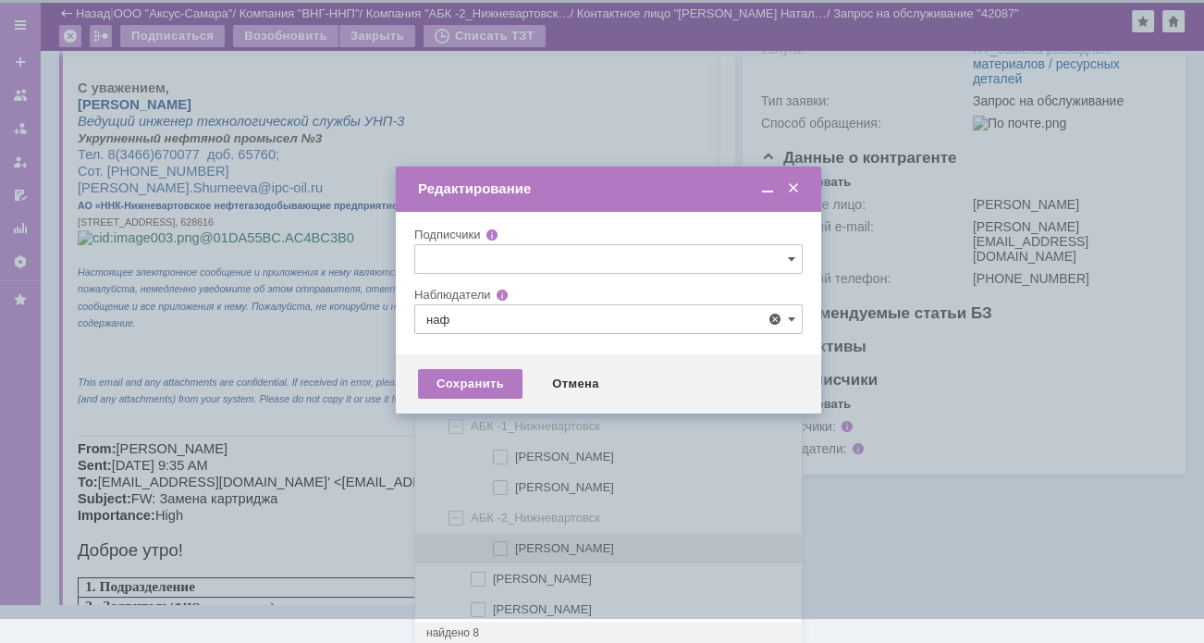
click at [504, 537] on div "Нафикова Евгения Рашитовна" at bounding box center [608, 549] width 387 height 31
click at [507, 541] on div at bounding box center [504, 545] width 22 height 9
click at [507, 543] on input "Нафикова Евгения Рашитовна" at bounding box center [502, 549] width 12 height 12
type input "Нафикова Евгения Рашитовна"
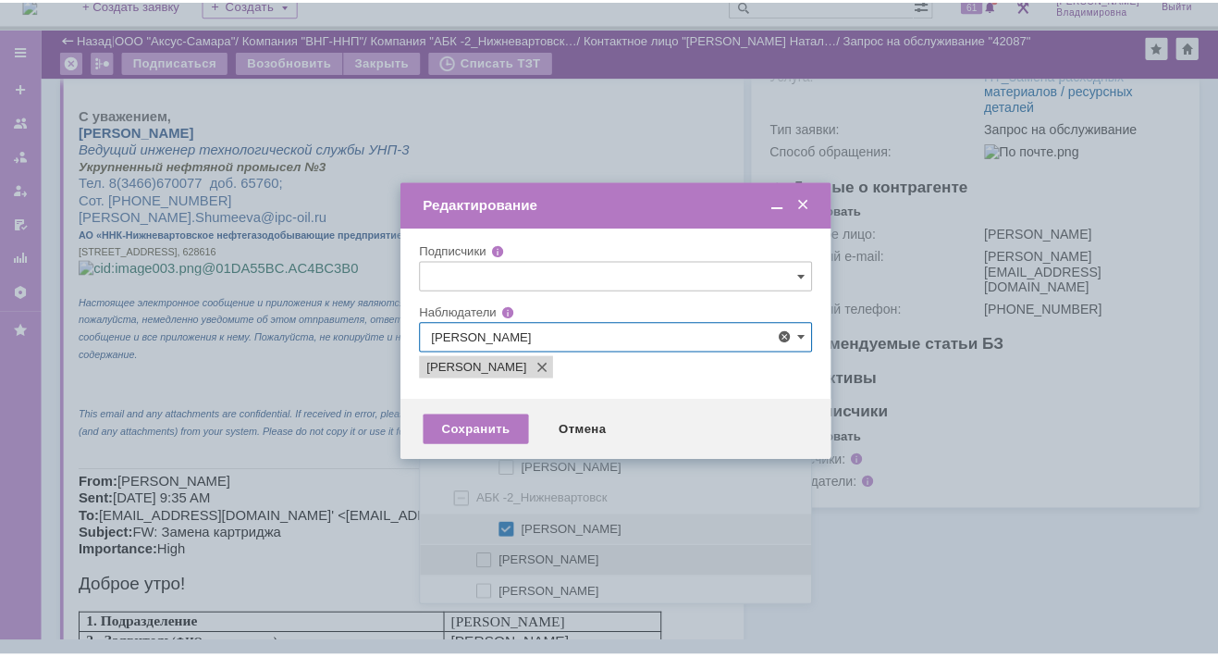
scroll to position [0, 0]
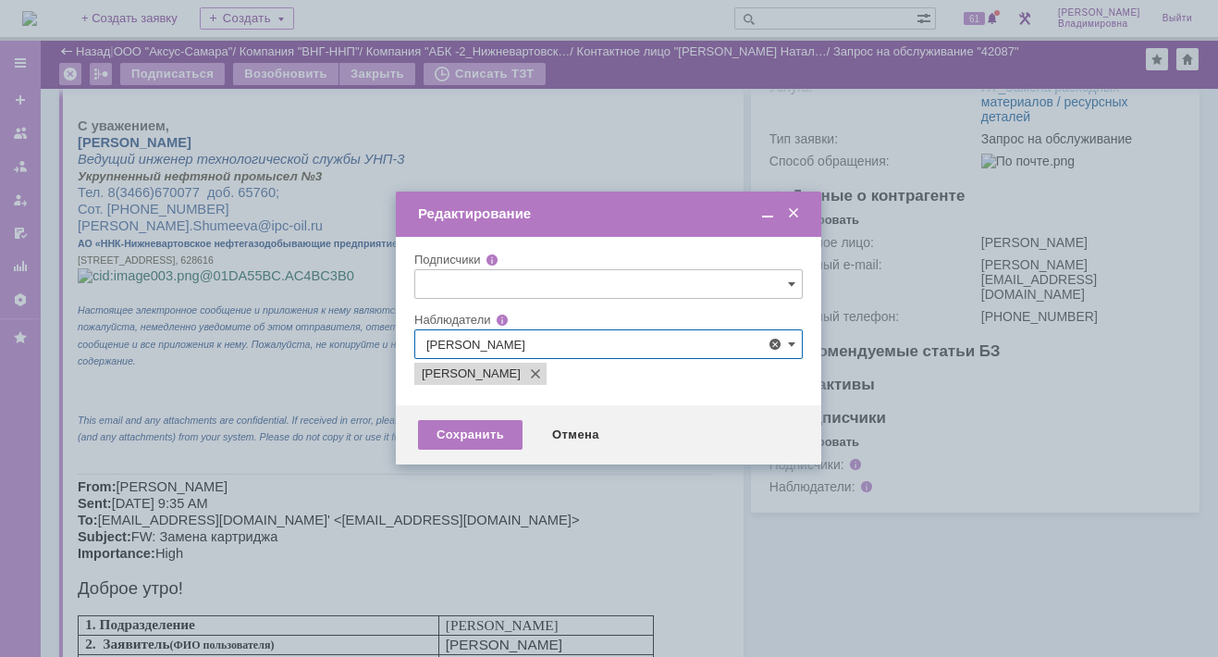
click at [378, 508] on div at bounding box center [609, 328] width 1218 height 657
click at [491, 431] on div "Сохранить" at bounding box center [470, 435] width 104 height 30
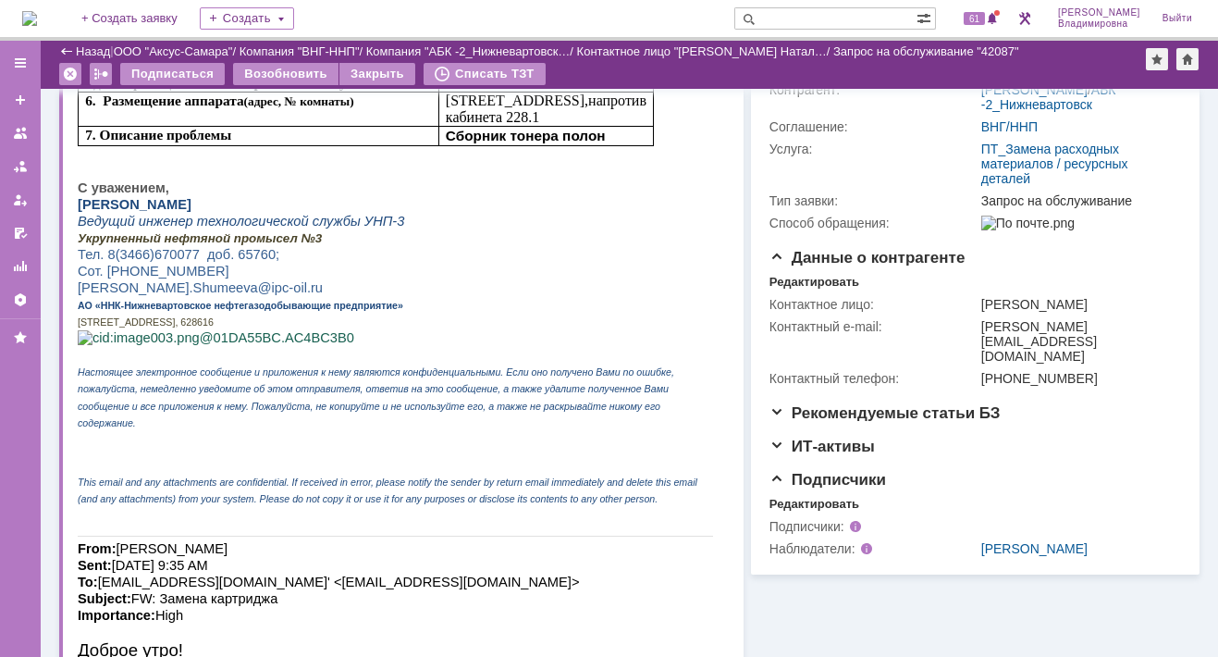
scroll to position [370, 0]
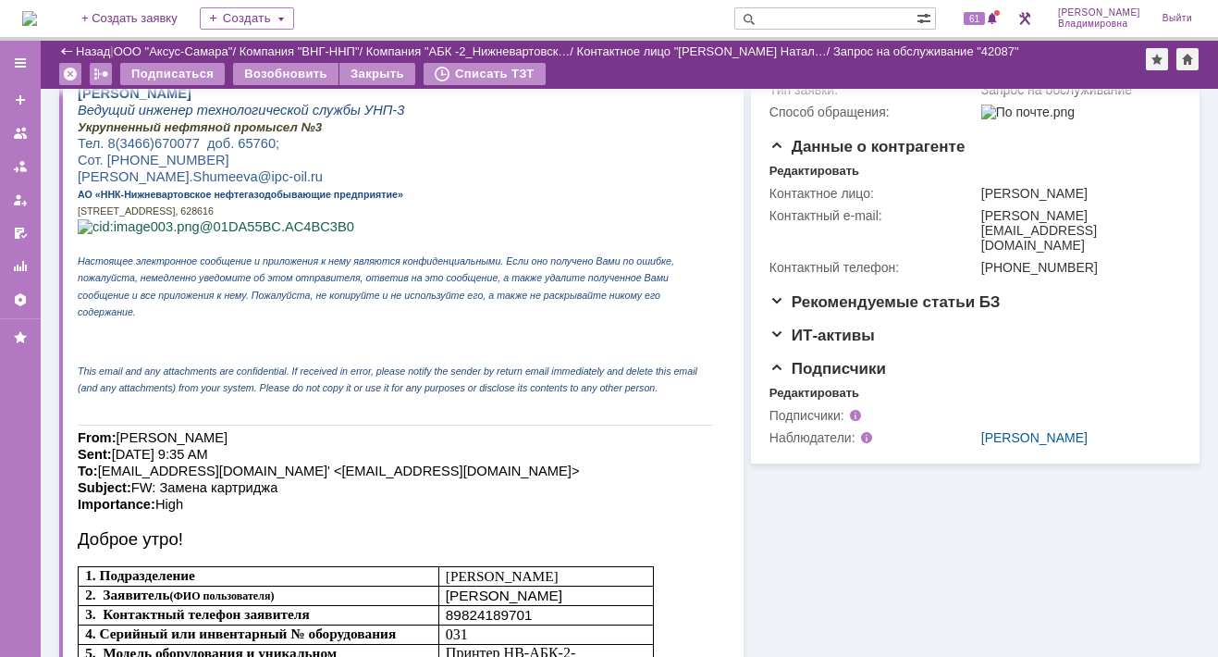
click at [791, 18] on input "text" at bounding box center [825, 18] width 182 height 22
type input "42080"
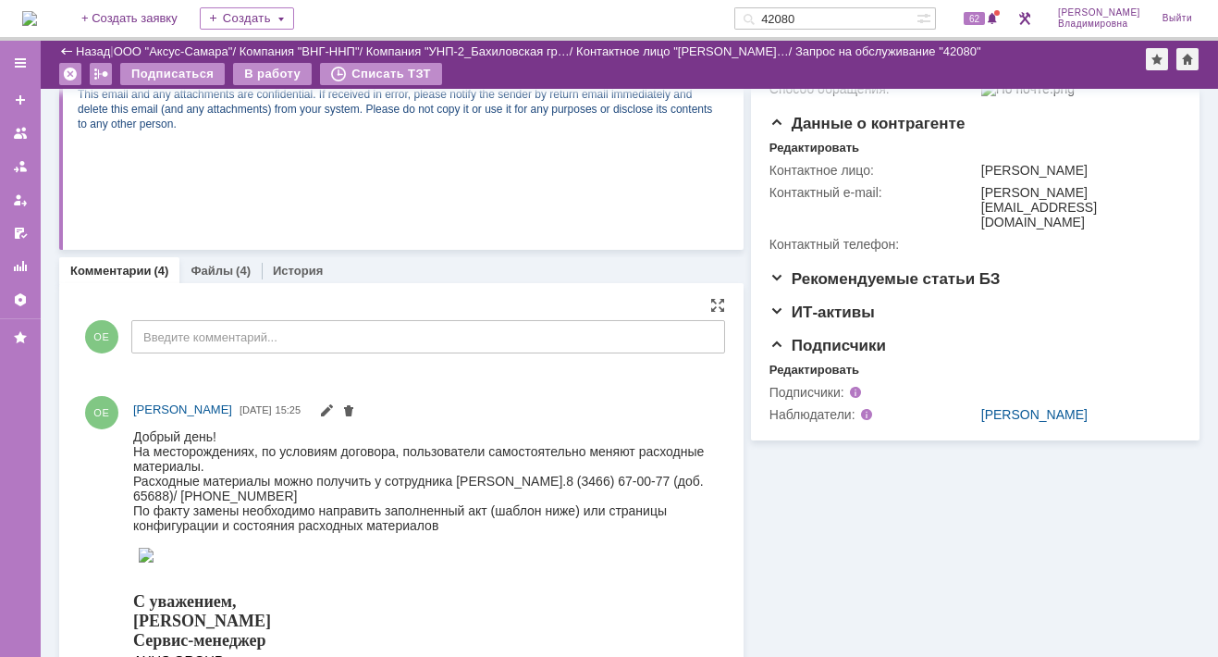
scroll to position [462, 0]
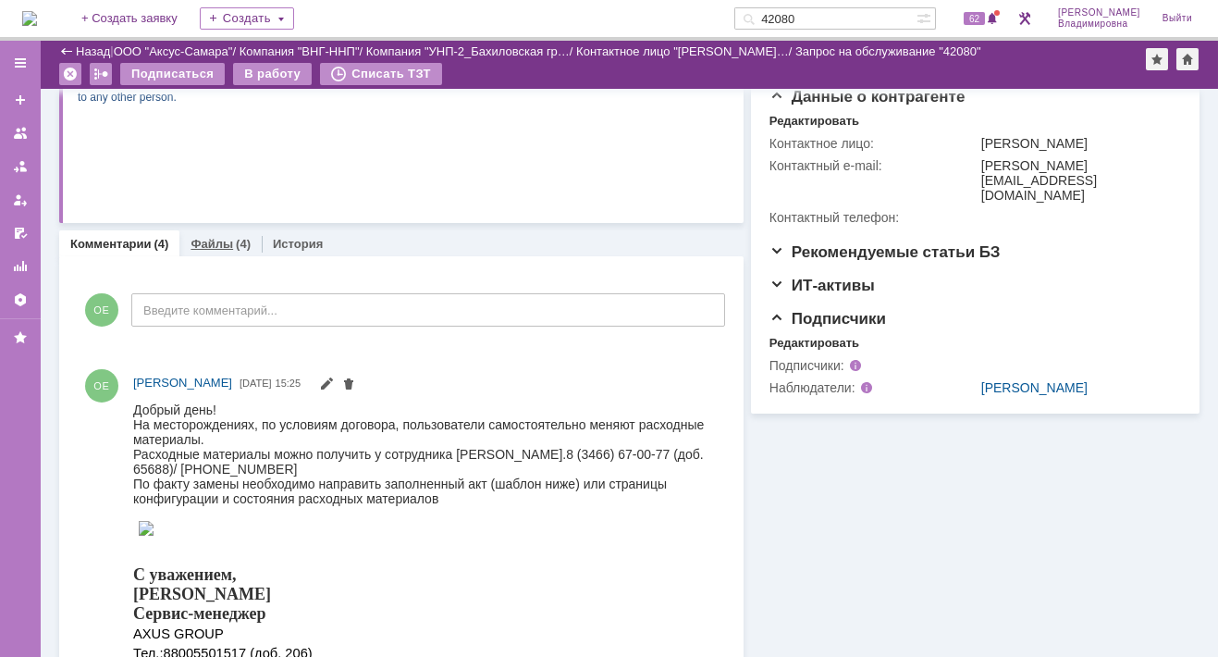
click at [205, 240] on link "Файлы" at bounding box center [211, 244] width 43 height 14
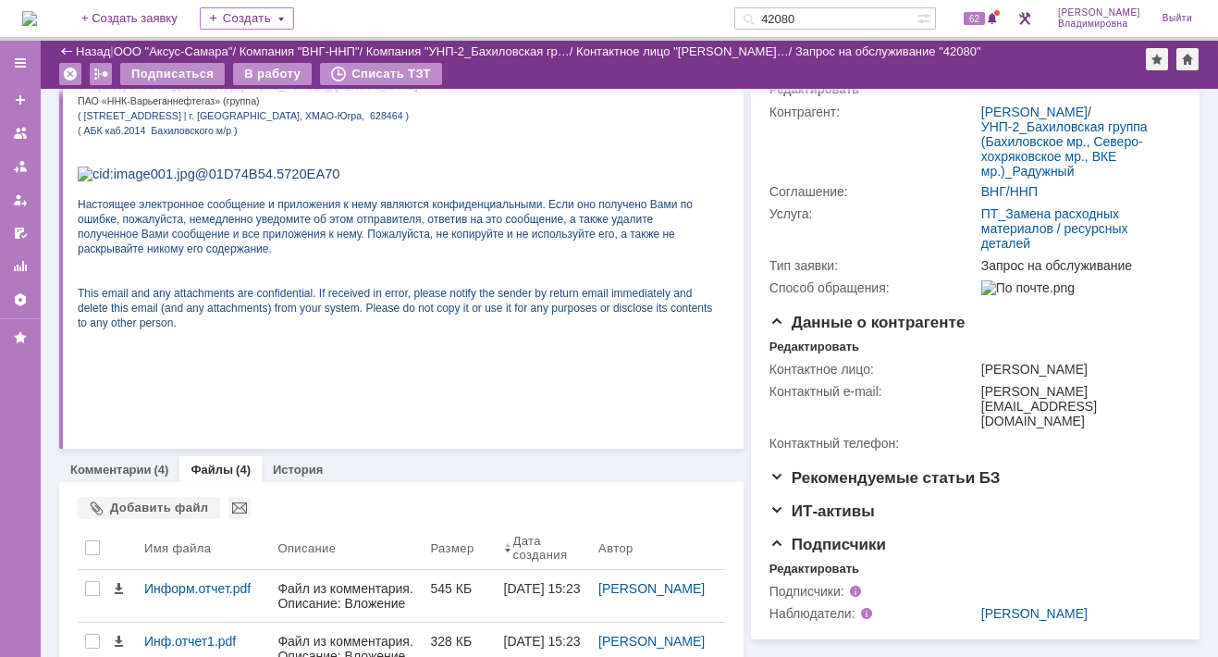
scroll to position [410, 0]
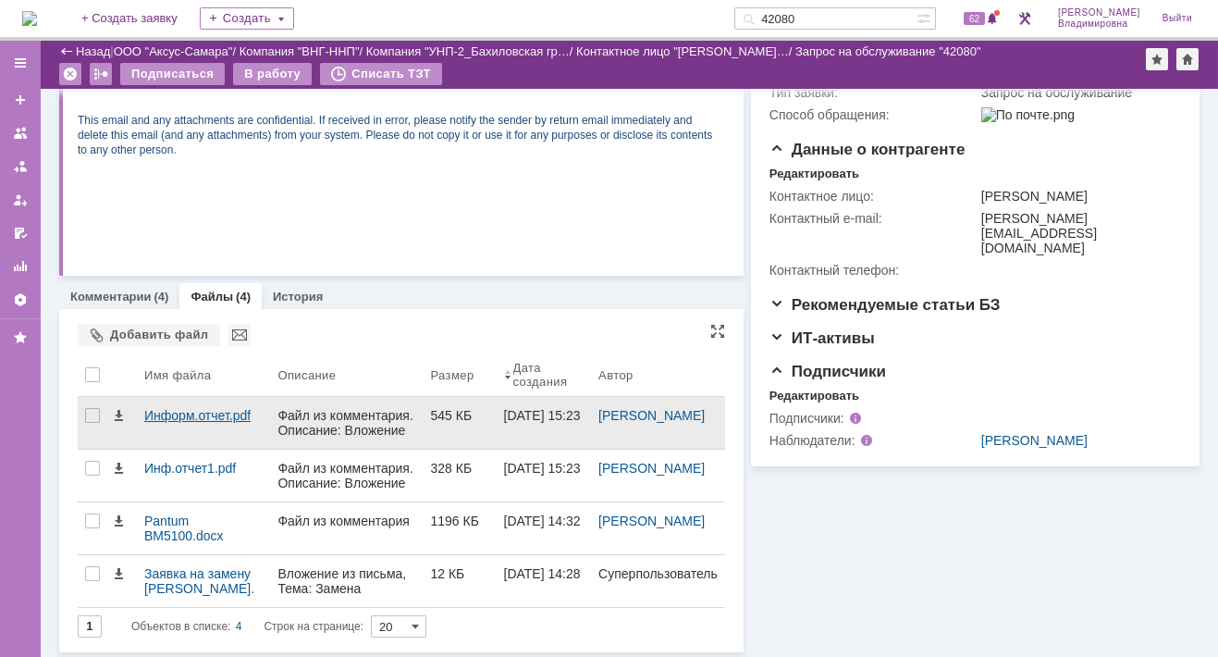
click at [203, 417] on div "Информ.отчет.pdf" at bounding box center [203, 415] width 118 height 15
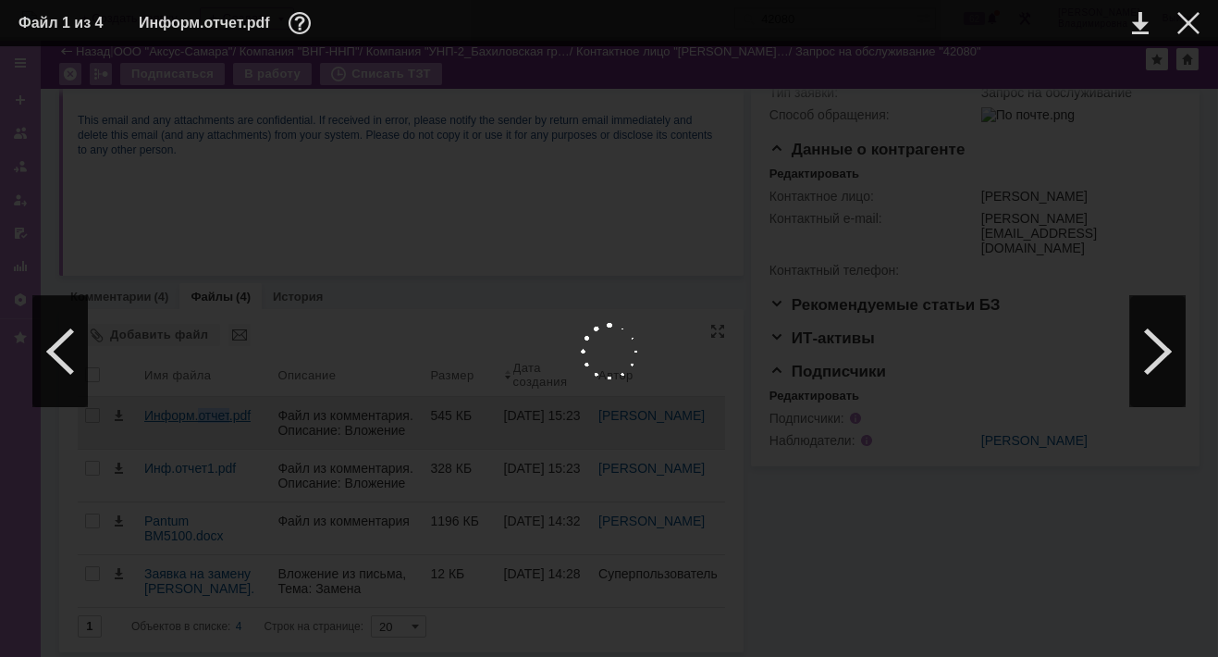
click at [203, 417] on body "Идет загрузка, пожалуйста, подождите. На домашнюю + Создать заявку Создать 4208…" at bounding box center [609, 328] width 1218 height 657
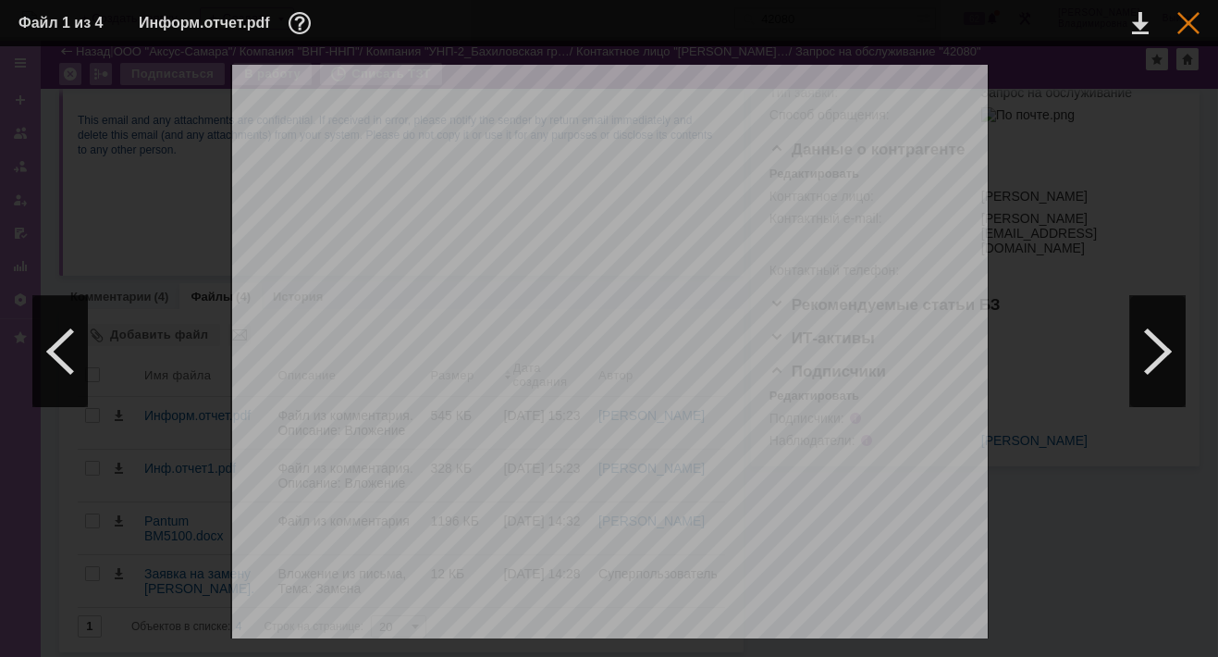
click at [860, 19] on div at bounding box center [1188, 23] width 22 height 22
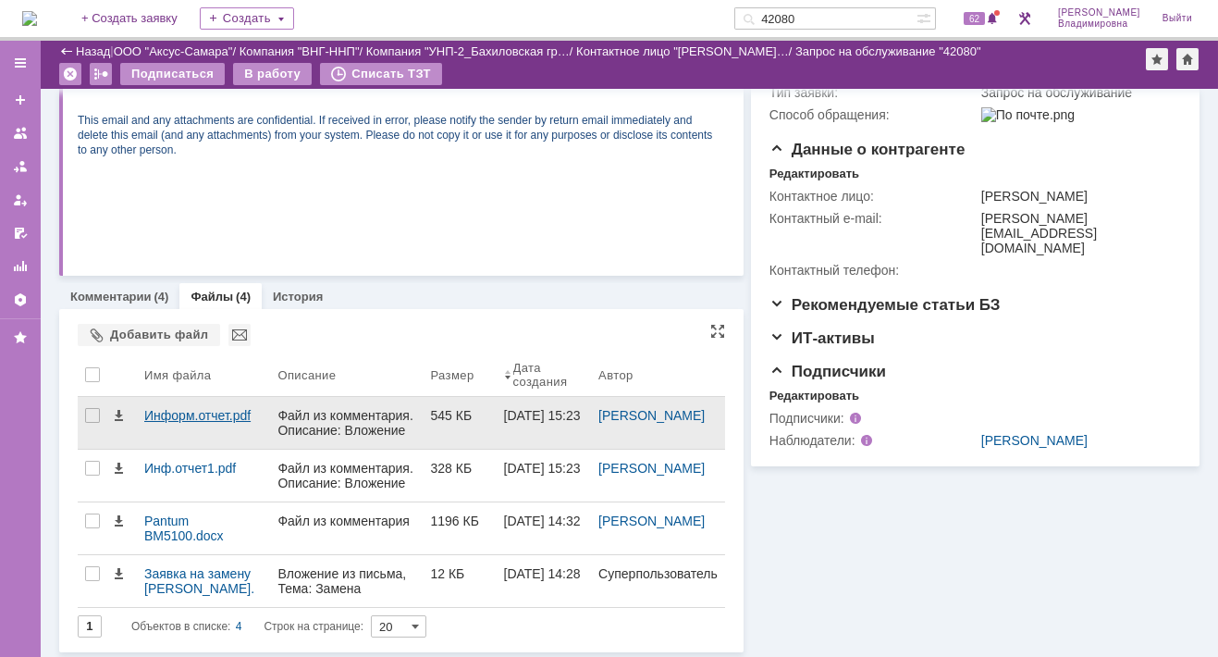
click at [164, 409] on div "Информ.отчет.pdf" at bounding box center [203, 415] width 118 height 15
click at [164, 409] on body "Идет загрузка, пожалуйста, подождите. На домашнюю + Создать заявку Создать 4208…" at bounding box center [609, 328] width 1218 height 657
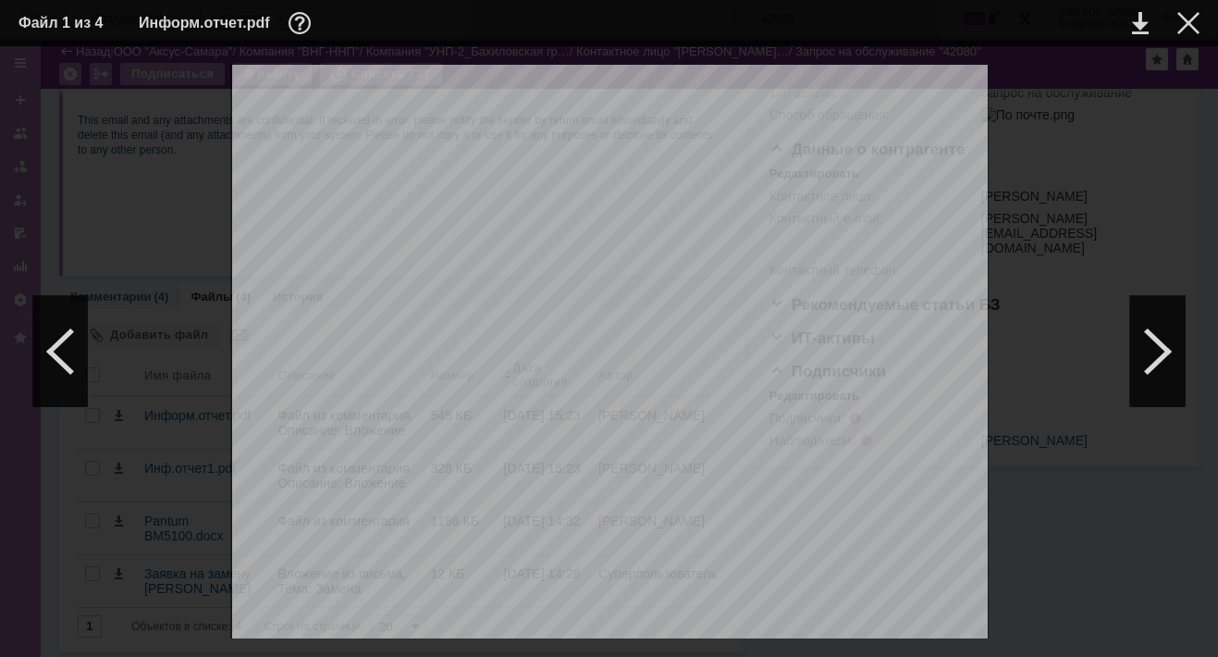
click at [163, 492] on div at bounding box center [608, 584] width 1181 height 1038
click at [860, 18] on div at bounding box center [1188, 23] width 22 height 22
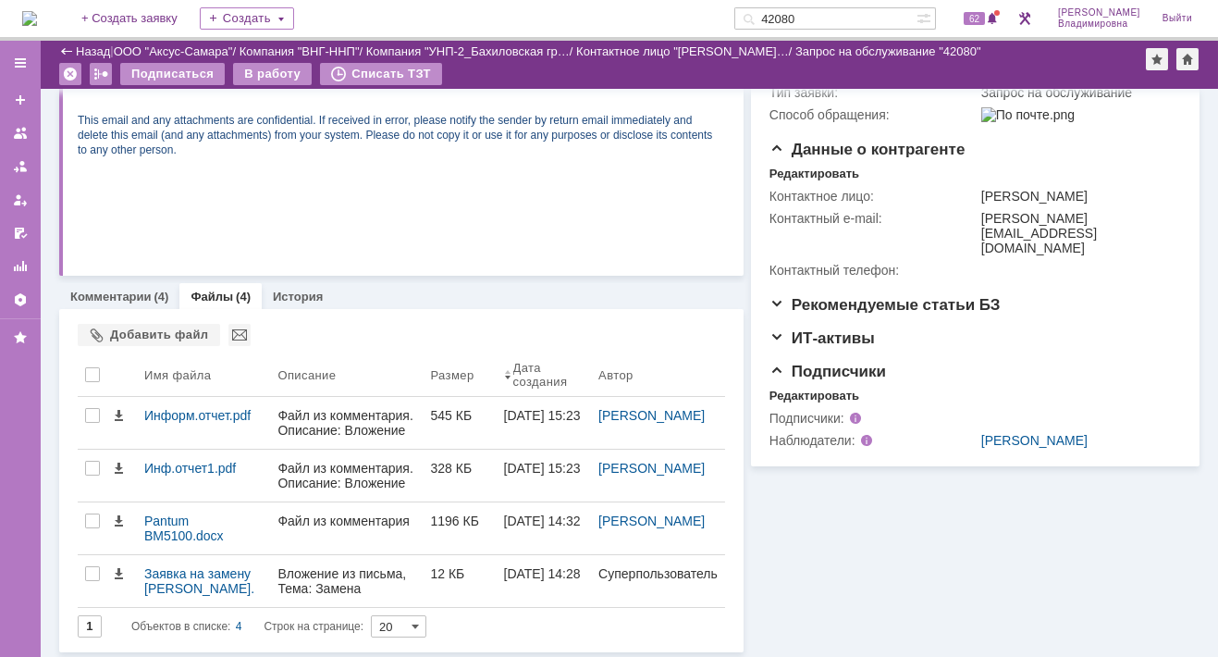
scroll to position [0, 0]
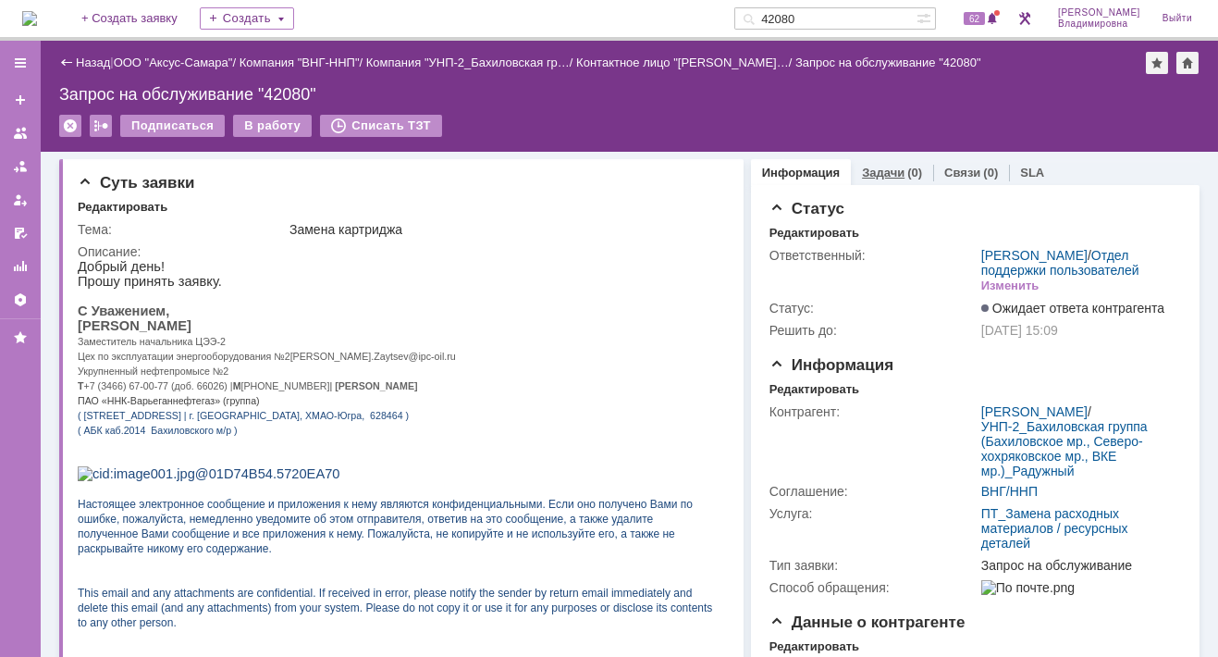
click at [860, 167] on link "Задачи" at bounding box center [883, 173] width 43 height 14
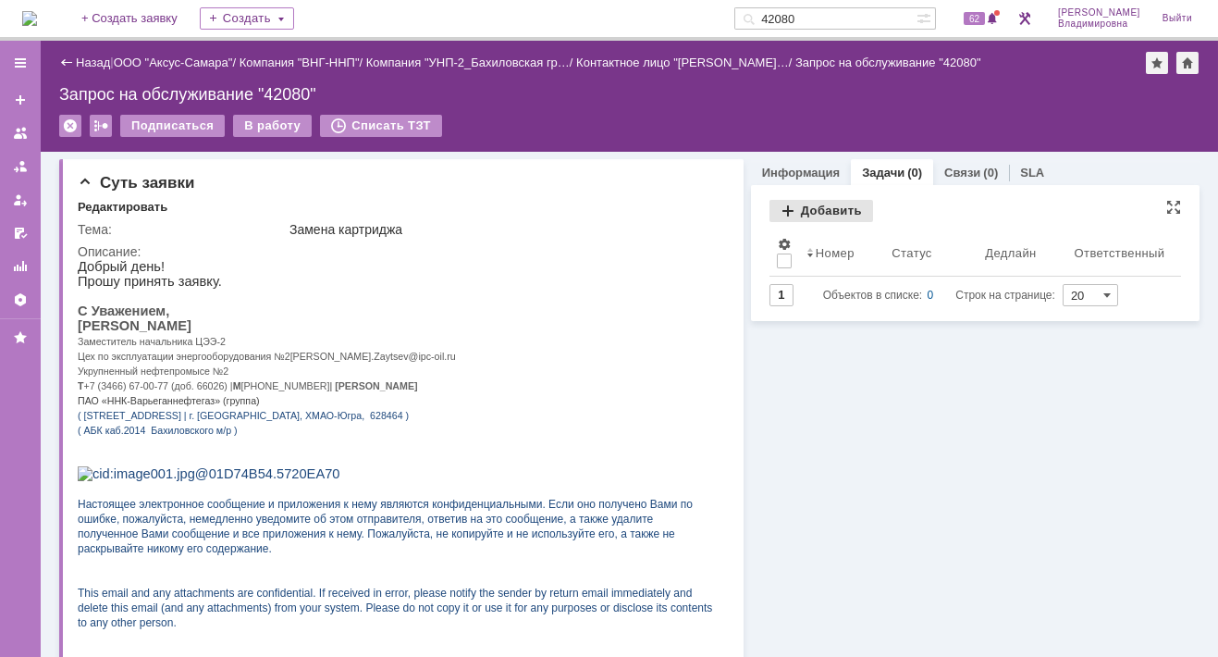
click at [809, 206] on div "Добавить" at bounding box center [821, 211] width 104 height 22
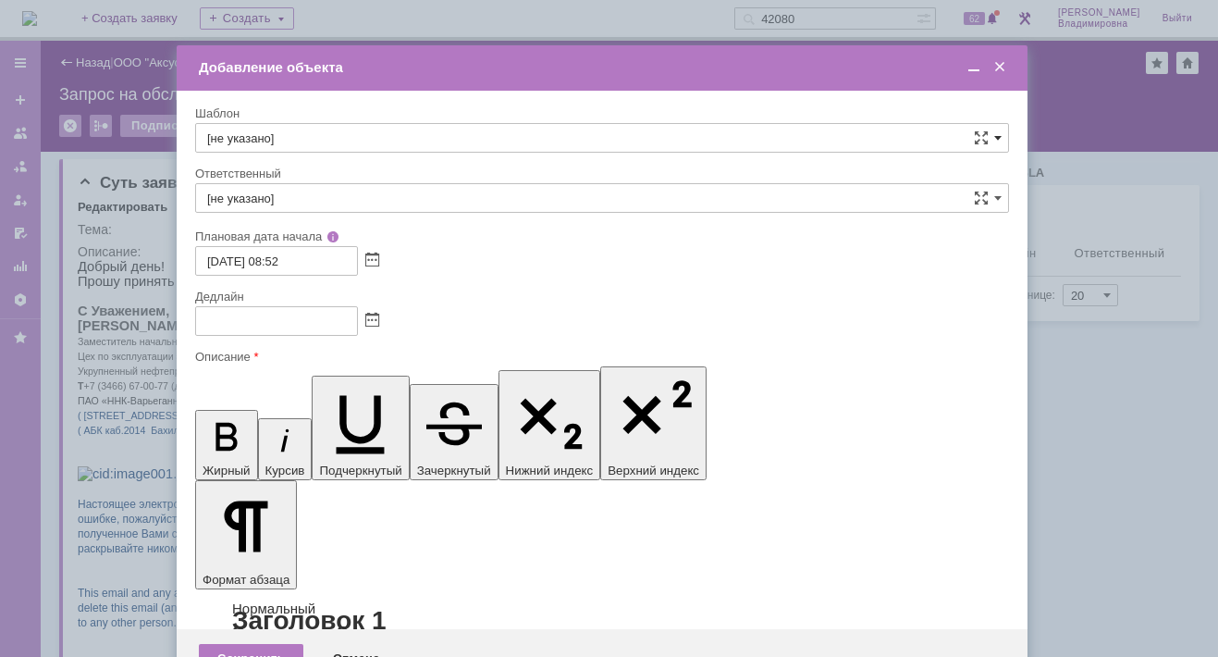
click at [860, 132] on span at bounding box center [997, 137] width 7 height 15
click at [288, 331] on span "ВНГ / ННП - замена РМ (Запрос на обслуживание)" at bounding box center [602, 338] width 790 height 15
type input "ВНГ / ННП - замена РМ (Запрос на обслуживание)"
type input "Сидоров Евгений"
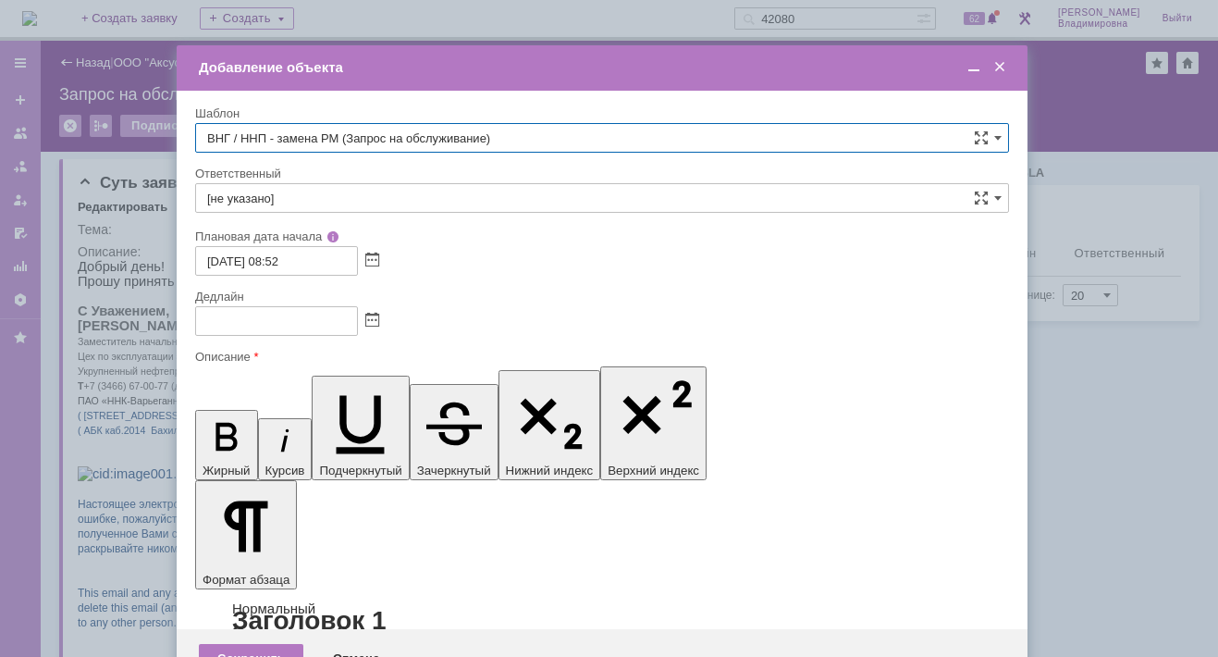
type input "02.10.2025 16:52"
click at [506, 373] on icon "button" at bounding box center [550, 417] width 88 height 88
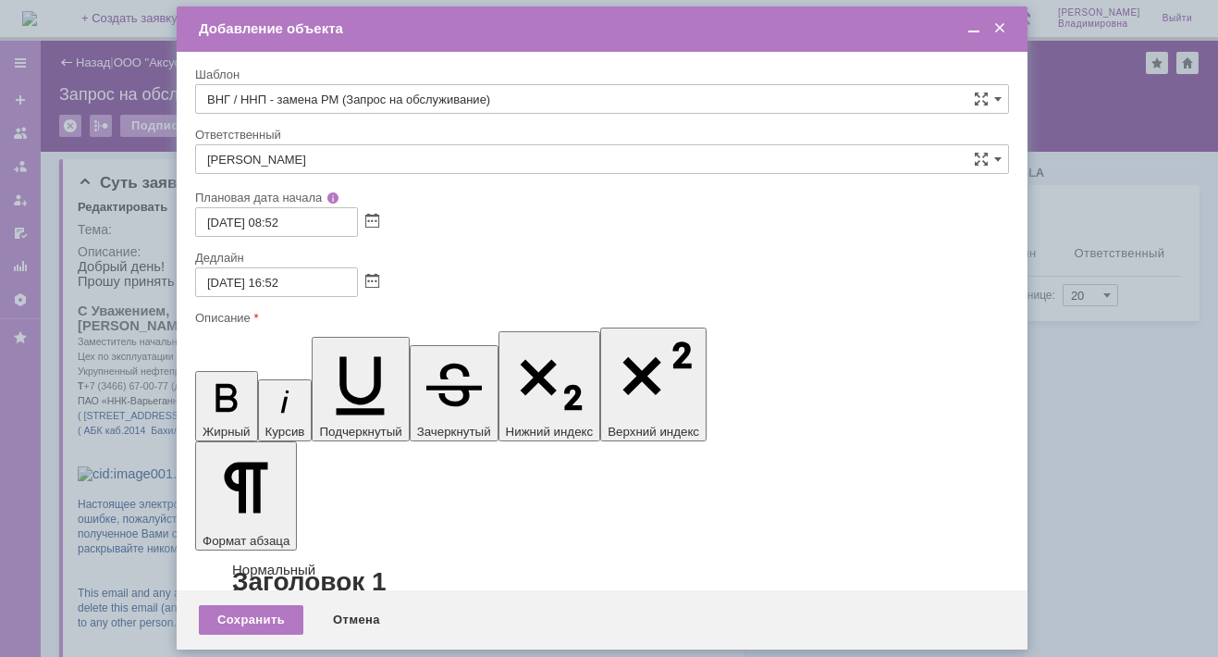
type input "ВНГ / ННП - замена РМ (Запрос на обслуживание)"
click at [860, 27] on span at bounding box center [999, 28] width 18 height 17
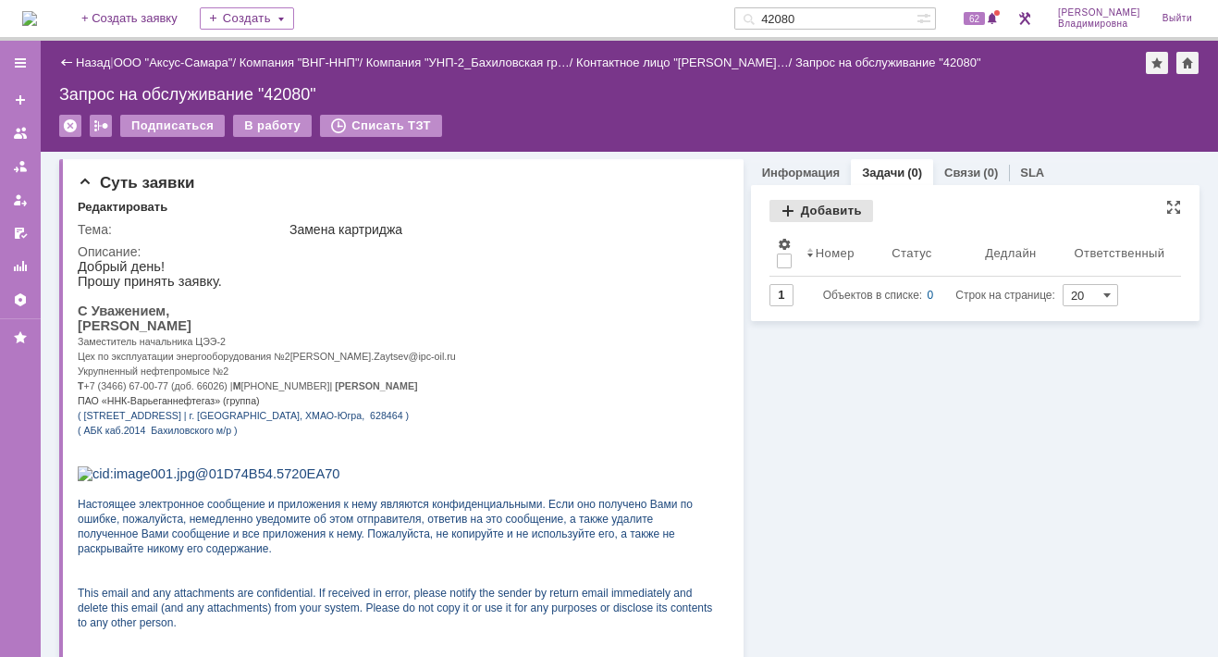
click at [807, 204] on div "Добавить" at bounding box center [821, 211] width 104 height 22
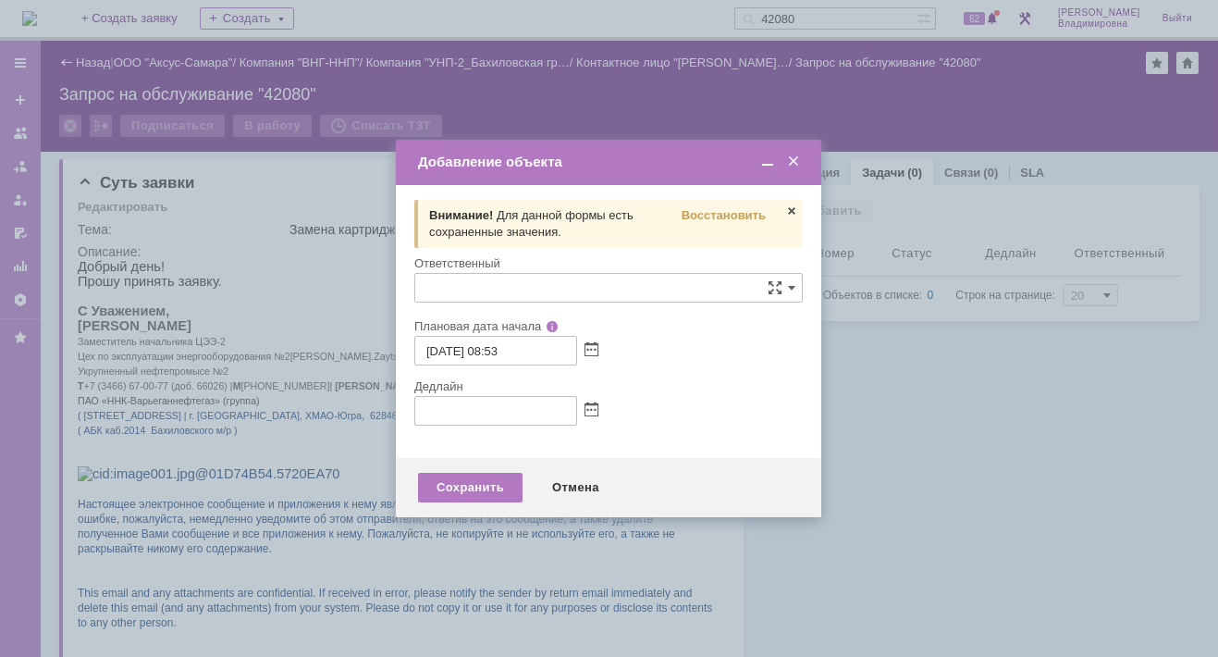
type input "[не указано]"
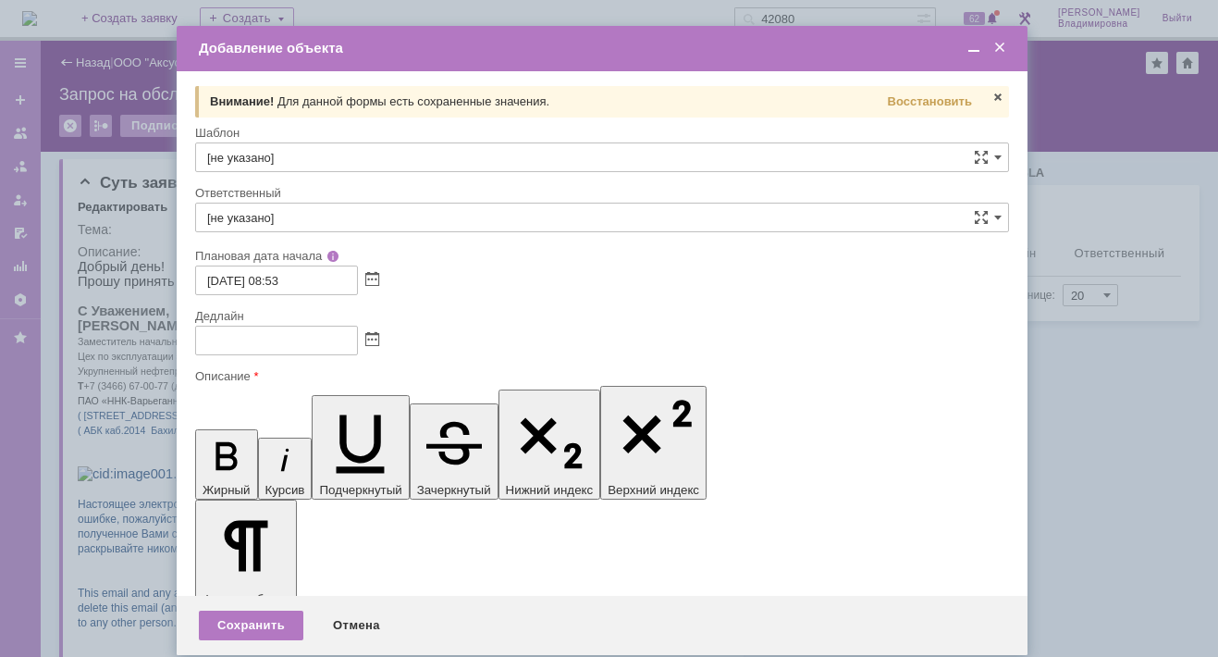
scroll to position [0, 0]
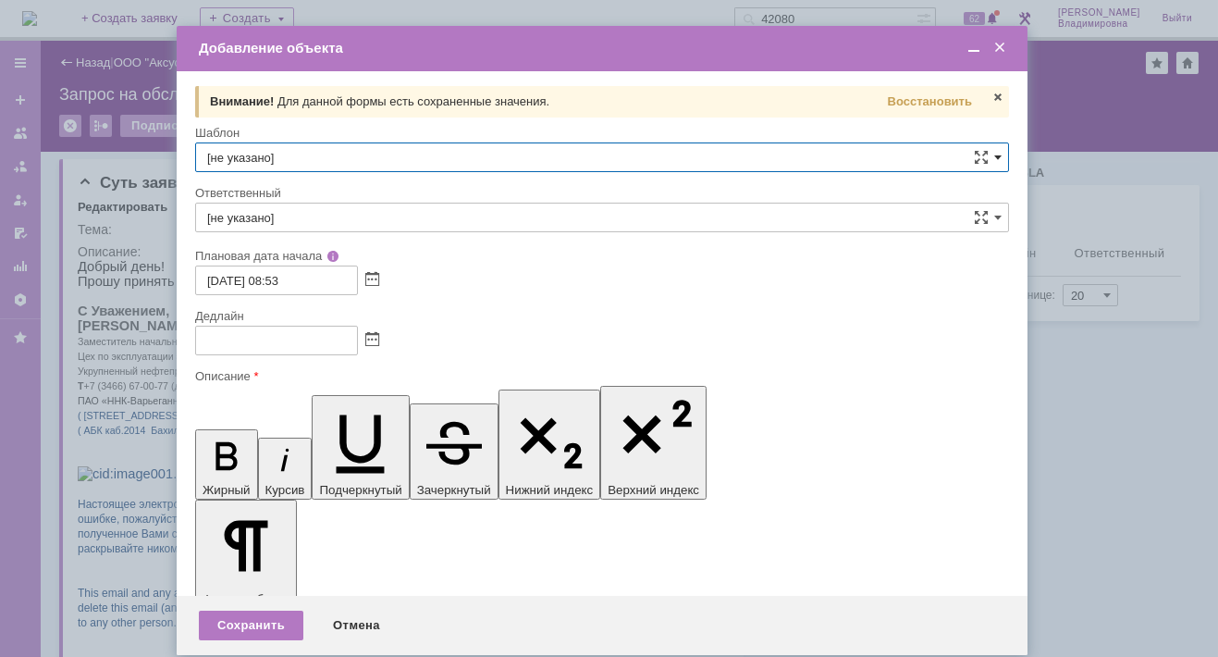
click at [860, 152] on span at bounding box center [997, 157] width 7 height 15
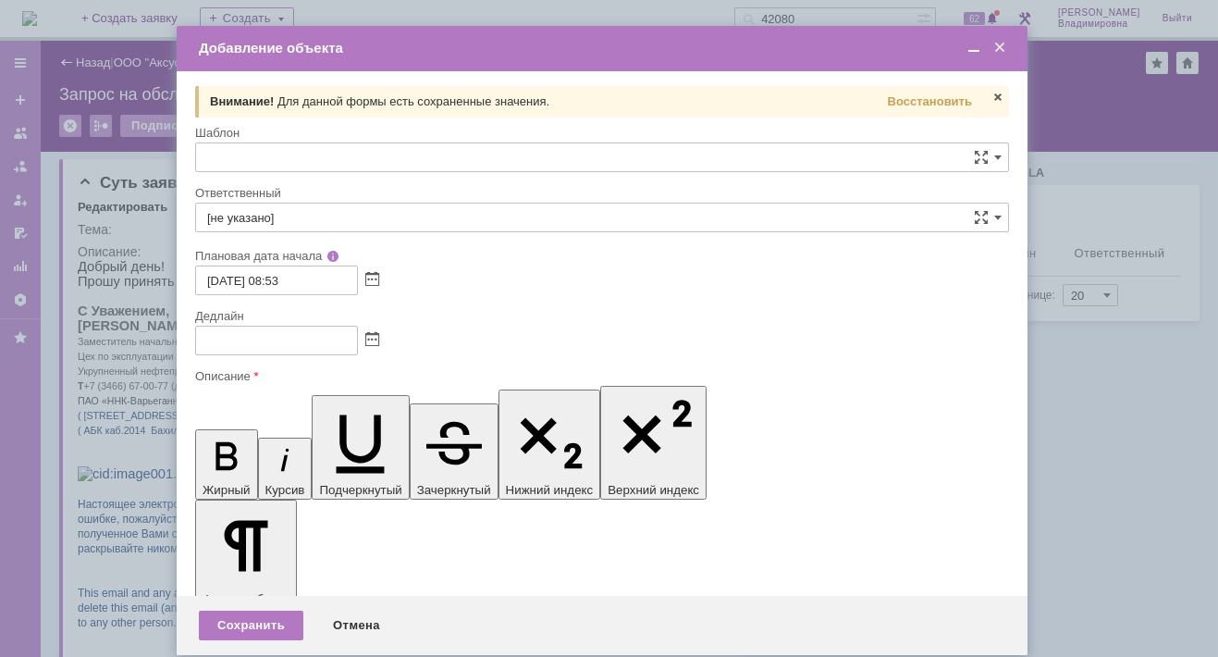
scroll to position [812, 0]
click at [298, 318] on span "ВНГ / ННП - передача РМ на УНП-4 Ван-Еганское мр" at bounding box center [602, 325] width 790 height 15
type input "ВНГ / ННП - передача РМ на УНП-4 Ван-Еганское мр"
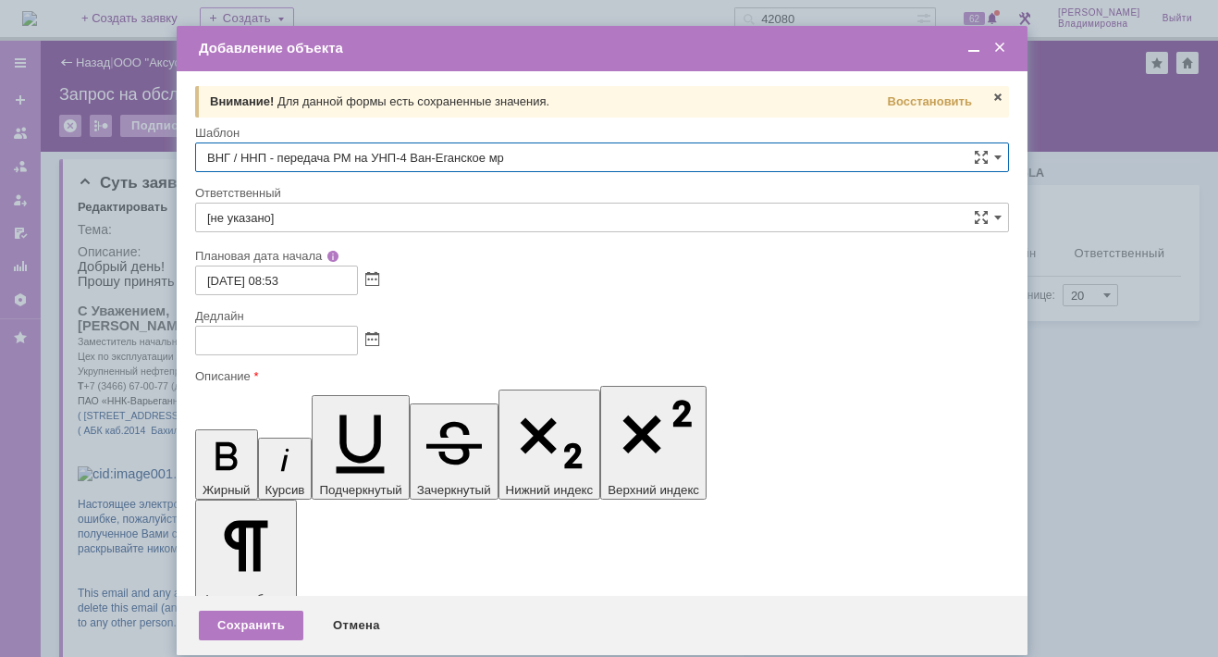
type input "[PERSON_NAME]"
type input "02.10.2025 16:53"
type input "ВНГ / ННП - передача РМ на УНП-4 Ван-Еганское мр"
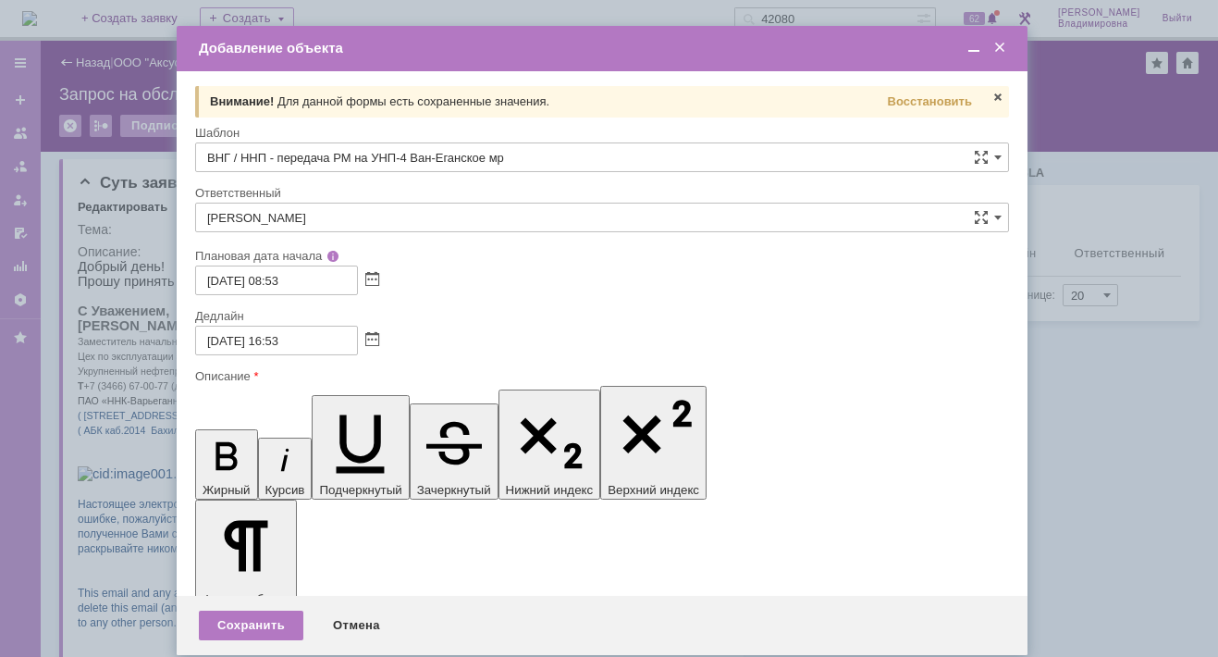
drag, startPoint x: 514, startPoint y: 5339, endPoint x: 645, endPoint y: 5345, distance: 131.5
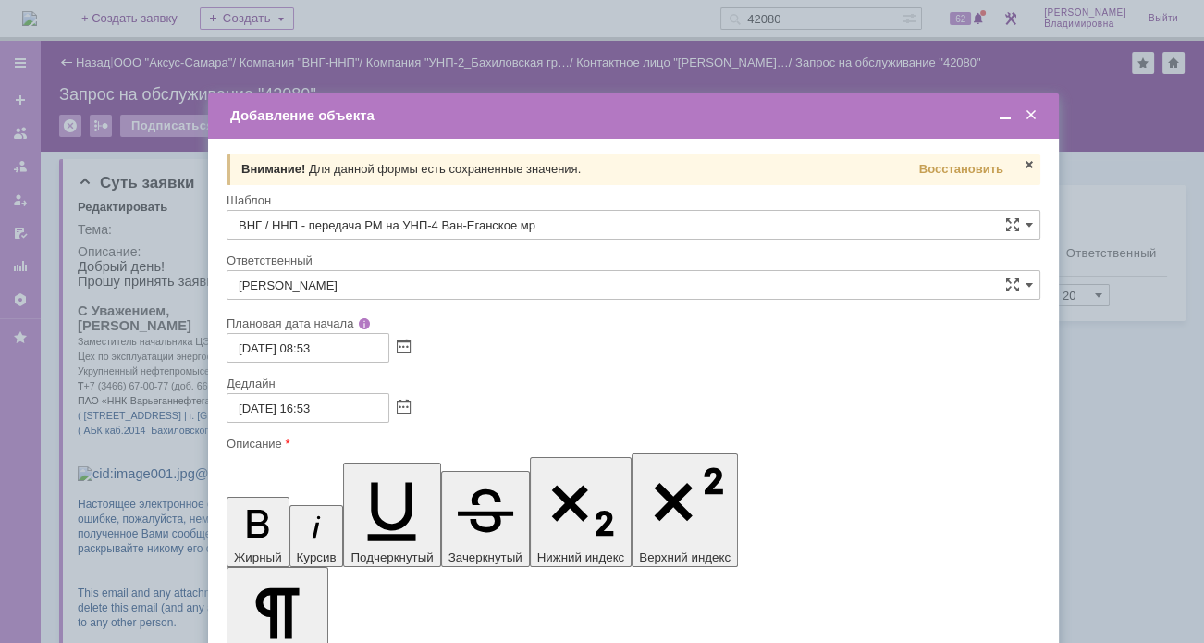
drag, startPoint x: 613, startPoint y: 46, endPoint x: 645, endPoint y: 115, distance: 75.7
click at [645, 115] on div "Добавление объекта" at bounding box center [635, 115] width 810 height 17
click at [860, 112] on span at bounding box center [1005, 115] width 18 height 17
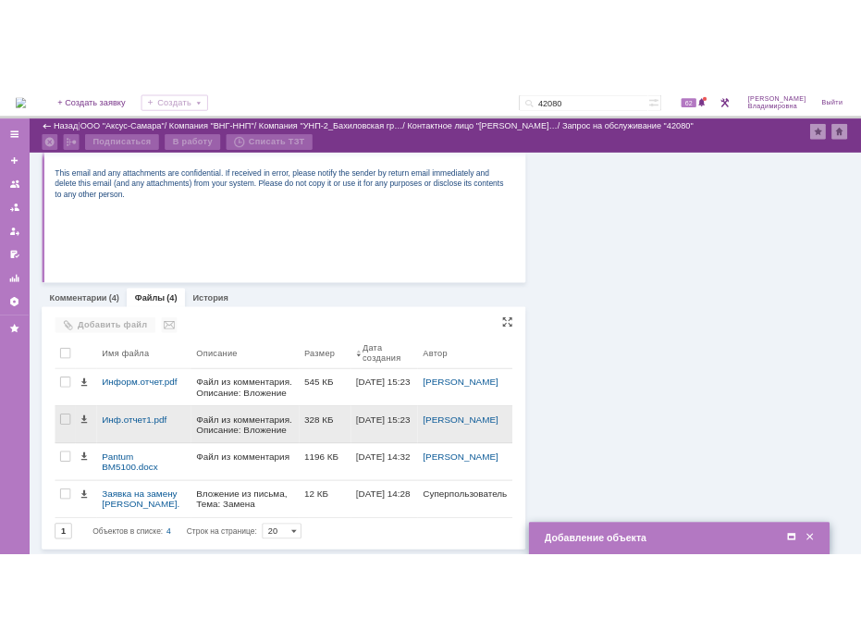
scroll to position [410, 0]
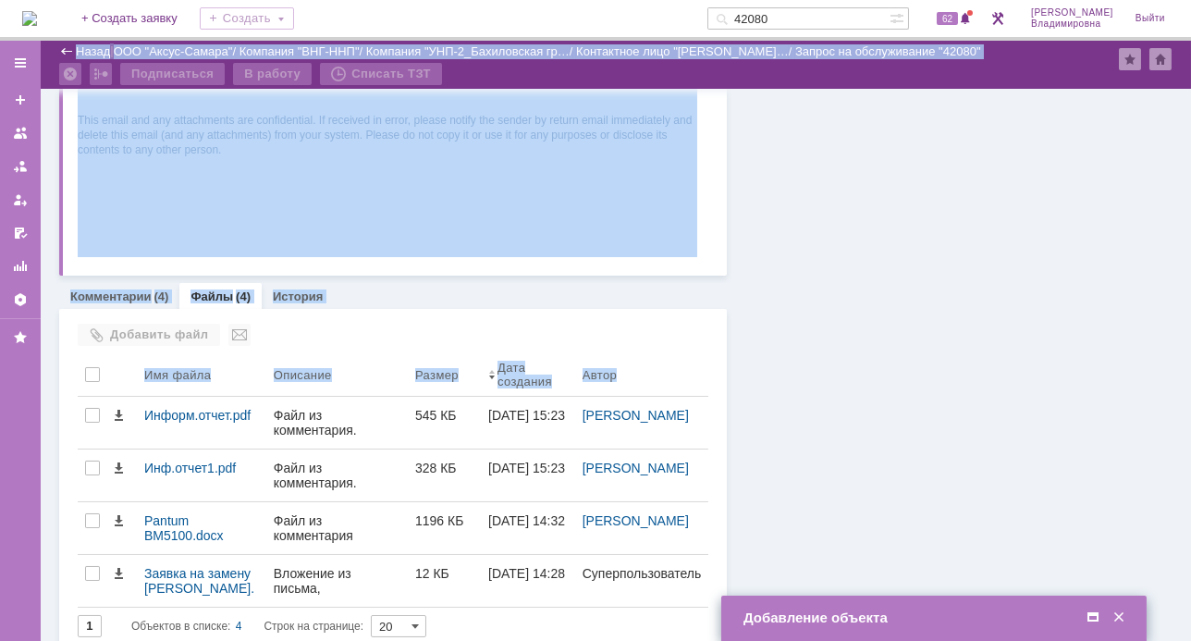
drag, startPoint x: 146, startPoint y: 408, endPoint x: 1270, endPoint y: 448, distance: 1124.3
click at [860, 448] on html "Идет загрузка, пожалуйста, подождите. На домашнюю + Создать заявку Создать 4208…" at bounding box center [595, 320] width 1191 height 641
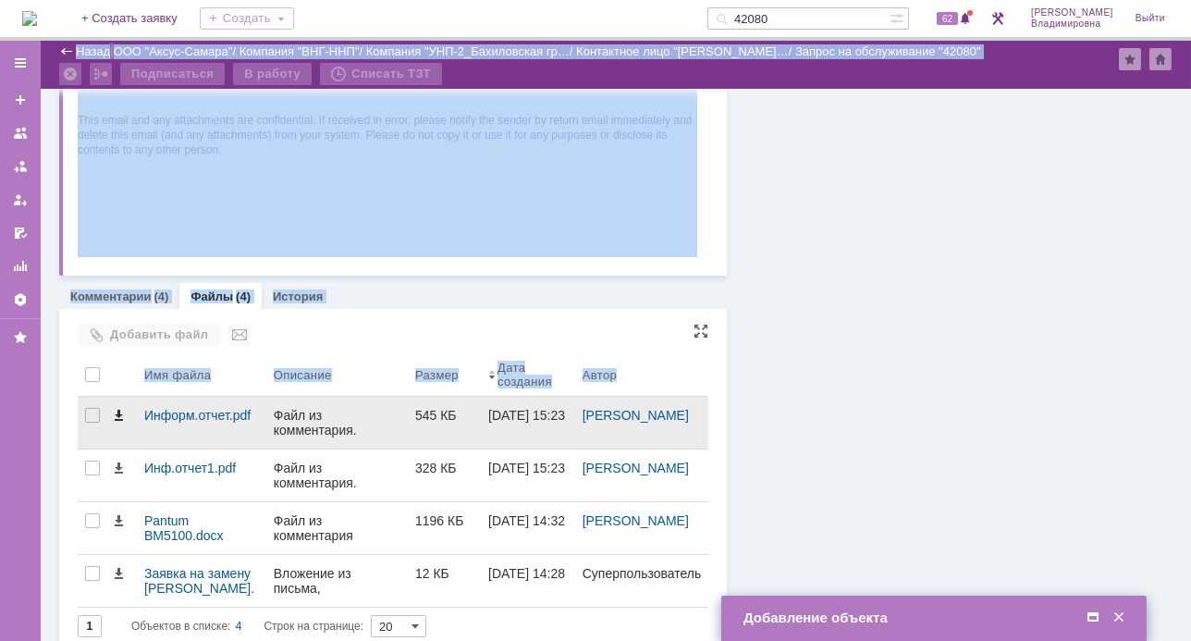
click at [117, 415] on span at bounding box center [118, 415] width 15 height 15
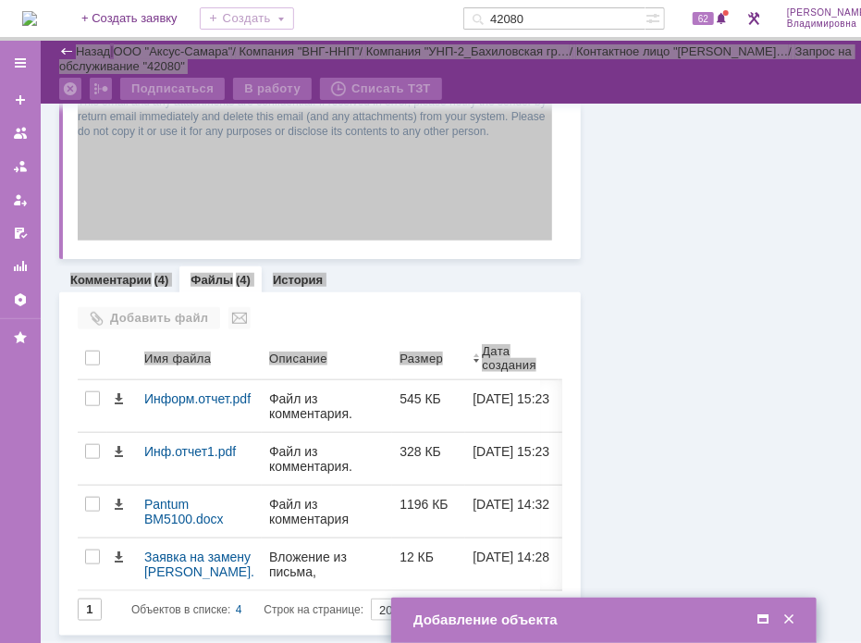
scroll to position [456, 0]
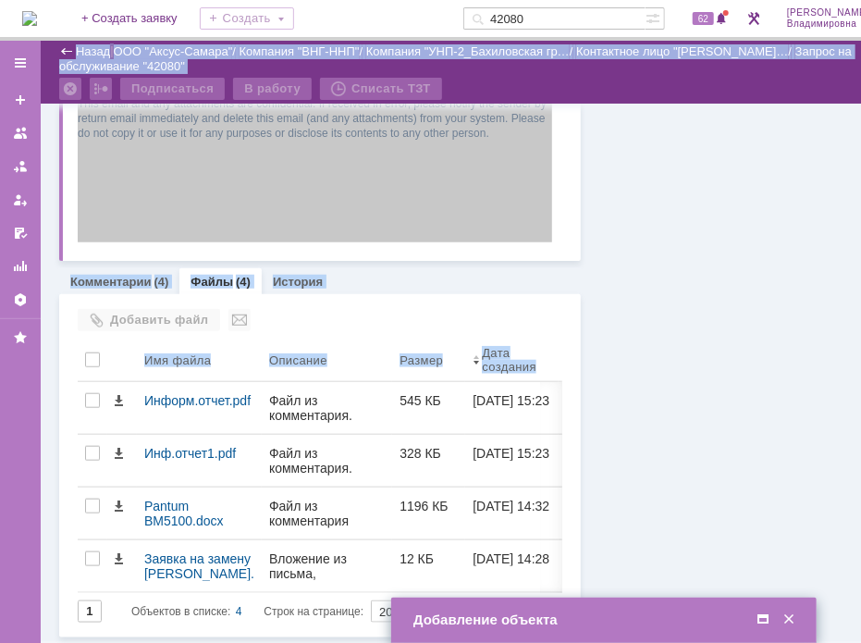
click at [761, 615] on span at bounding box center [763, 619] width 18 height 17
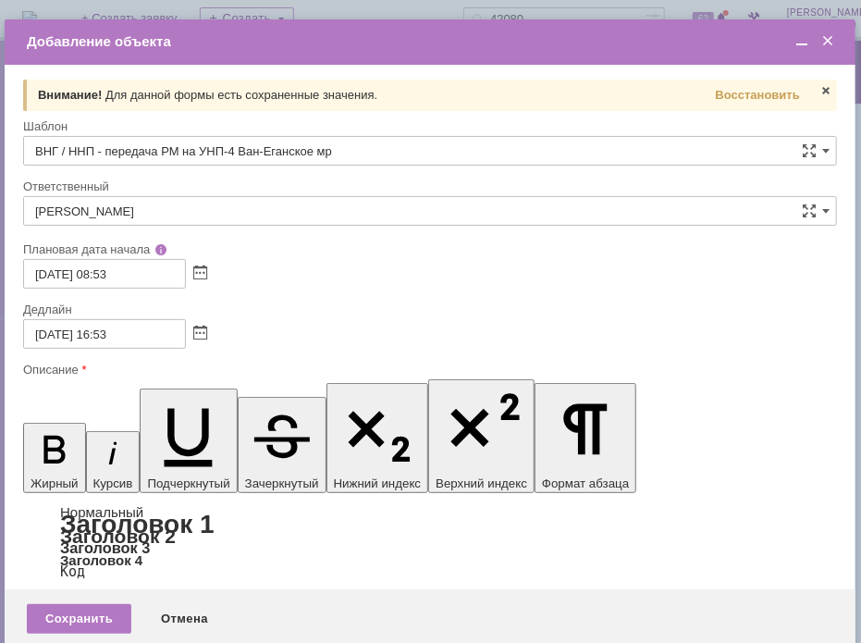
drag, startPoint x: 632, startPoint y: 5049, endPoint x: 653, endPoint y: 5049, distance: 21.3
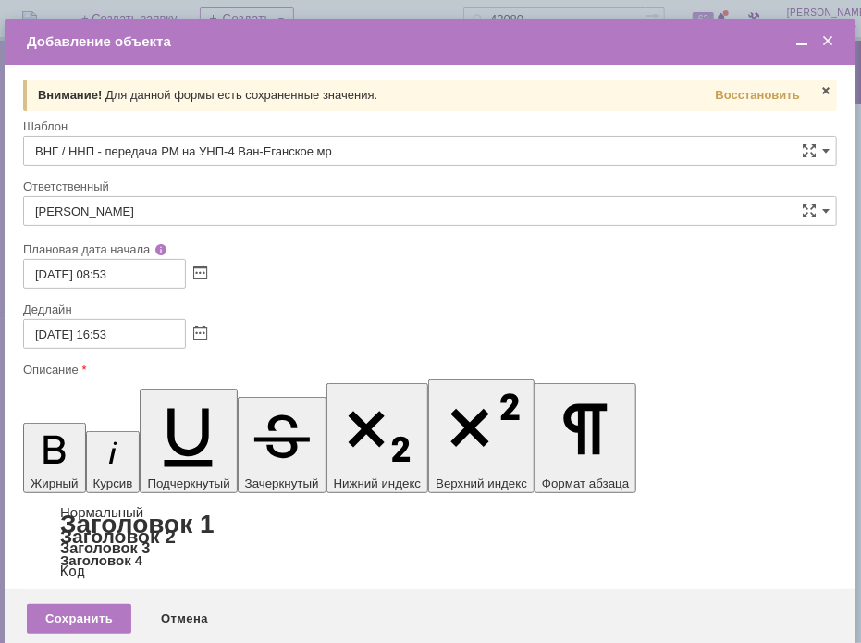
drag, startPoint x: 363, startPoint y: 5020, endPoint x: 434, endPoint y: 5018, distance: 70.3
click at [97, 604] on div "Сохранить" at bounding box center [79, 619] width 104 height 30
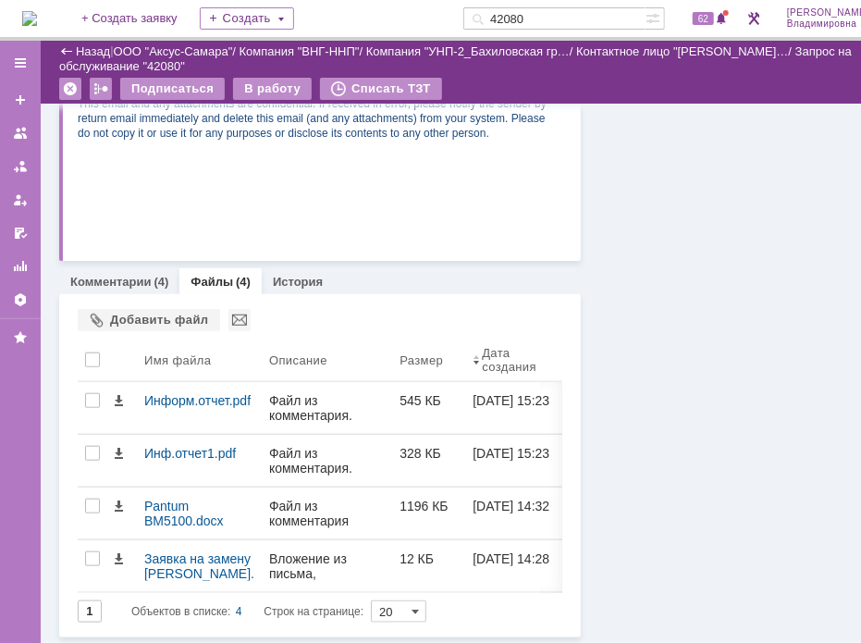
scroll to position [0, 0]
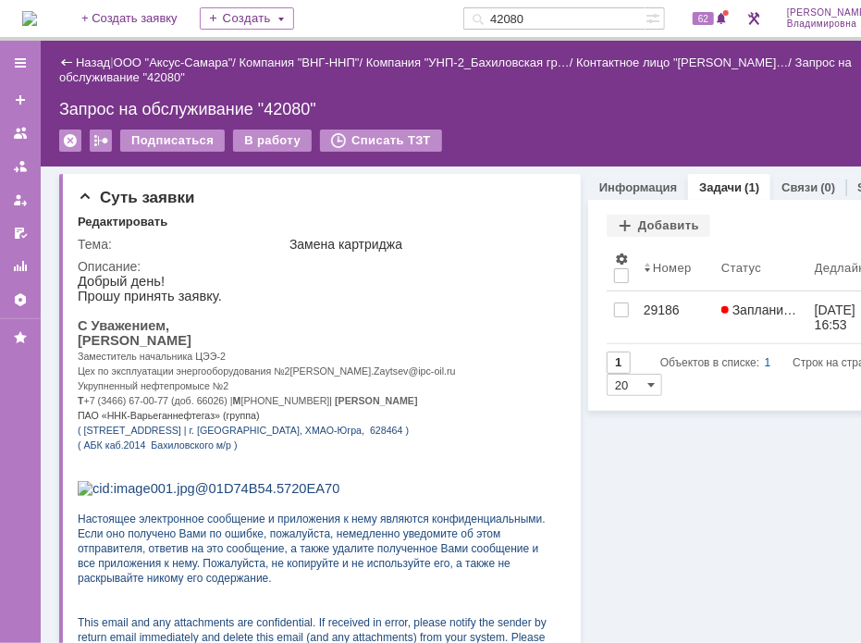
click at [712, 107] on div "Запрос на обслуживание "42080"" at bounding box center [493, 109] width 869 height 18
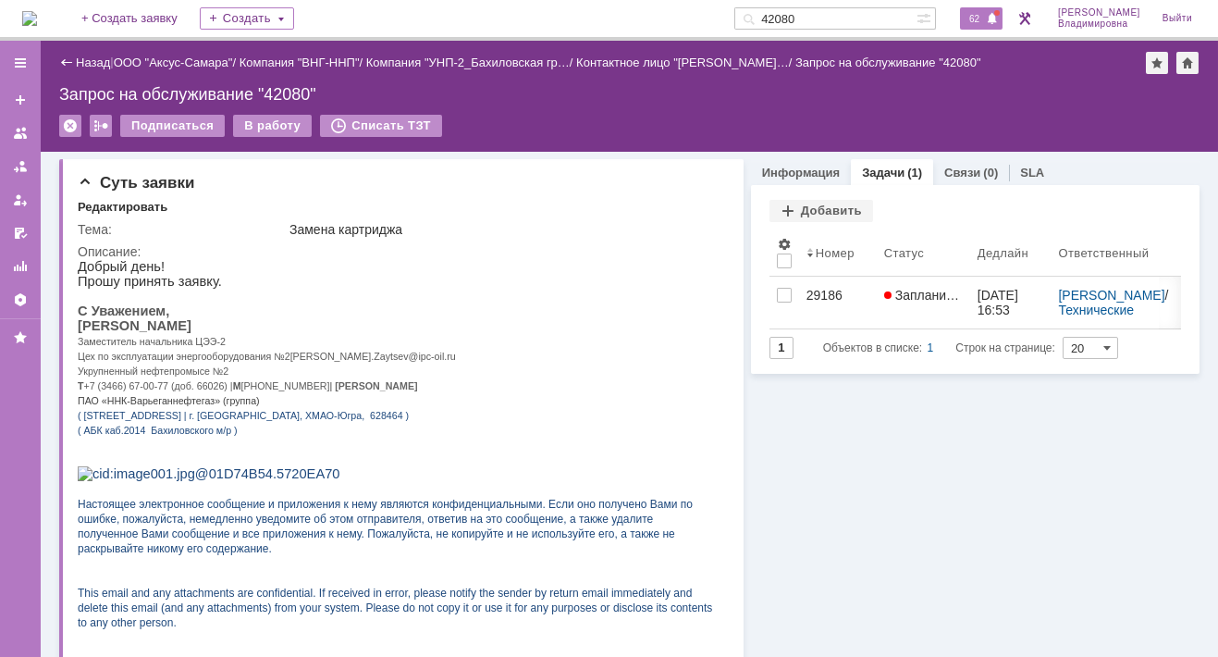
click at [860, 12] on span "62" at bounding box center [974, 18] width 21 height 13
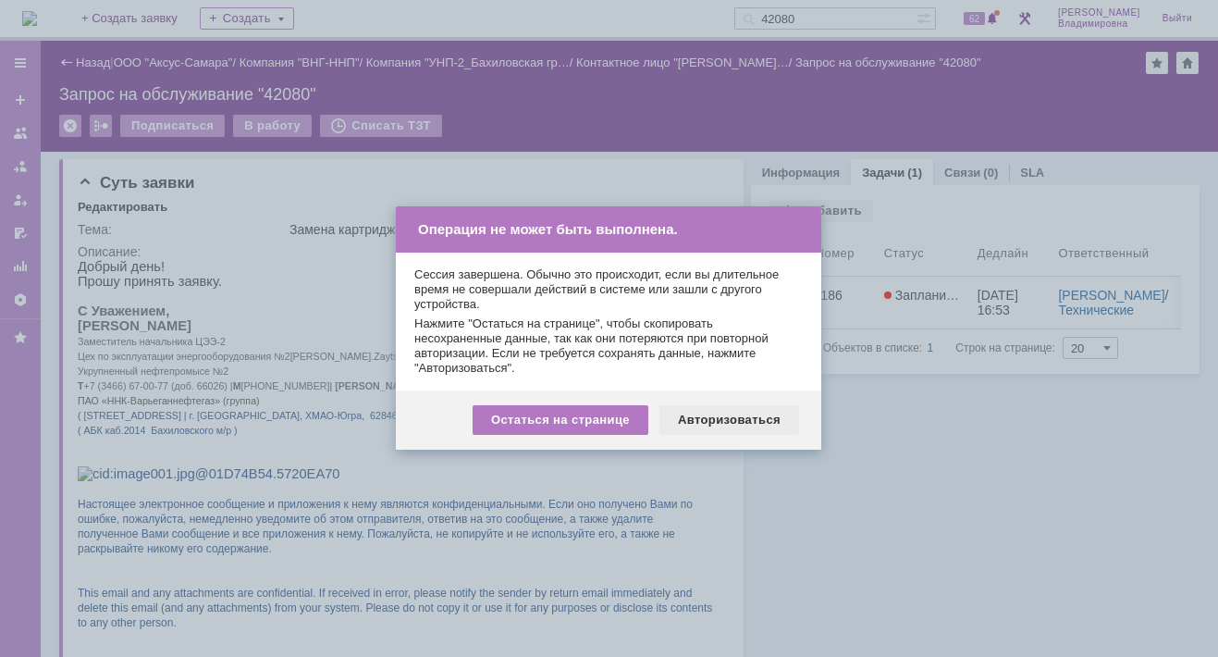
click at [672, 411] on div "Авторизоваться" at bounding box center [729, 420] width 140 height 30
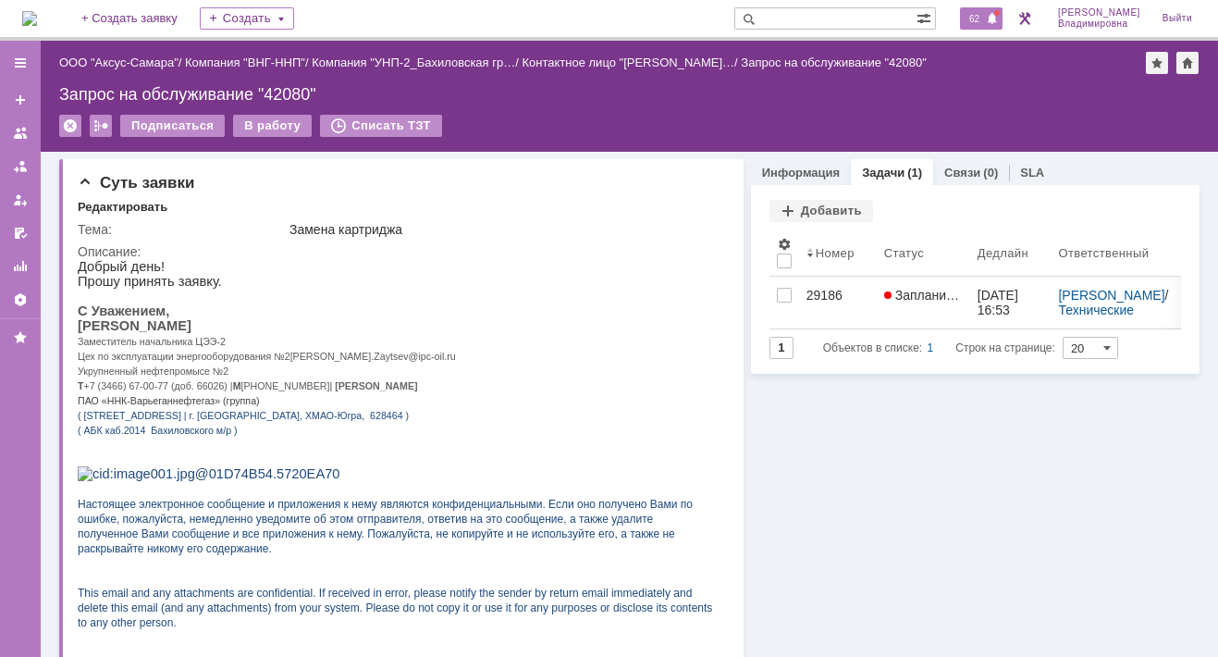
click at [980, 16] on span "62" at bounding box center [974, 18] width 21 height 13
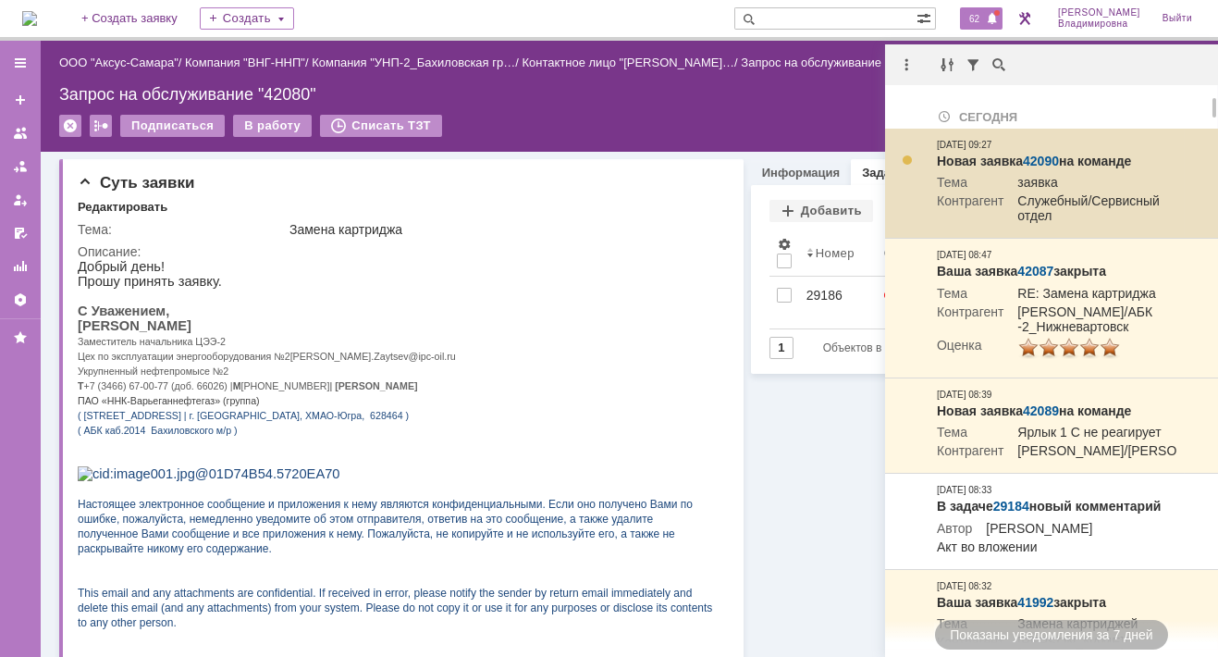
click at [1051, 159] on link "42090" at bounding box center [1041, 161] width 36 height 15
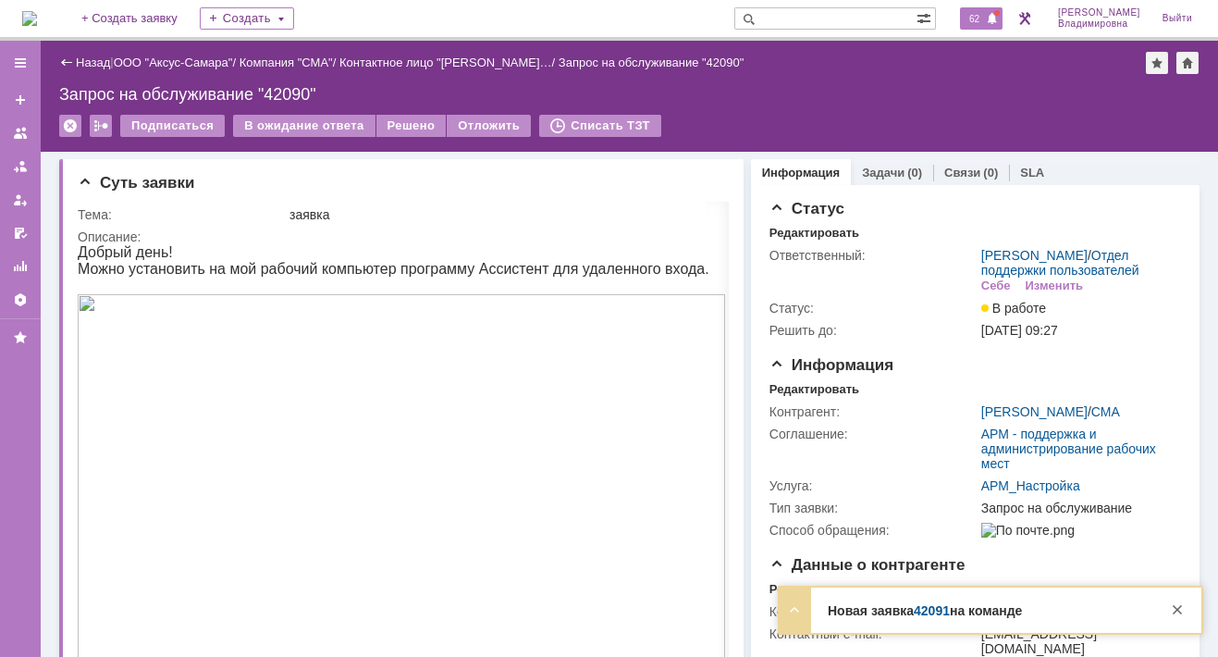
click at [984, 18] on span "62" at bounding box center [974, 18] width 21 height 13
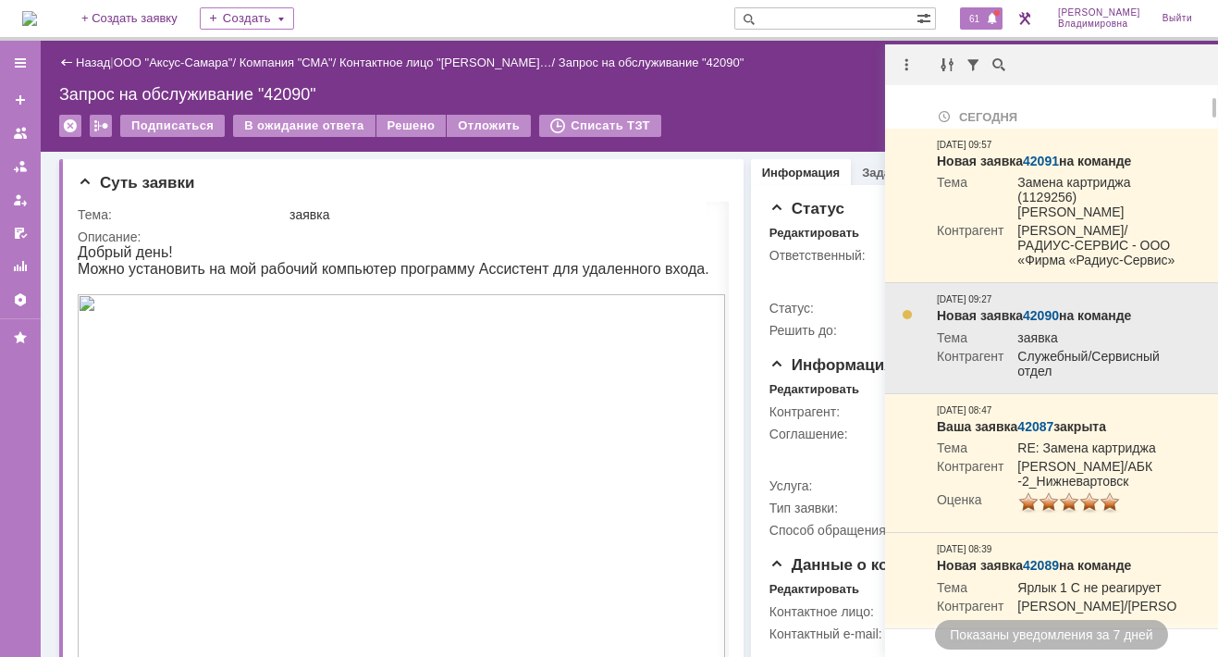
click at [1046, 308] on link "42090" at bounding box center [1041, 315] width 36 height 15
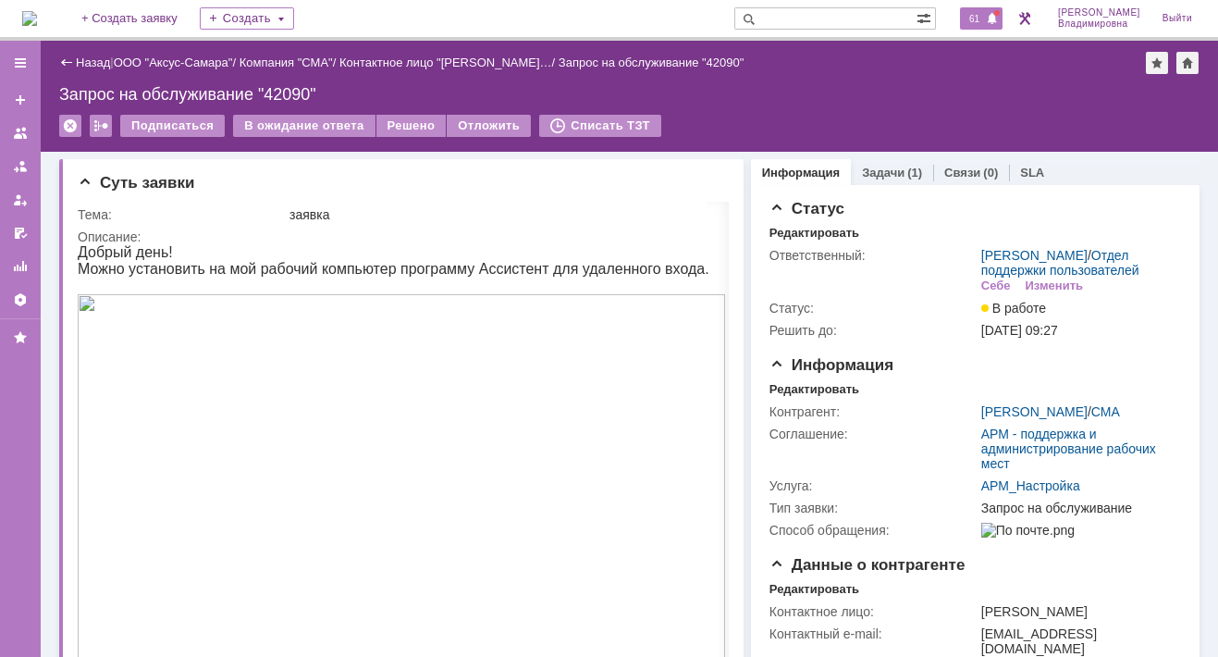
click at [985, 19] on span "61" at bounding box center [974, 18] width 21 height 13
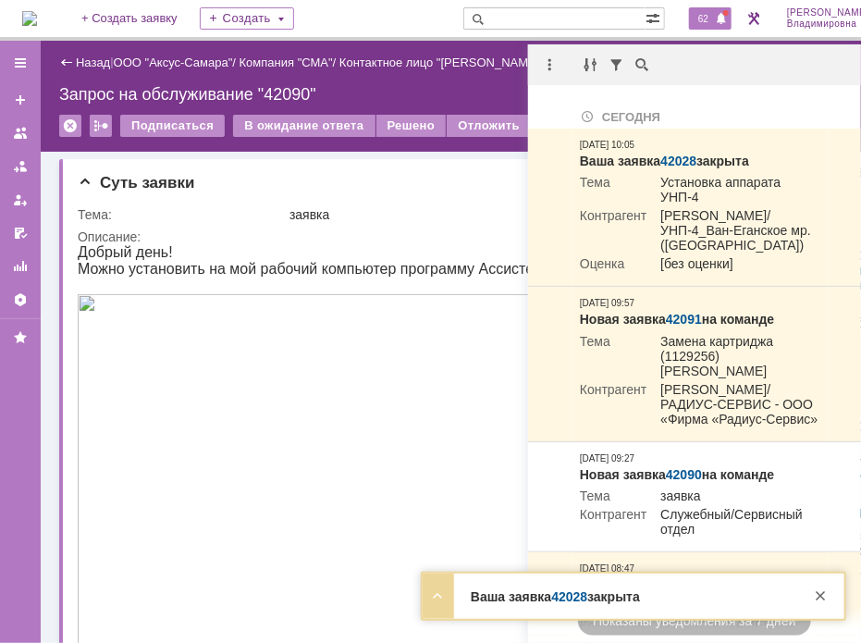
click at [438, 79] on div "Назад | ООО "Аксус-Самара" / Компания "СМА" / Контактное лицо "Винокурова Ол… /…" at bounding box center [494, 96] width 906 height 111
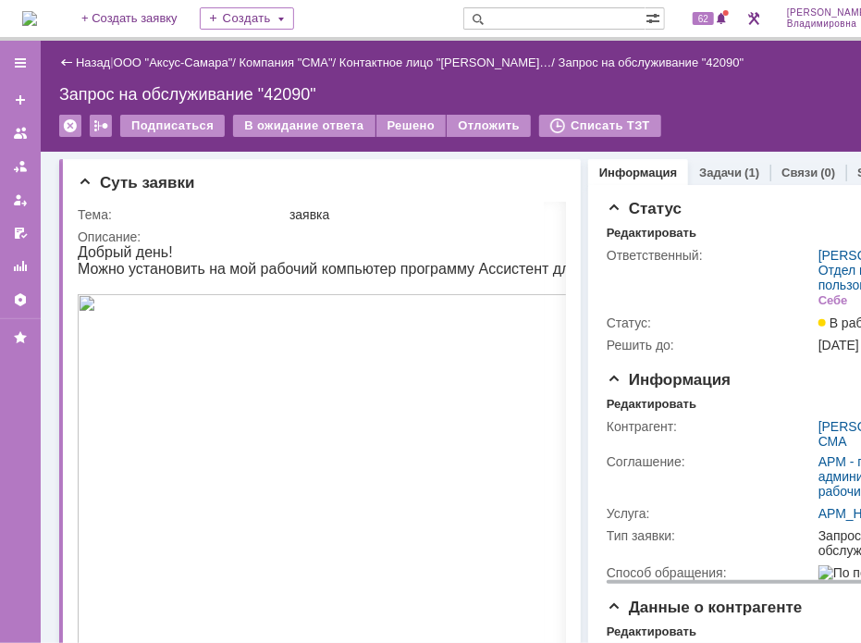
click at [668, 502] on td "Соглашение:" at bounding box center [711, 476] width 208 height 52
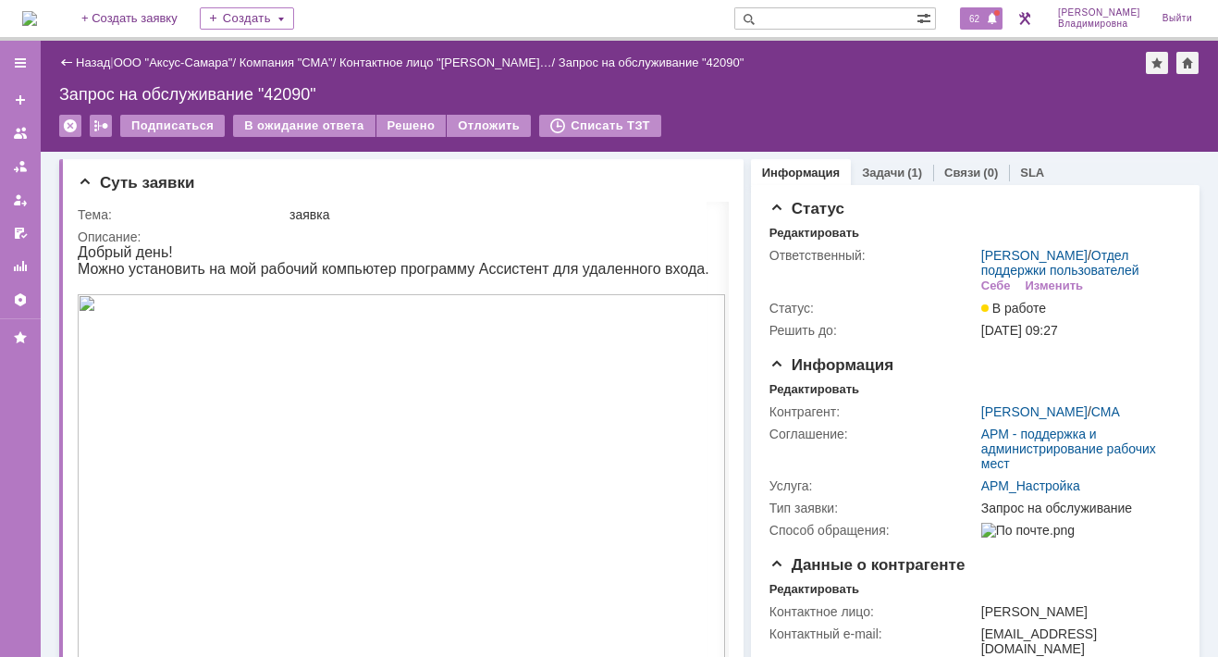
click at [985, 17] on span "62" at bounding box center [974, 18] width 21 height 13
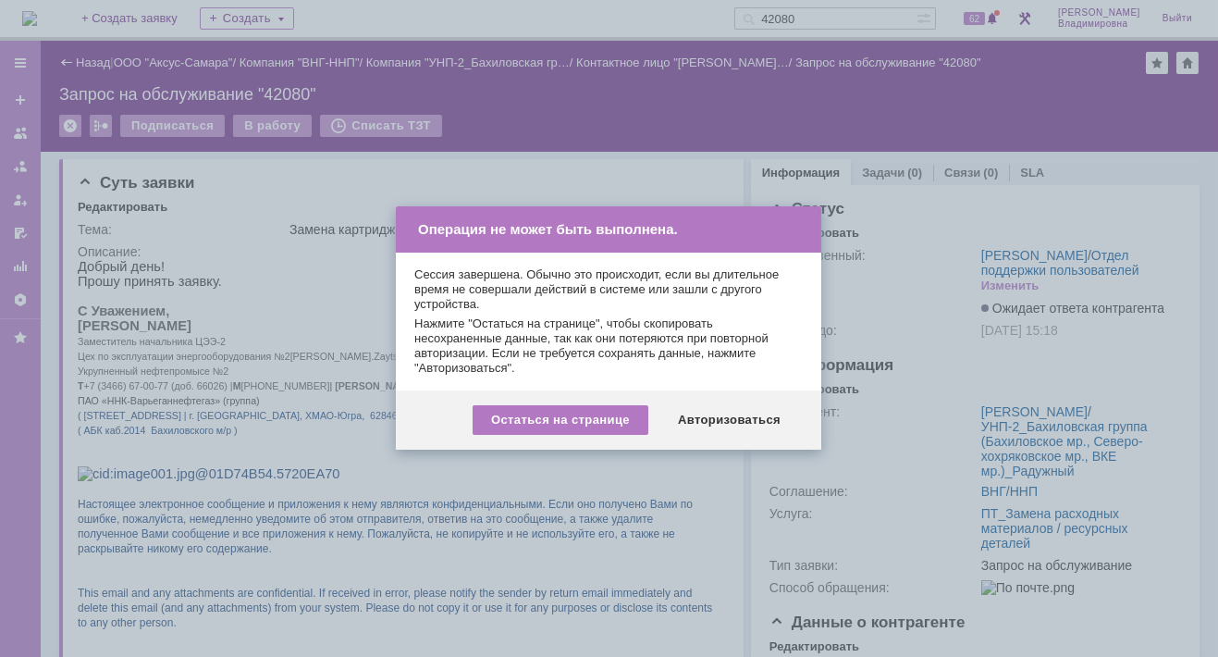
click at [683, 170] on div at bounding box center [609, 328] width 1218 height 657
